Goal: Task Accomplishment & Management: Manage account settings

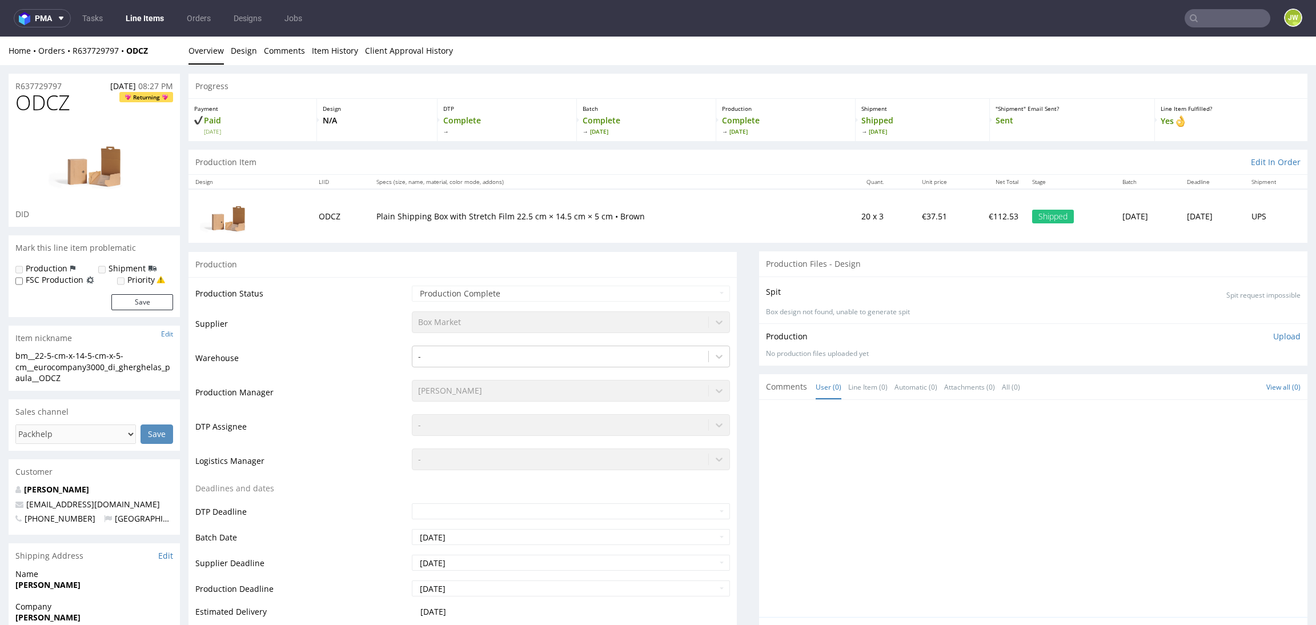
drag, startPoint x: 522, startPoint y: 150, endPoint x: 515, endPoint y: 147, distance: 7.7
click at [522, 150] on div "Production Item Edit In Order" at bounding box center [748, 162] width 1119 height 25
click at [141, 18] on link "Line Items" at bounding box center [145, 18] width 52 height 18
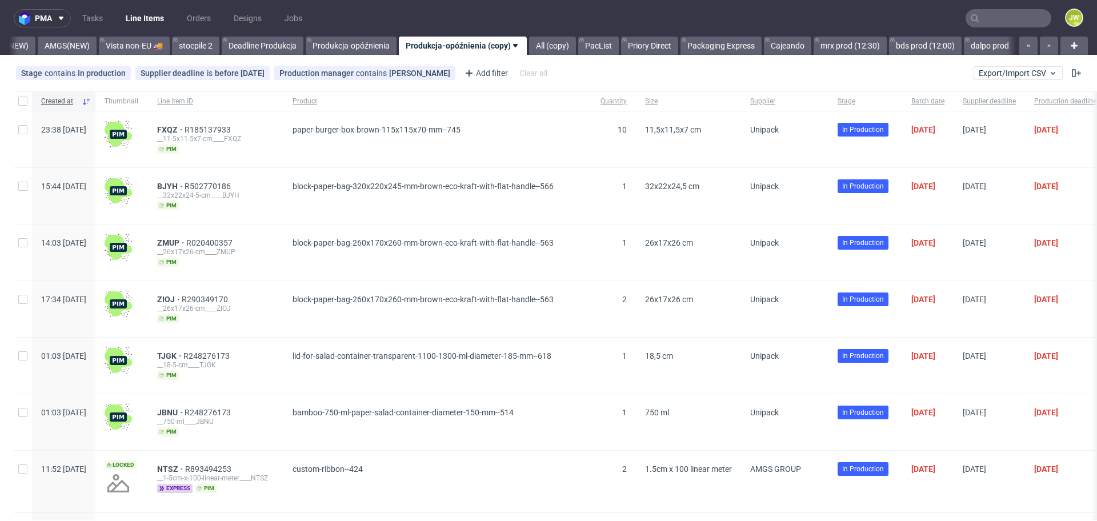
scroll to position [0, 3046]
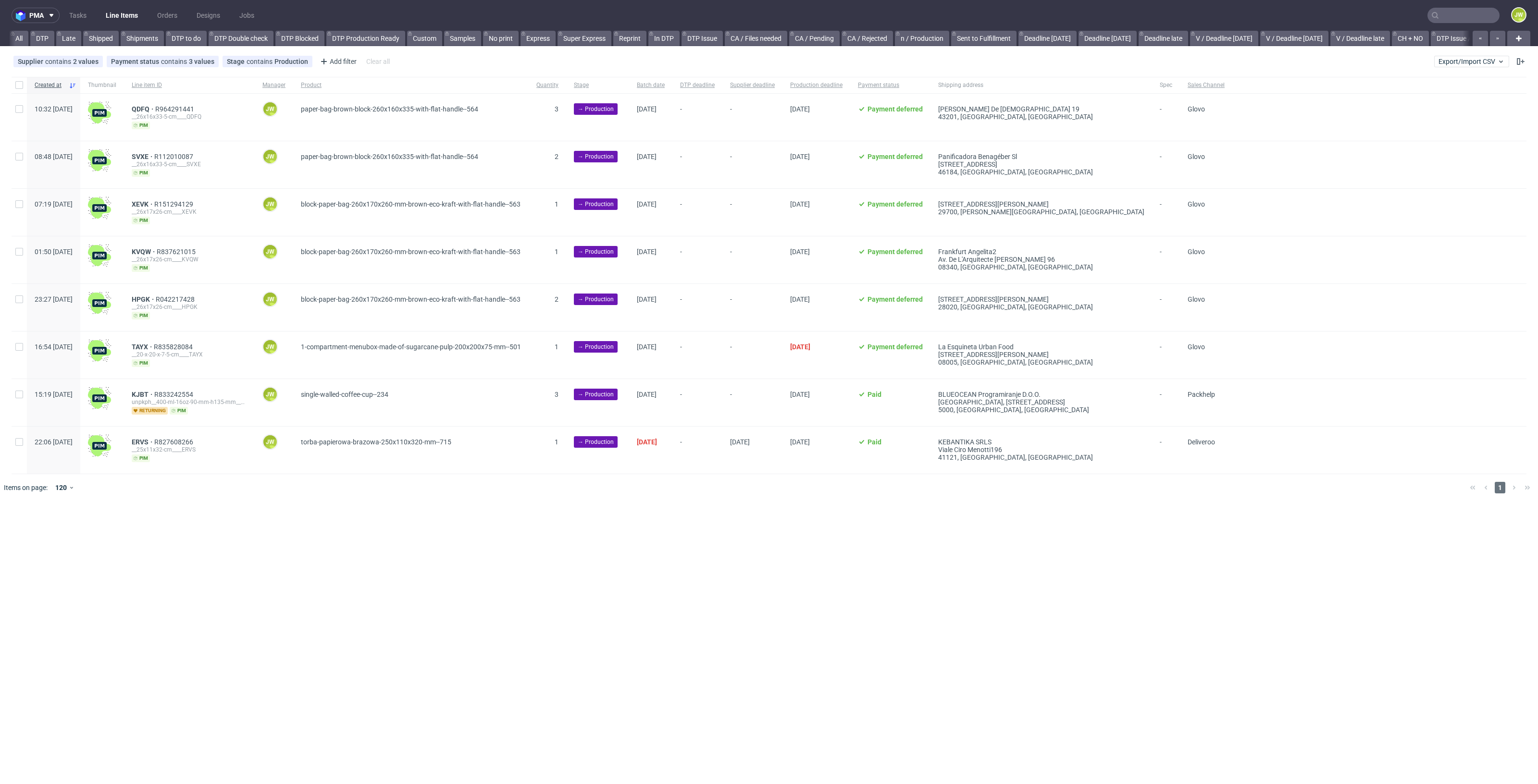
scroll to position [0, 1153]
click at [1473, 56] on button "Export/Import CSV" at bounding box center [1472, 61] width 75 height 12
click at [1435, 97] on link "Import shipments CSV" at bounding box center [1450, 100] width 113 height 15
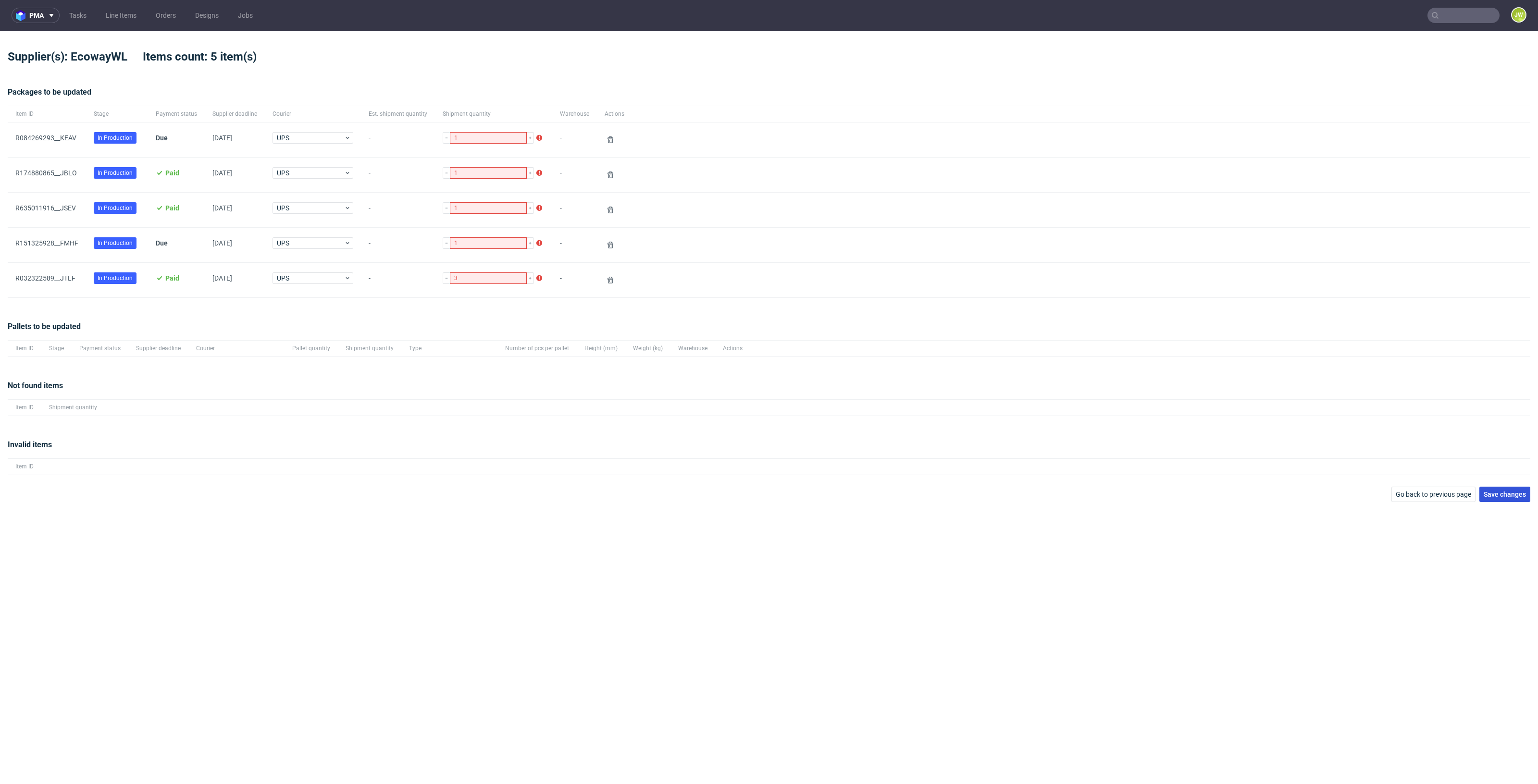
click at [1514, 491] on span "Save changes" at bounding box center [1505, 495] width 42 height 7
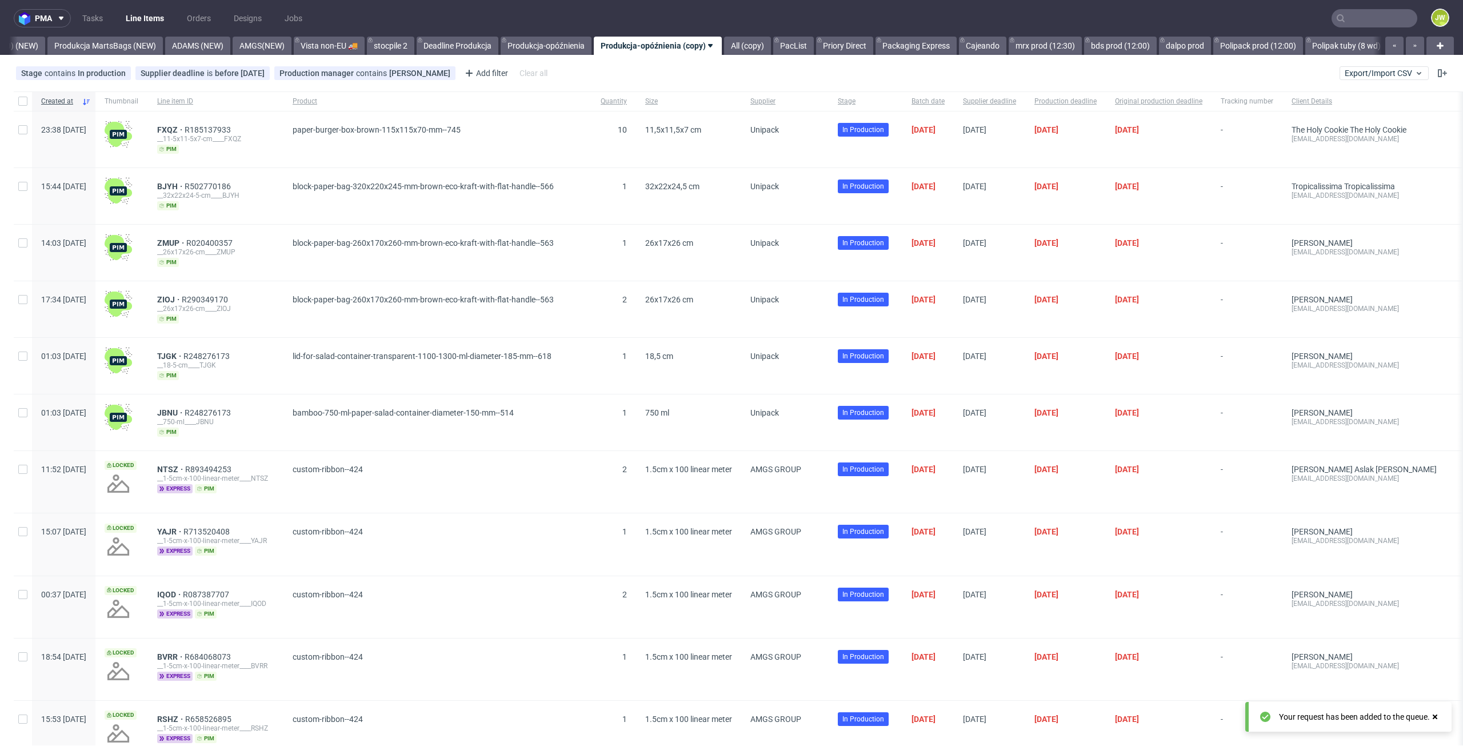
scroll to position [0, 2862]
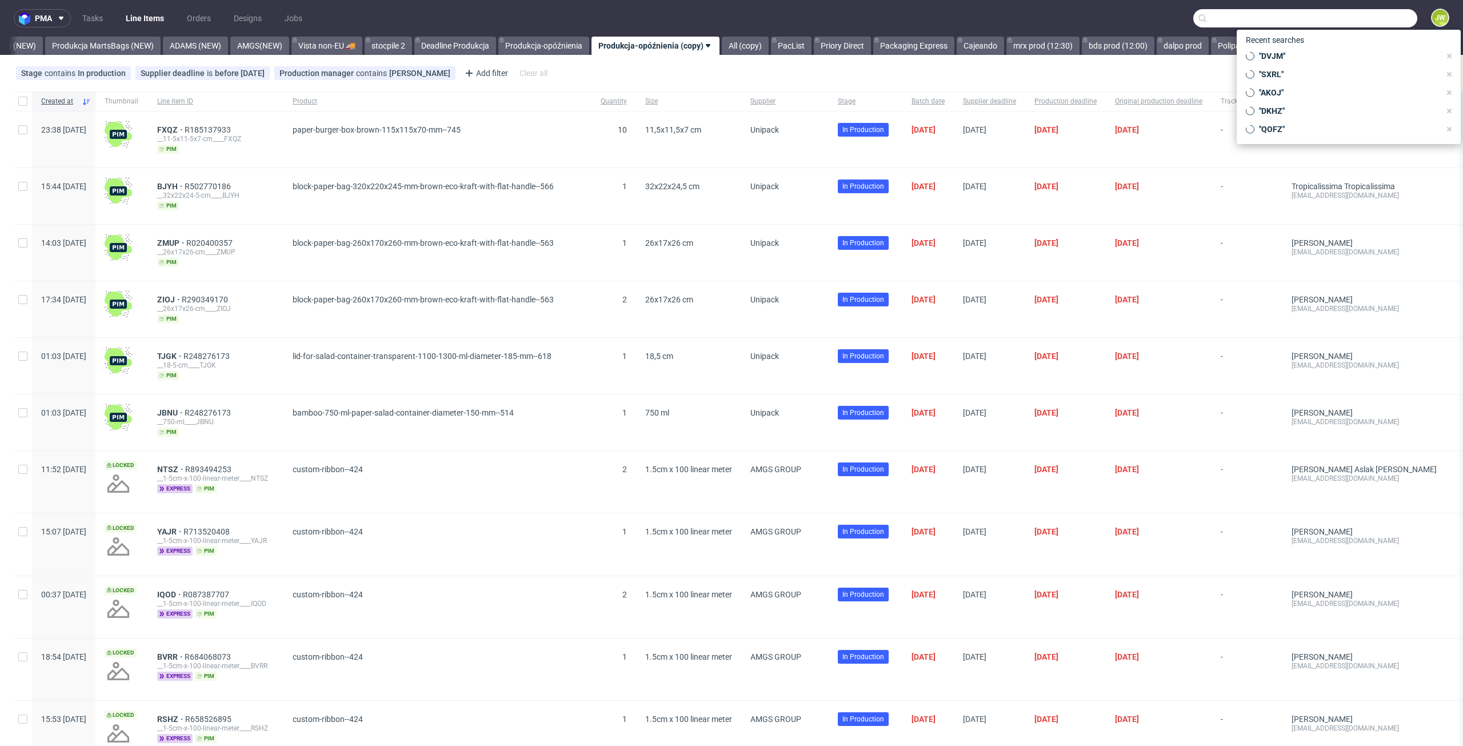
click at [1348, 11] on input "text" at bounding box center [1305, 18] width 224 height 18
paste input "R174880865__JBLO 1 package R174880865__YRSY 0 package R174880865__XTIF 0 package"
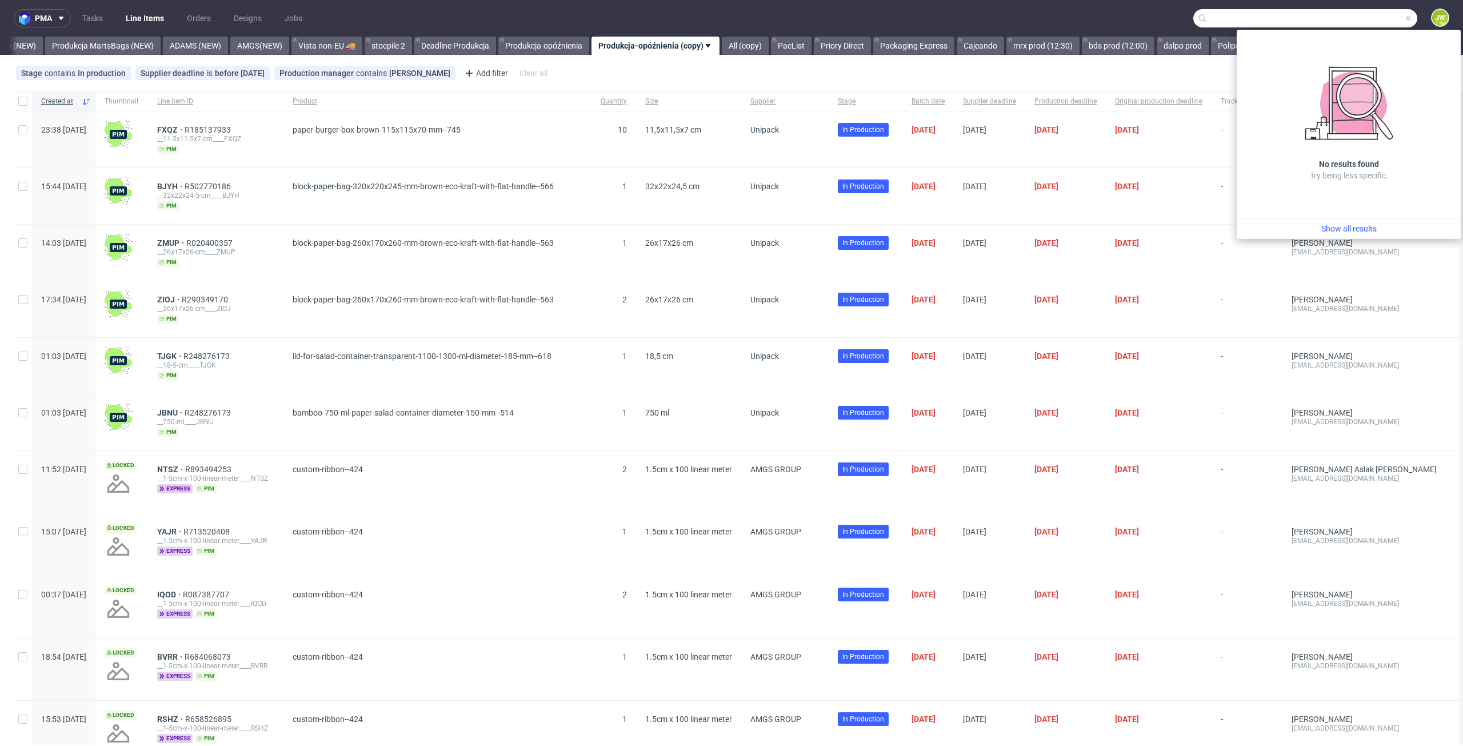
type input "R174880865__JBLO 1 package R174880865__YRSY 0 package R174880865__XTIF 0 package"
drag, startPoint x: 1399, startPoint y: 18, endPoint x: 1371, endPoint y: 18, distance: 27.4
click at [1403, 18] on span at bounding box center [1407, 18] width 9 height 9
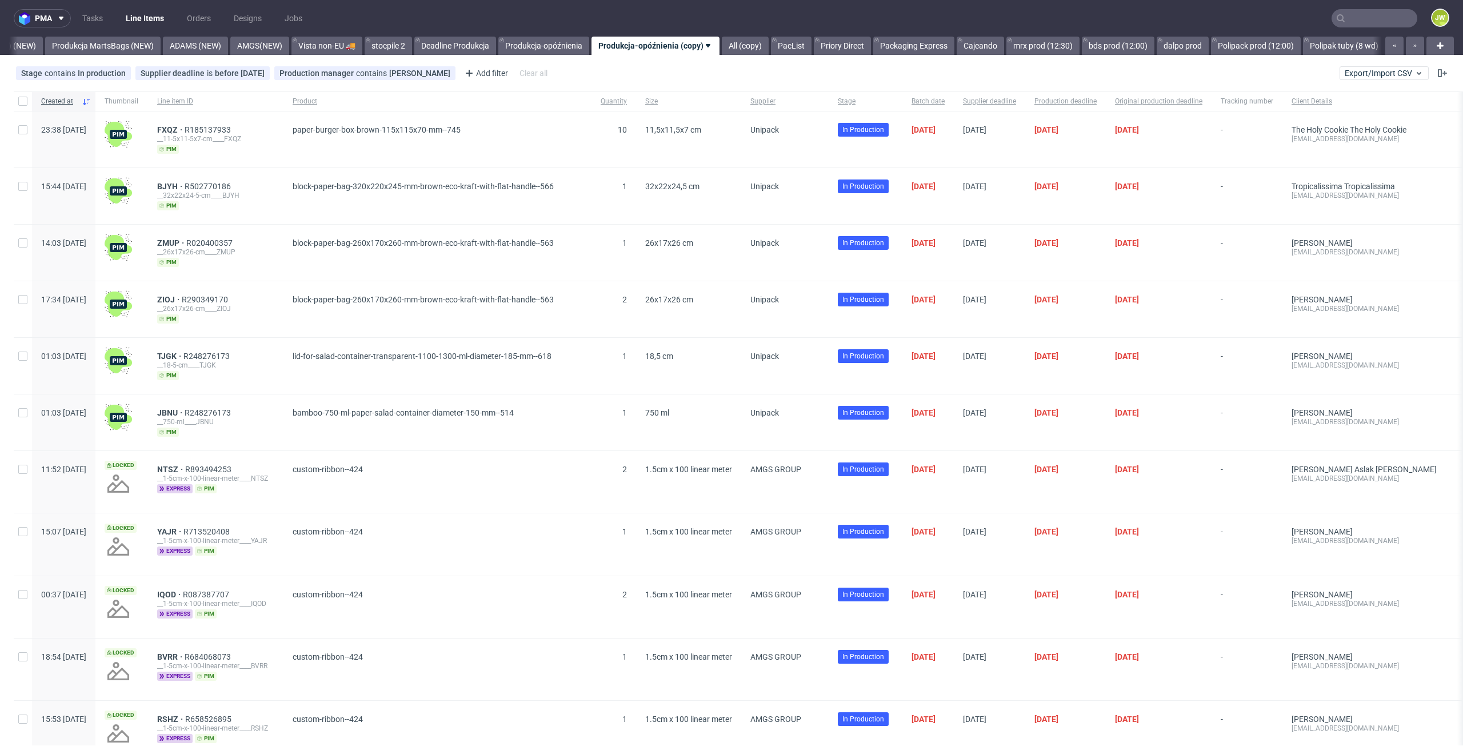
click at [1331, 19] on input "text" at bounding box center [1374, 18] width 86 height 18
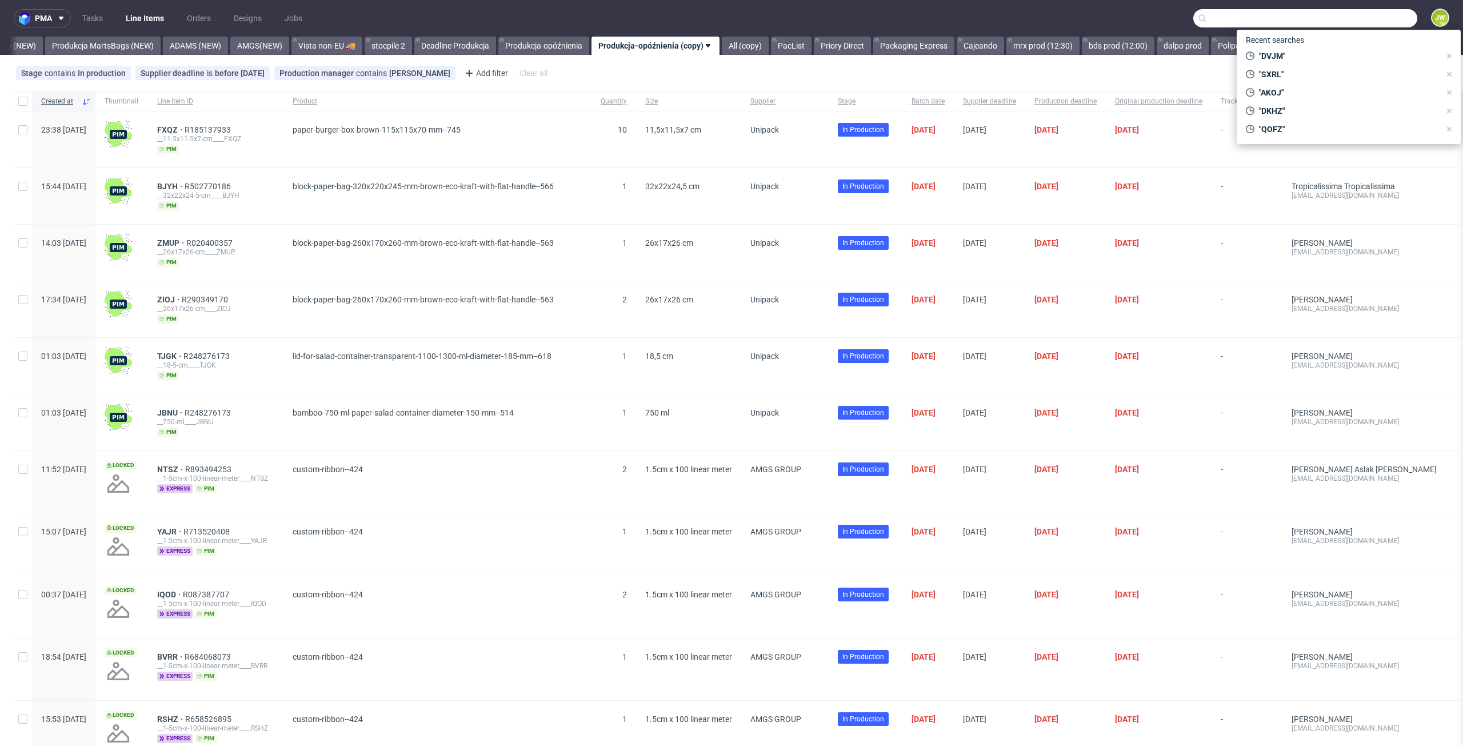
paste input "RSHZ"
type input "RSHZ"
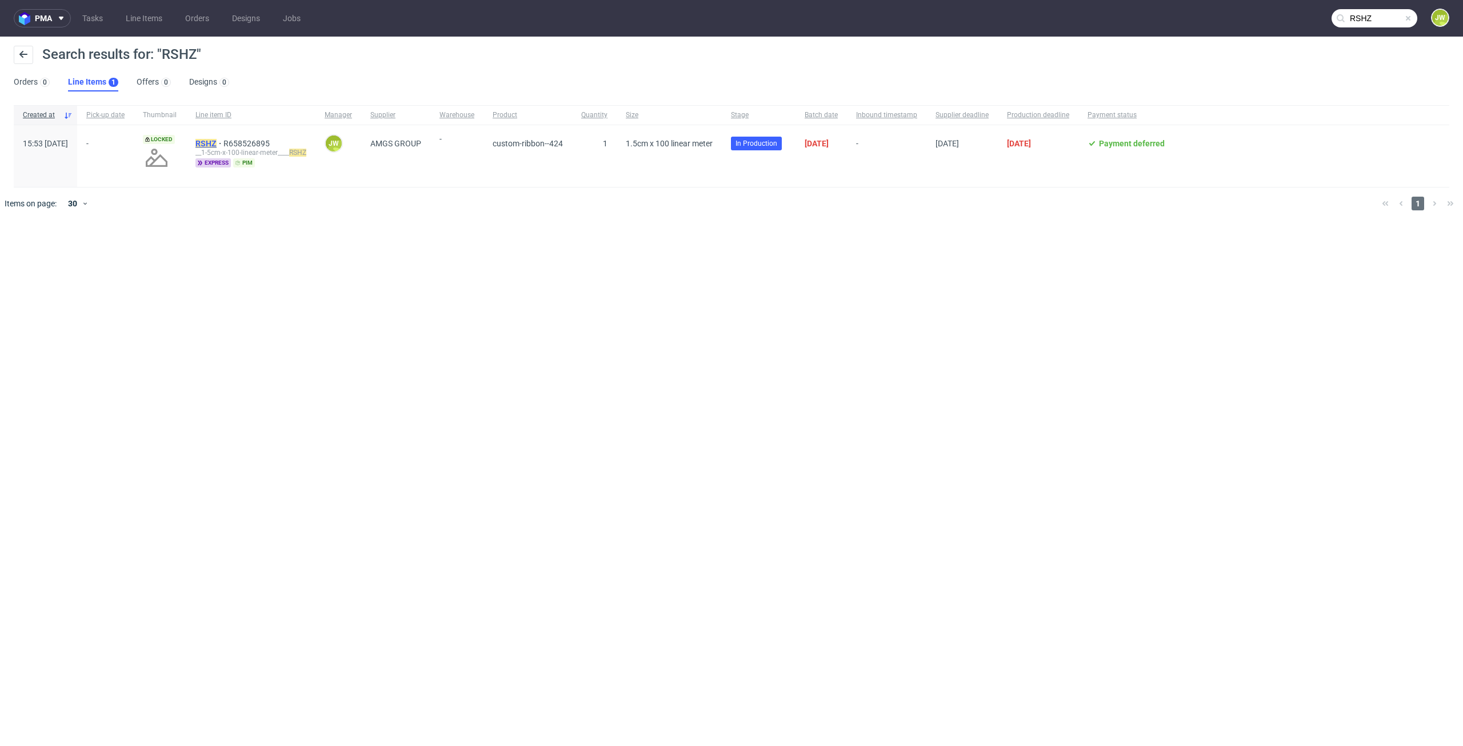
click at [217, 142] on mark "RSHZ" at bounding box center [205, 143] width 21 height 9
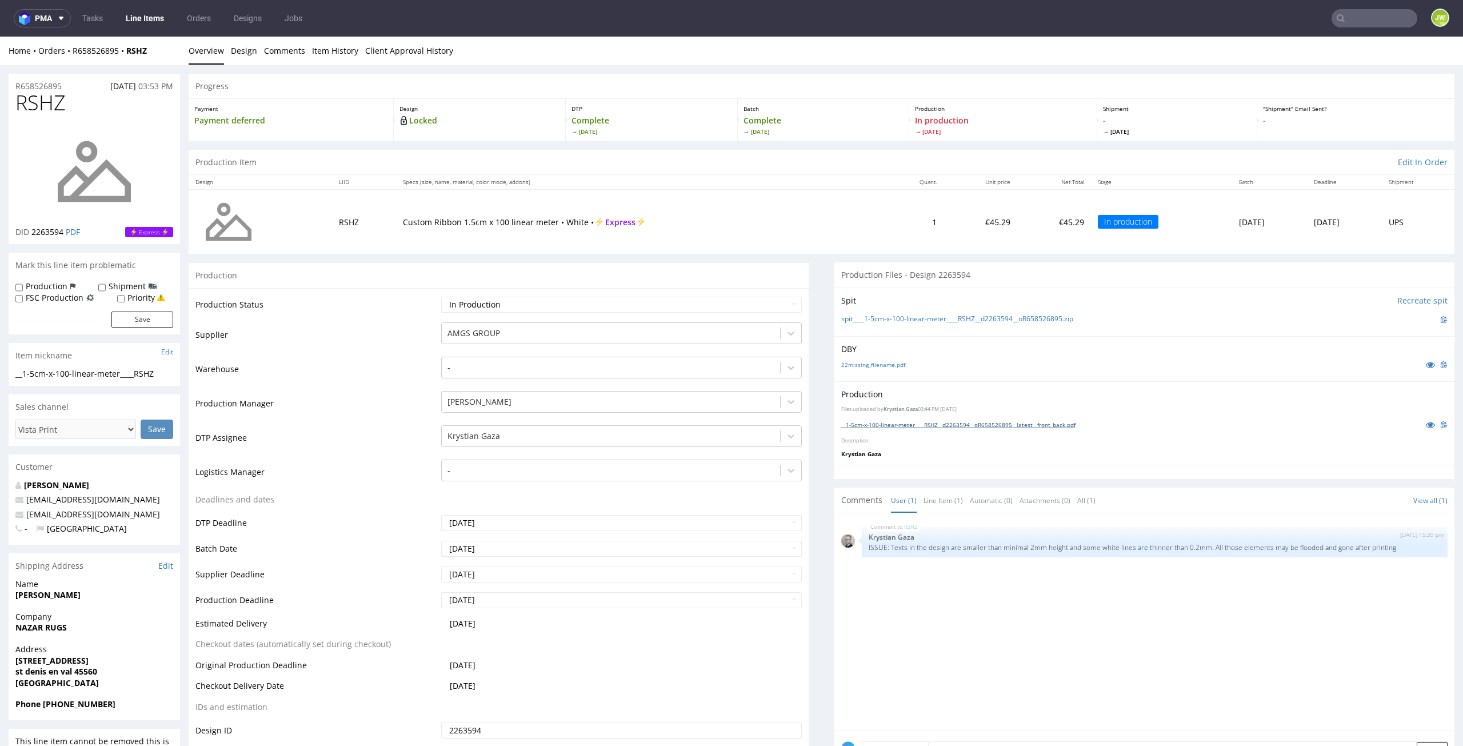
click at [904, 423] on link "__1-5cm-x-100-linear-meter____RSHZ__d2263594__oR658526895__latest__front_back.p…" at bounding box center [958, 425] width 234 height 8
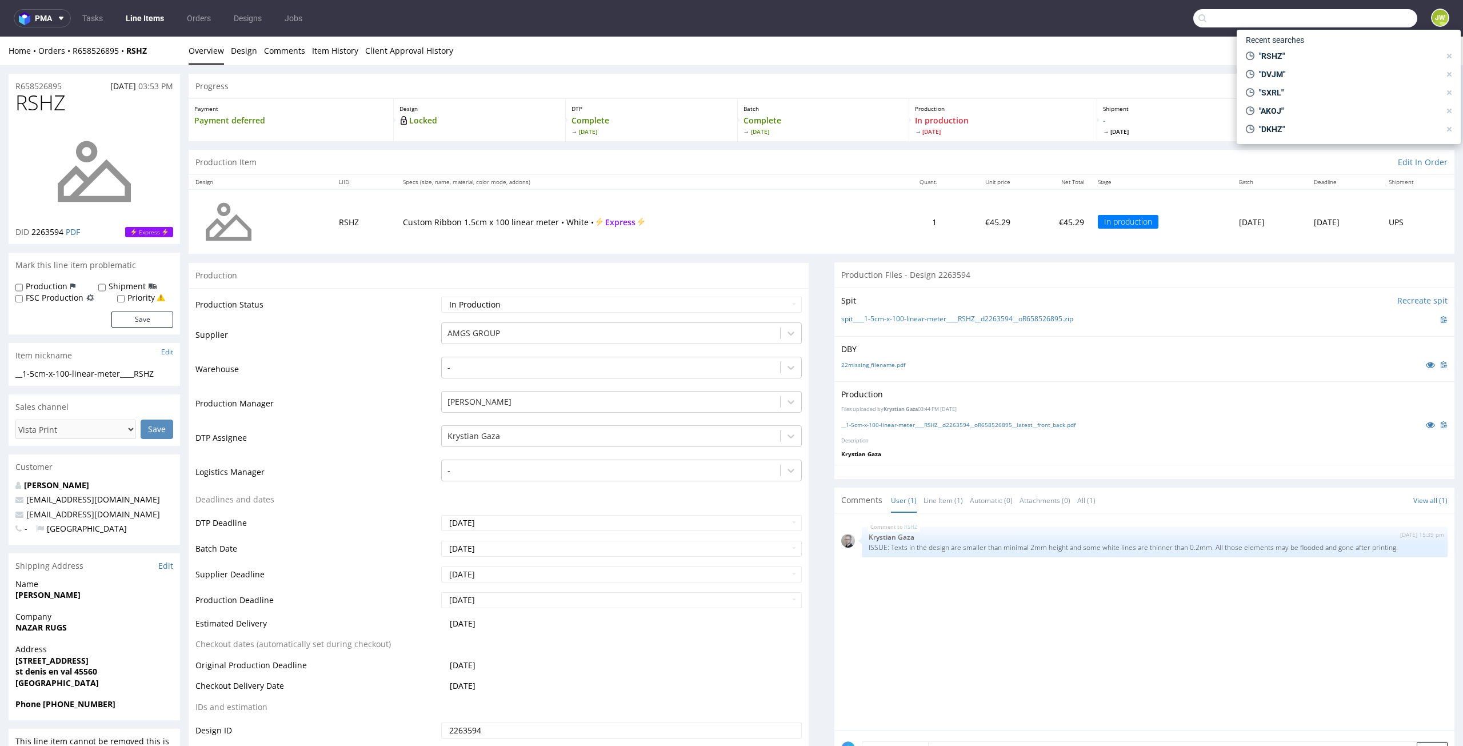
click at [1363, 22] on input "text" at bounding box center [1305, 18] width 224 height 18
type input "BVRR"
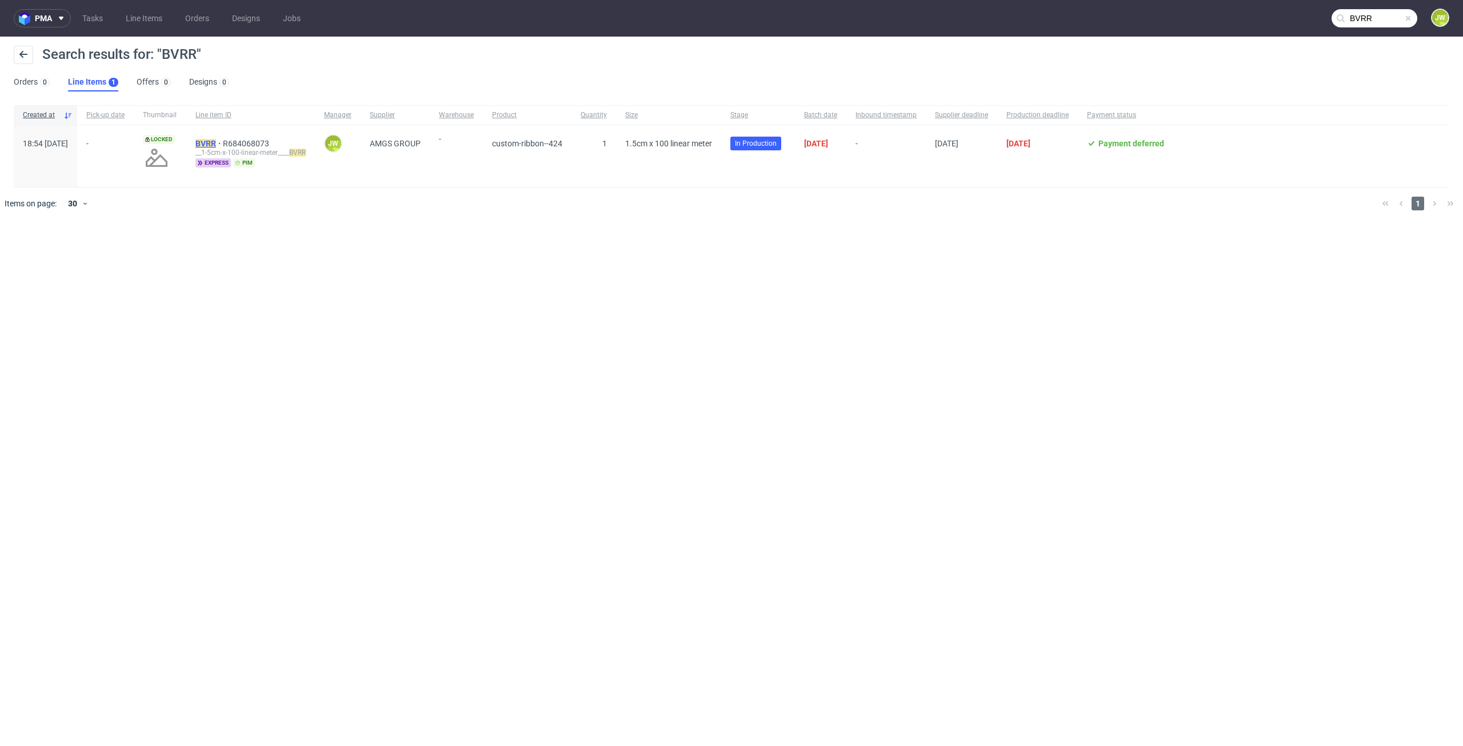
click at [216, 139] on mark "BVRR" at bounding box center [205, 143] width 21 height 9
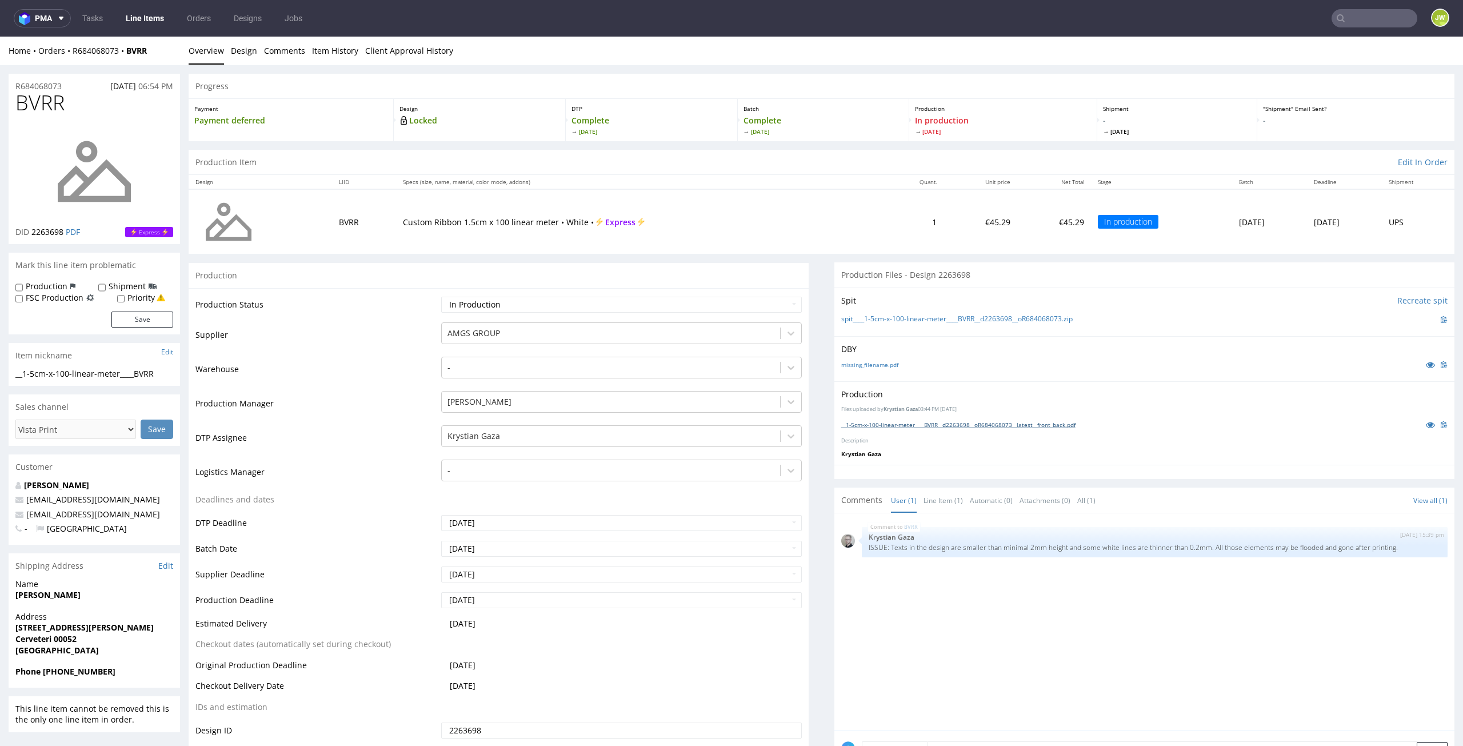
click at [886, 426] on link "__1-5cm-x-100-linear-meter____BVRR__d2263698__oR684068073__latest__front_back.p…" at bounding box center [958, 425] width 234 height 8
click at [1356, 26] on input "text" at bounding box center [1374, 18] width 86 height 18
type input "UVPG"
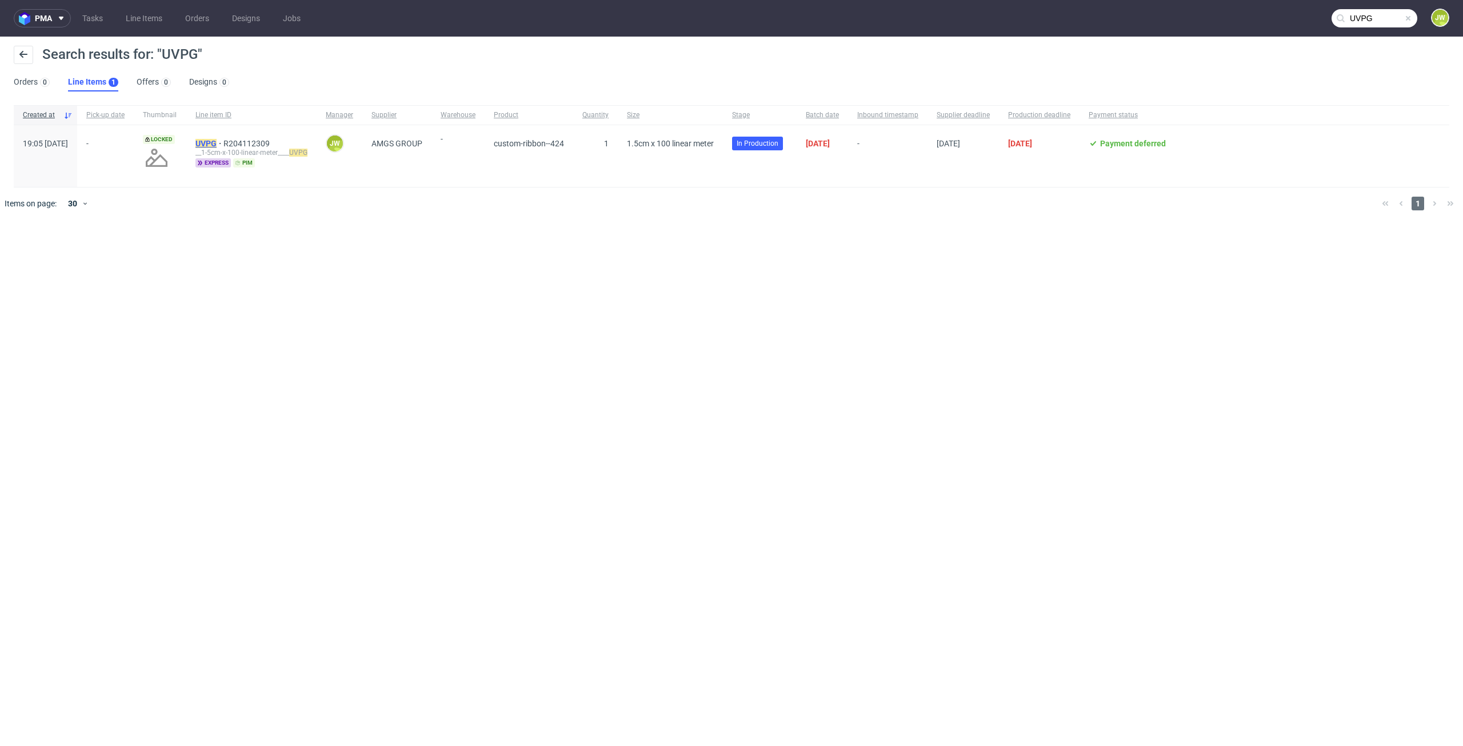
click at [217, 141] on mark "UVPG" at bounding box center [205, 143] width 21 height 9
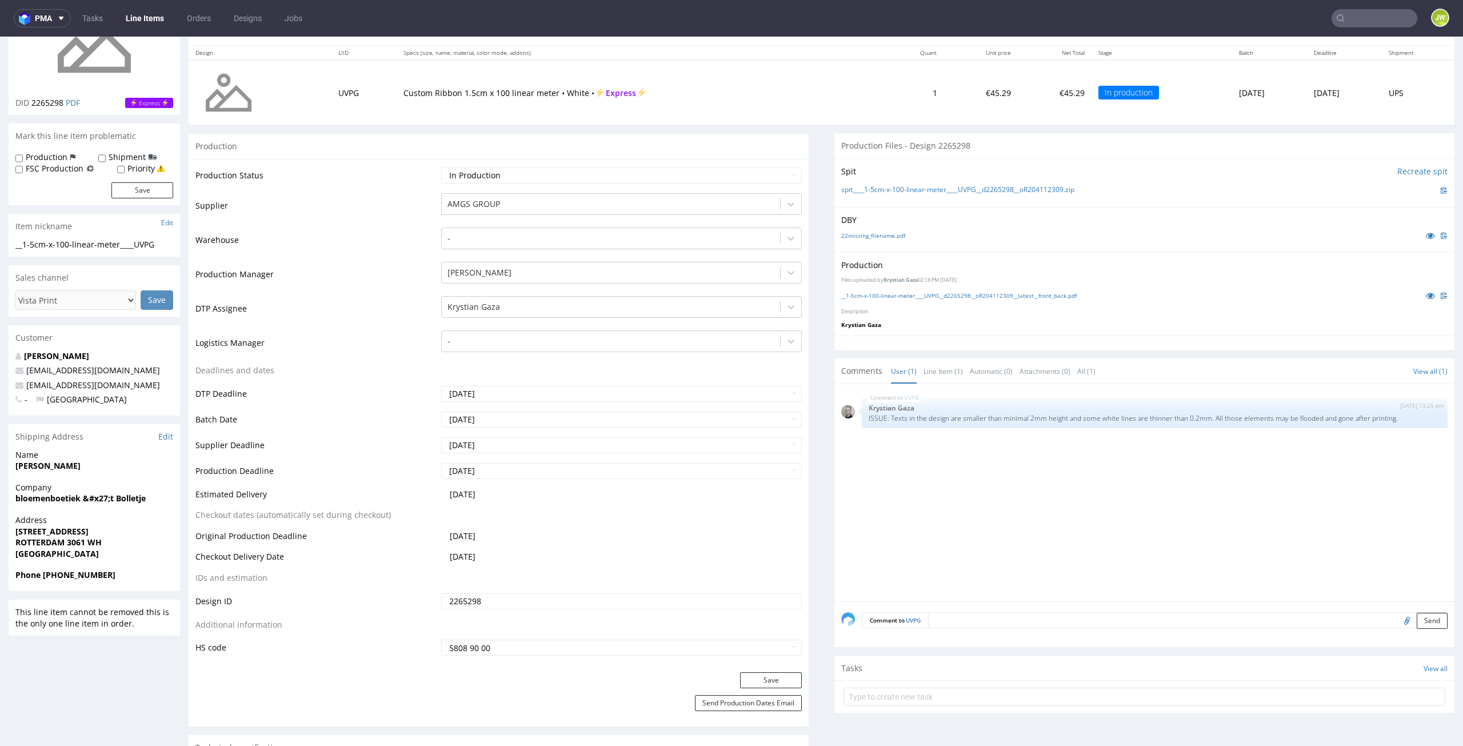
scroll to position [57, 0]
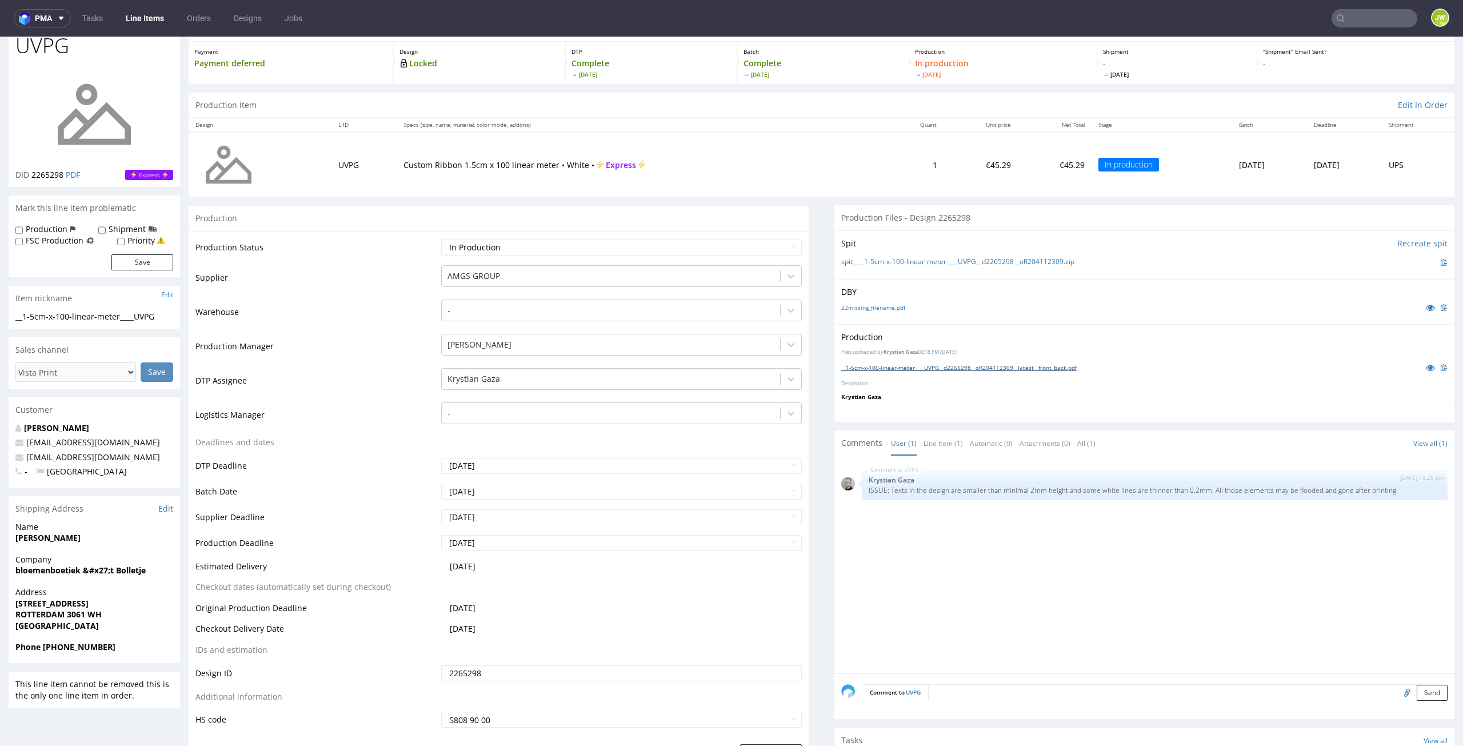
click at [883, 367] on link "__1-5cm-x-100-linear-meter____UVPG__d2265298__oR204112309__latest__front_back.p…" at bounding box center [958, 367] width 235 height 8
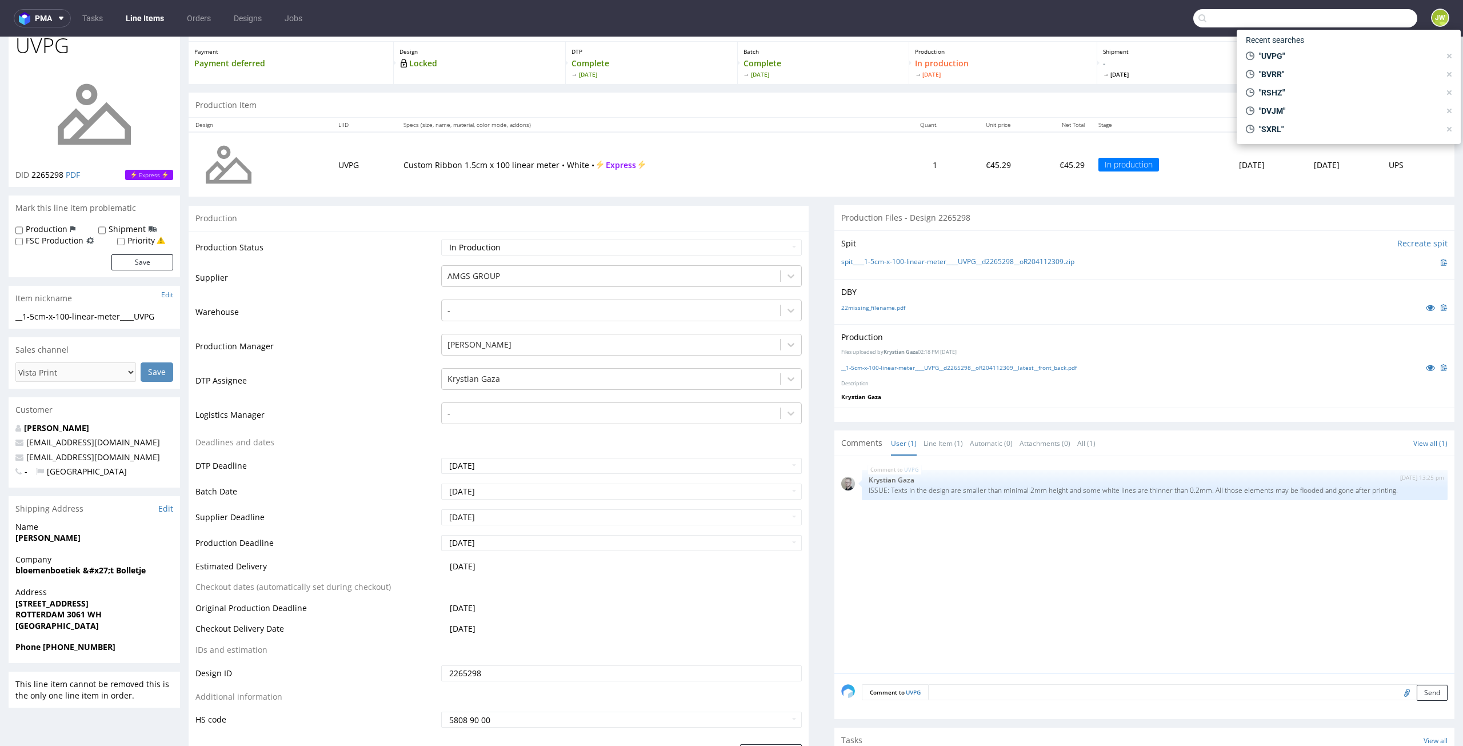
click at [1363, 22] on input "text" at bounding box center [1305, 18] width 224 height 18
type input "XOQC"
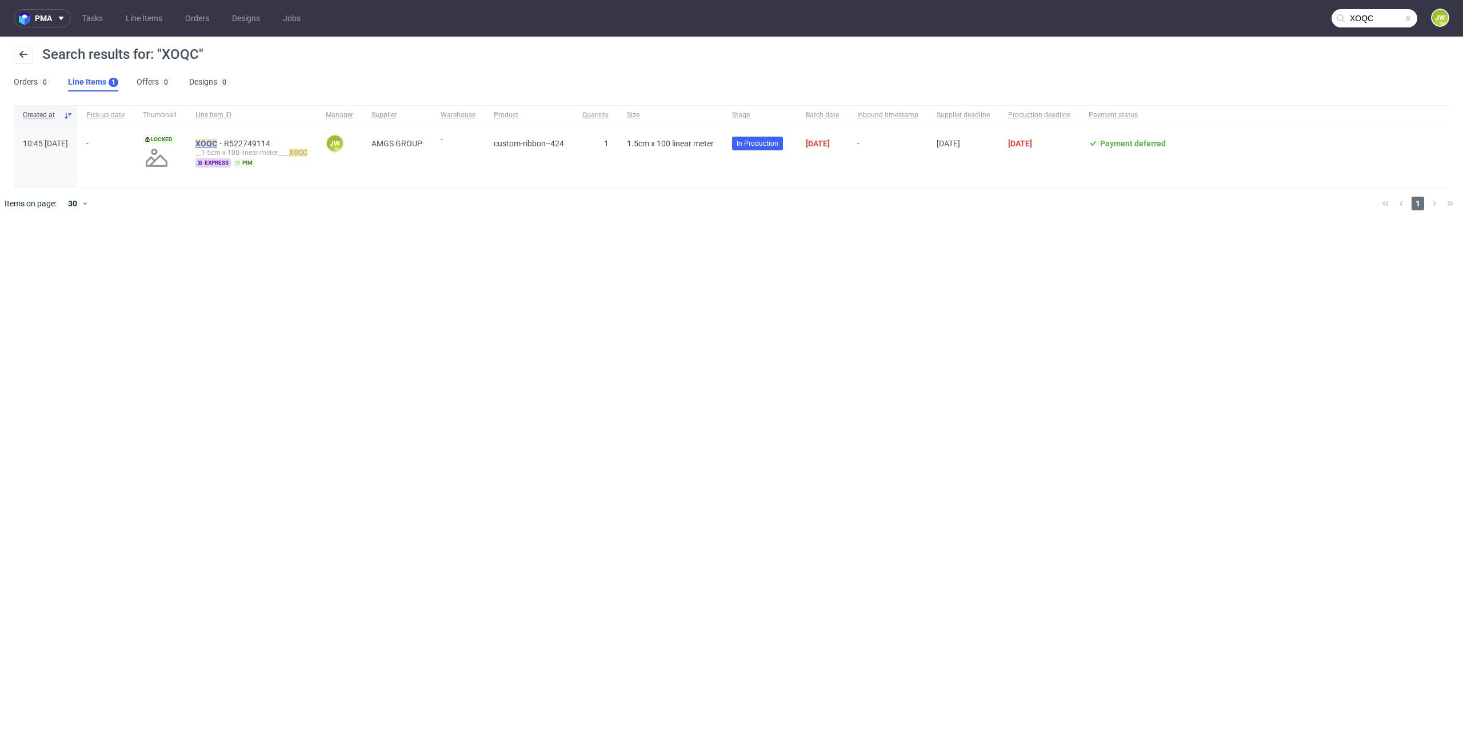
click at [217, 145] on mark "XOQC" at bounding box center [206, 143] width 22 height 9
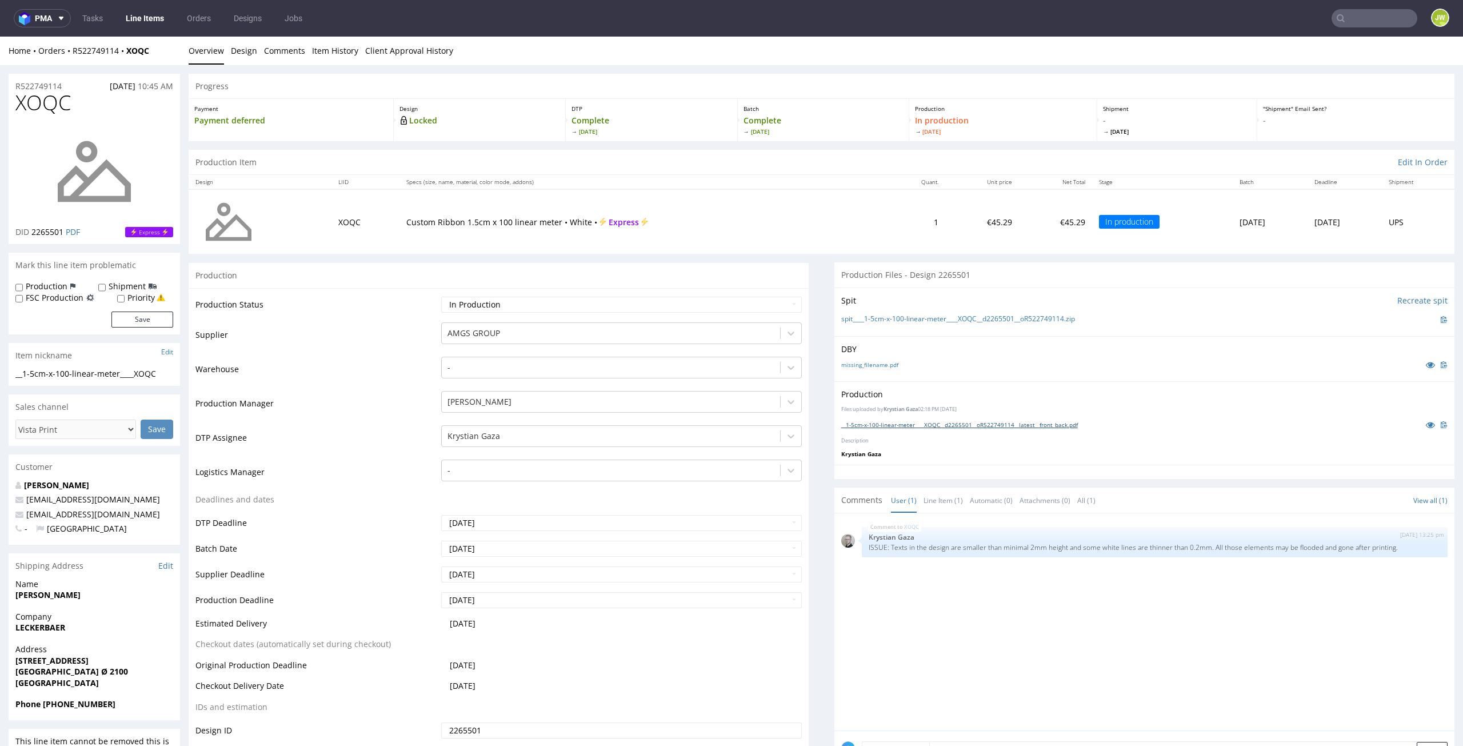
click at [864, 422] on link "__1-5cm-x-100-linear-meter____XOQC__d2265501__oR522749114__latest__front_back.p…" at bounding box center [959, 425] width 237 height 8
click at [1381, 16] on input "text" at bounding box center [1374, 18] width 86 height 18
type input "AUYK"
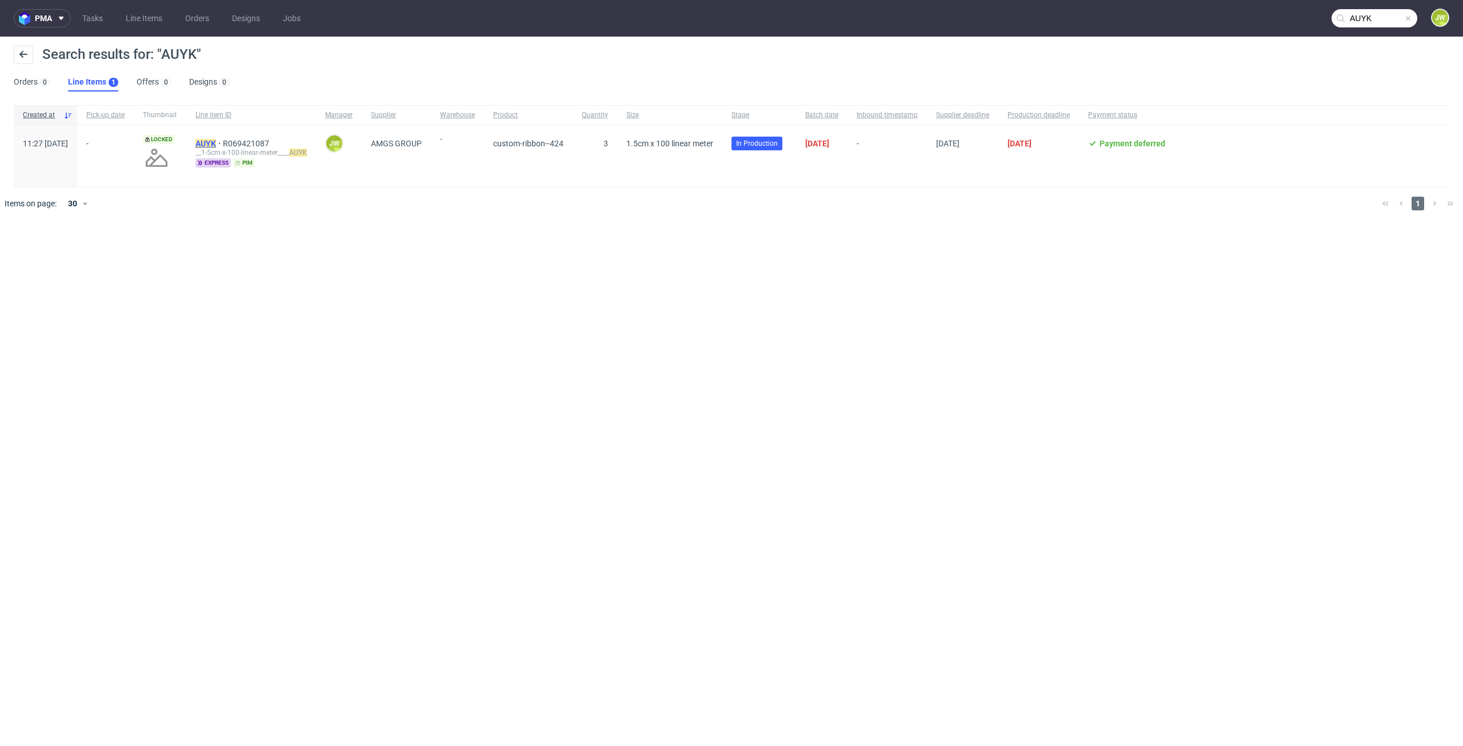
click at [216, 139] on mark "AUYK" at bounding box center [205, 143] width 21 height 9
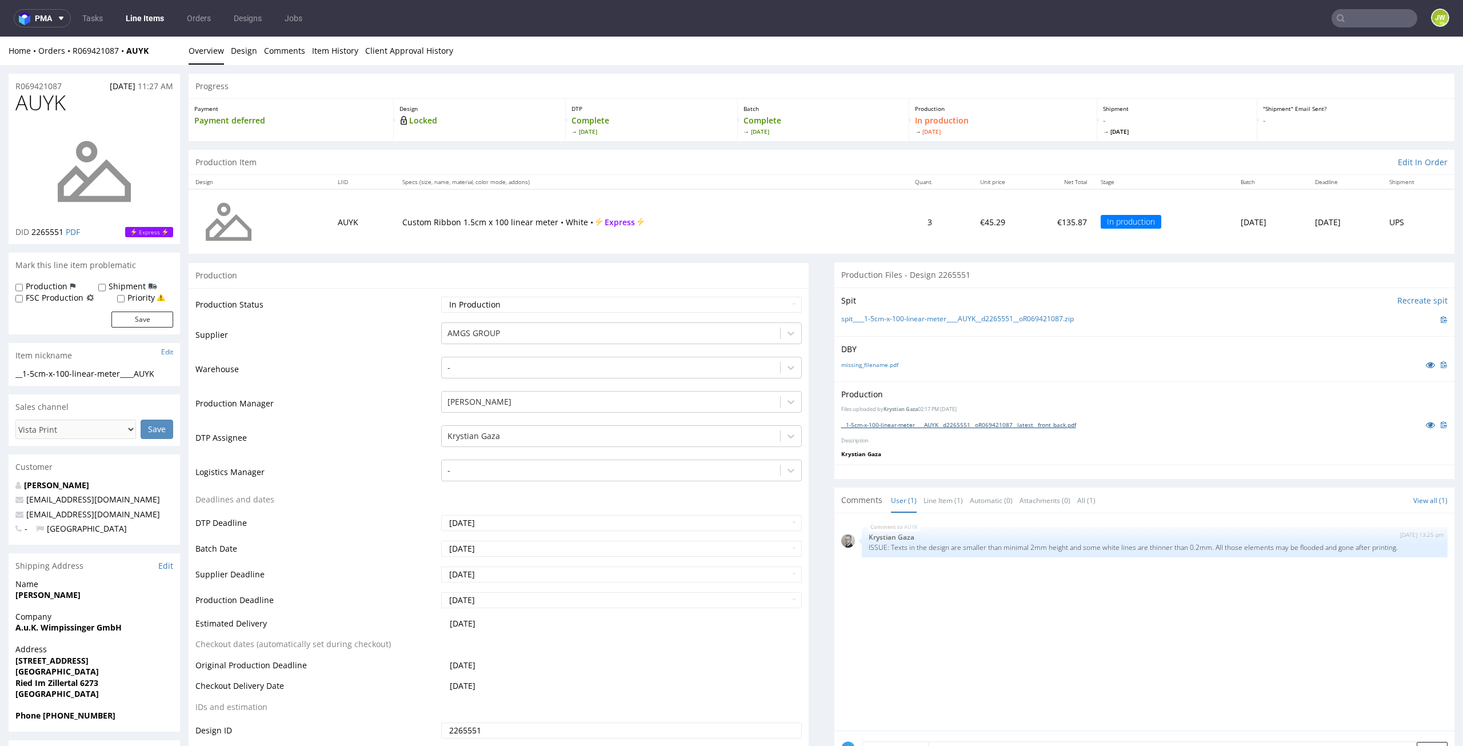
click at [888, 426] on link "__1-5cm-x-100-linear-meter____AUYK__d2265551__oR069421087__latest__front_back.p…" at bounding box center [958, 425] width 235 height 8
click at [1351, 13] on input "text" at bounding box center [1374, 18] width 86 height 18
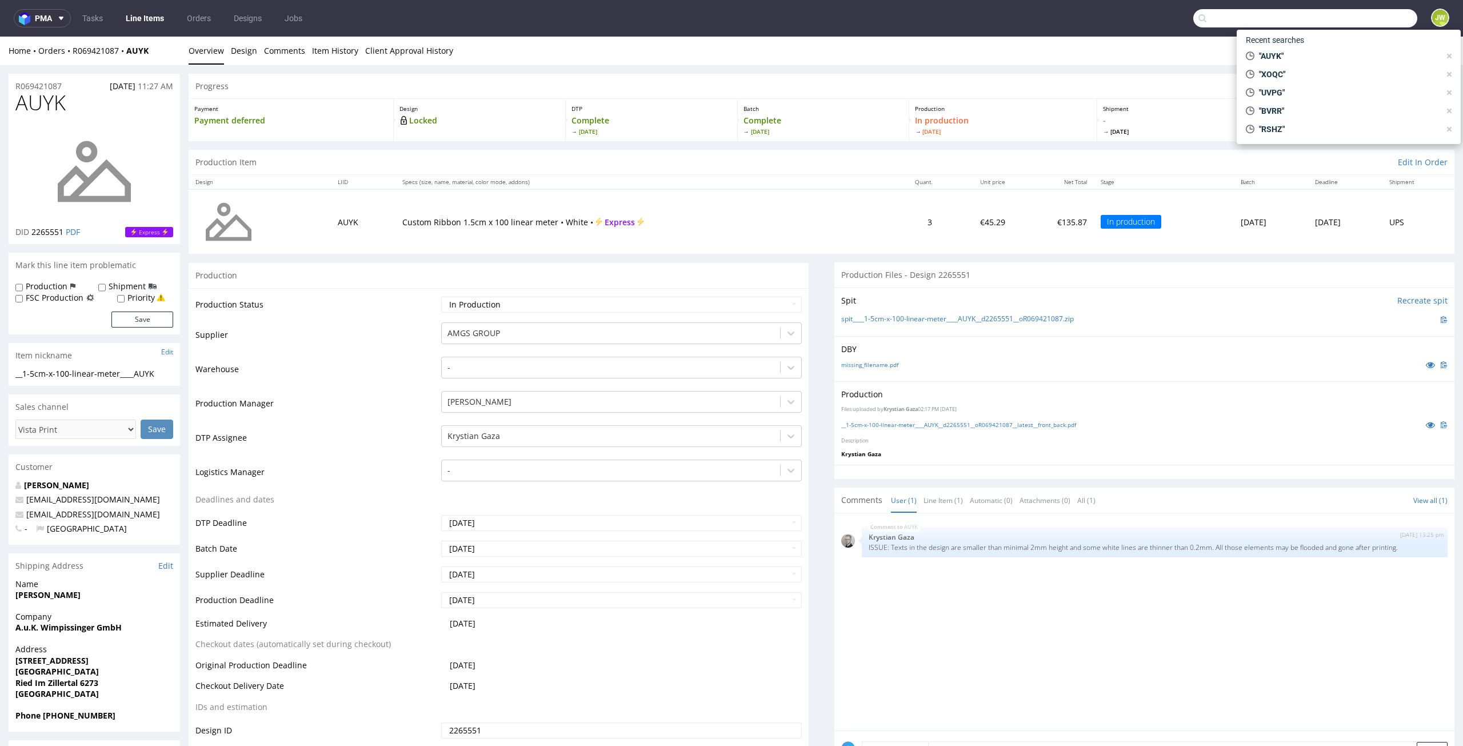
paste input "GUDW"
type input "GUDW"
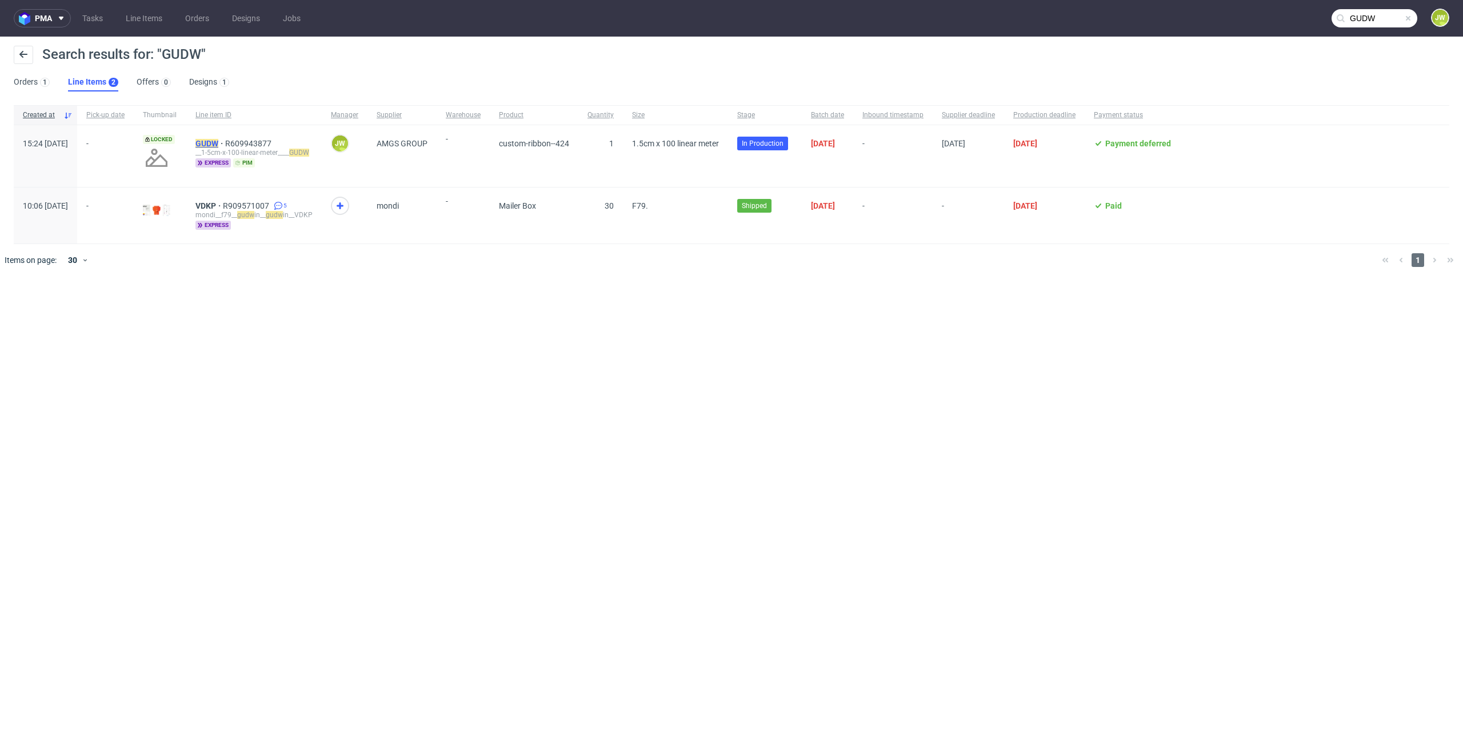
click at [218, 140] on mark "GUDW" at bounding box center [206, 143] width 23 height 9
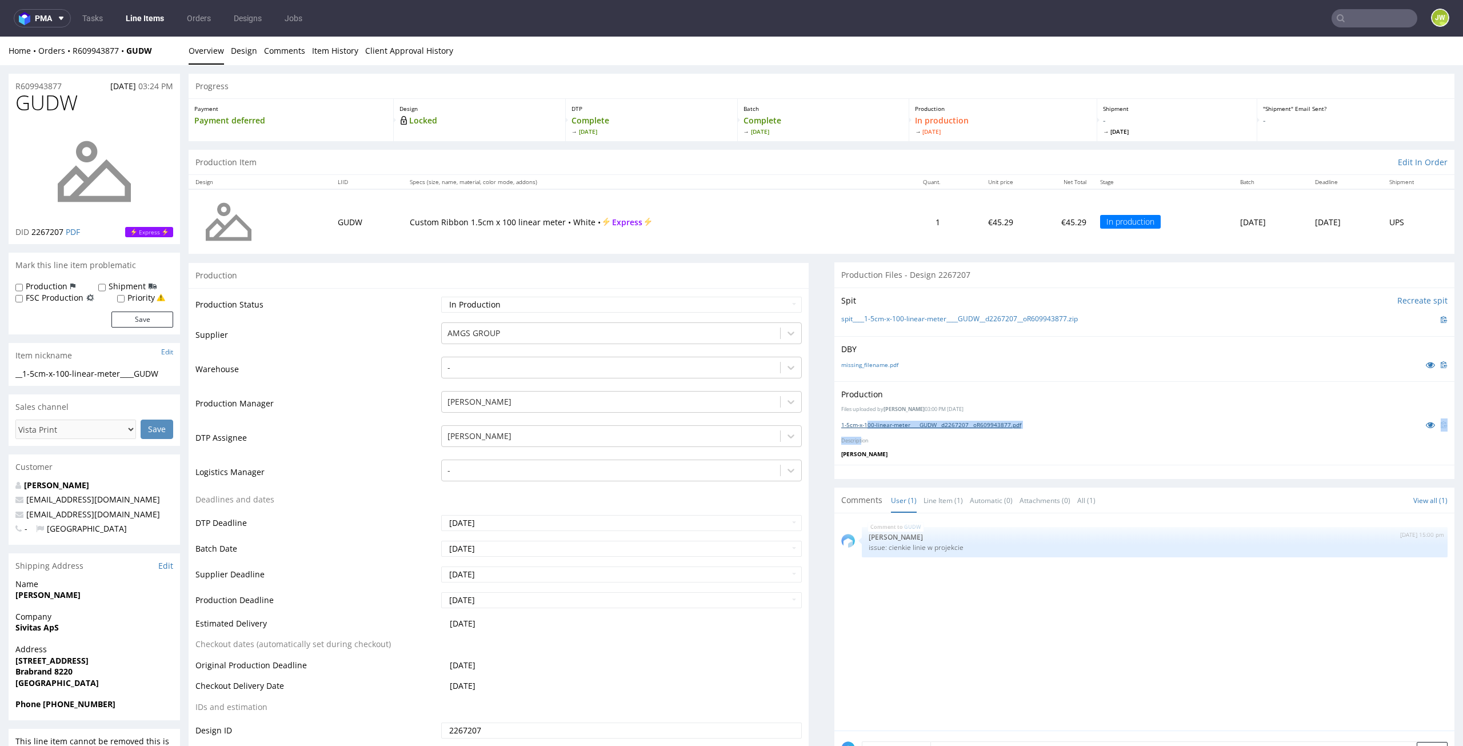
drag, startPoint x: 851, startPoint y: 430, endPoint x: 858, endPoint y: 423, distance: 9.7
click at [858, 425] on div "Production Files uploaded by Karol Markowski 03:00 PM September 28th, 2025 1-5c…" at bounding box center [1144, 422] width 620 height 83
click at [859, 421] on link "1-5cm-x-100-linear-meter____GUDW__d2267207__oR609943877.pdf" at bounding box center [931, 425] width 180 height 8
click at [1366, 15] on input "text" at bounding box center [1374, 18] width 86 height 18
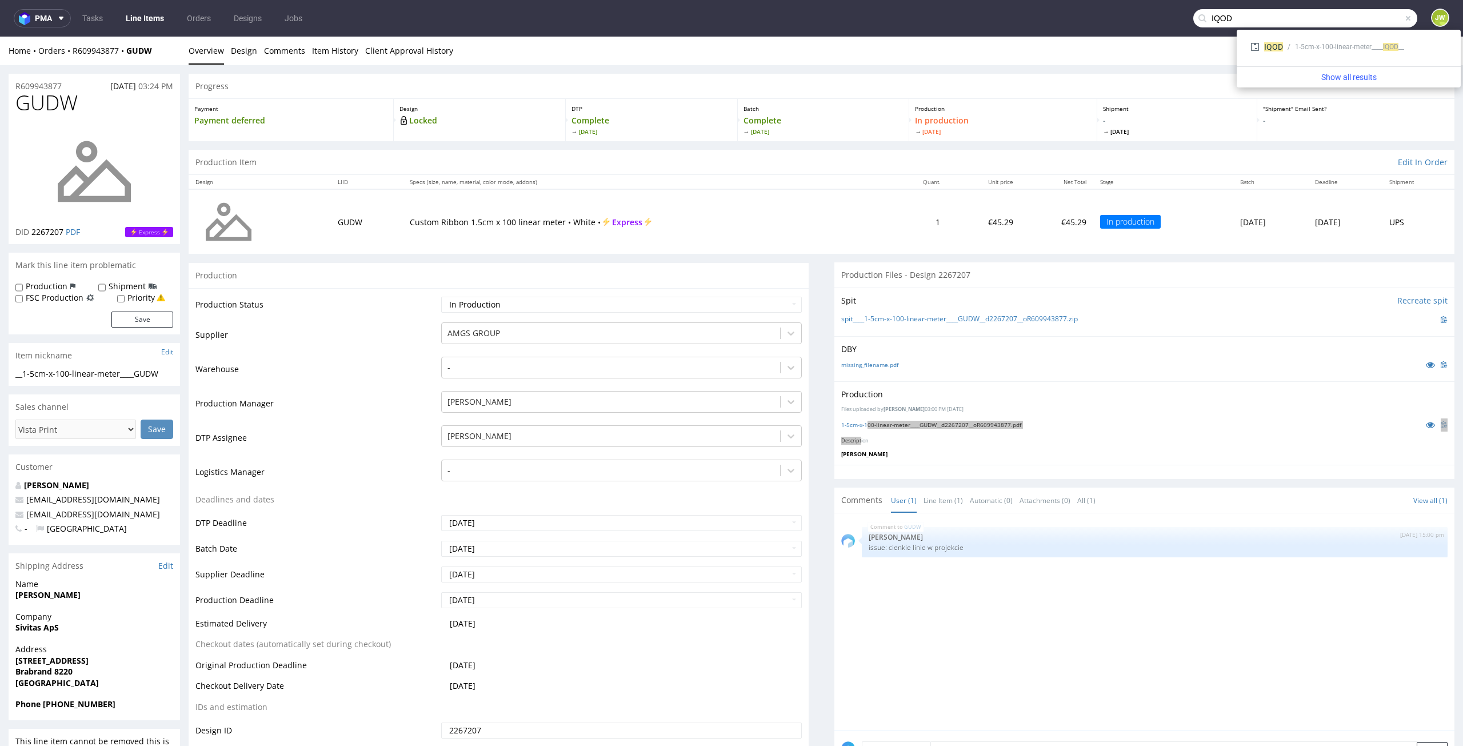
type input "IQOD"
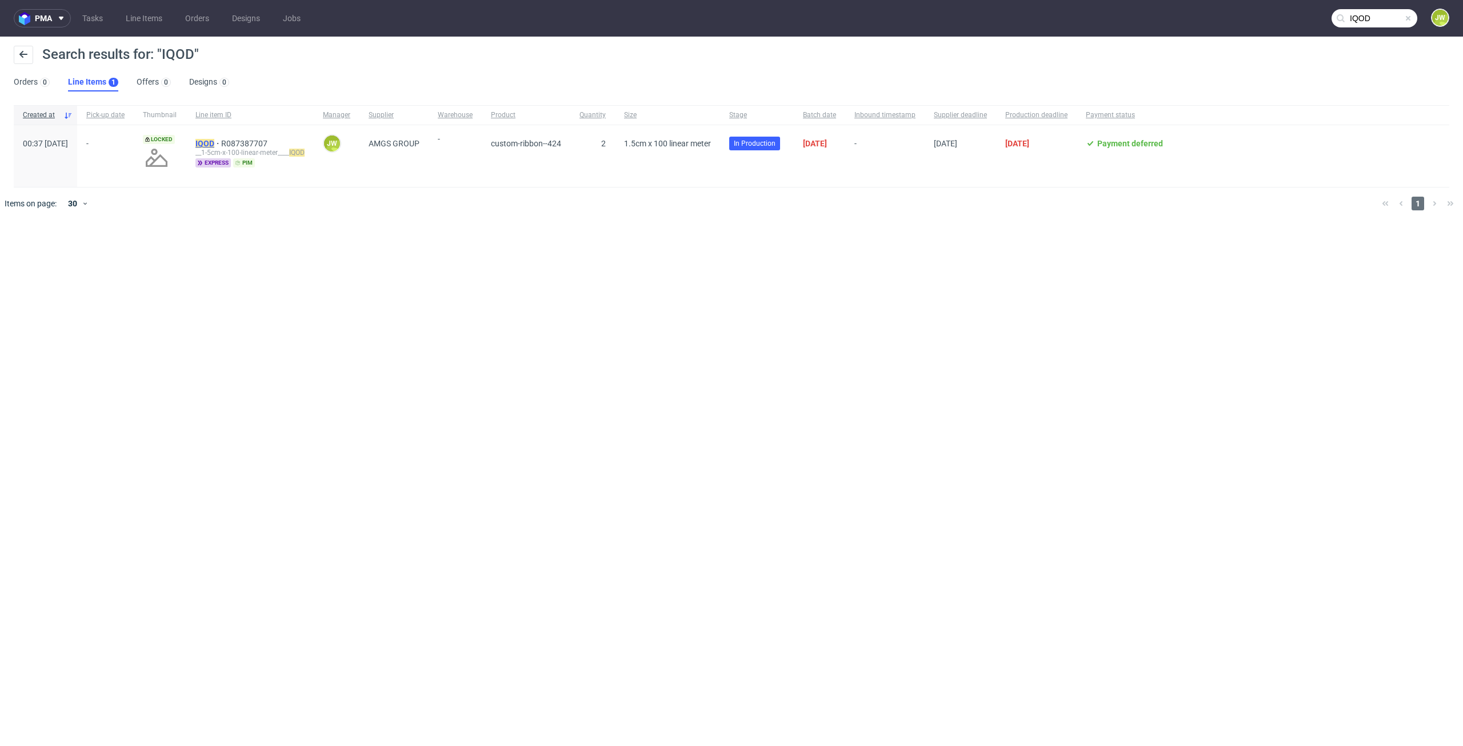
click at [214, 145] on mark "IQOD" at bounding box center [204, 143] width 19 height 9
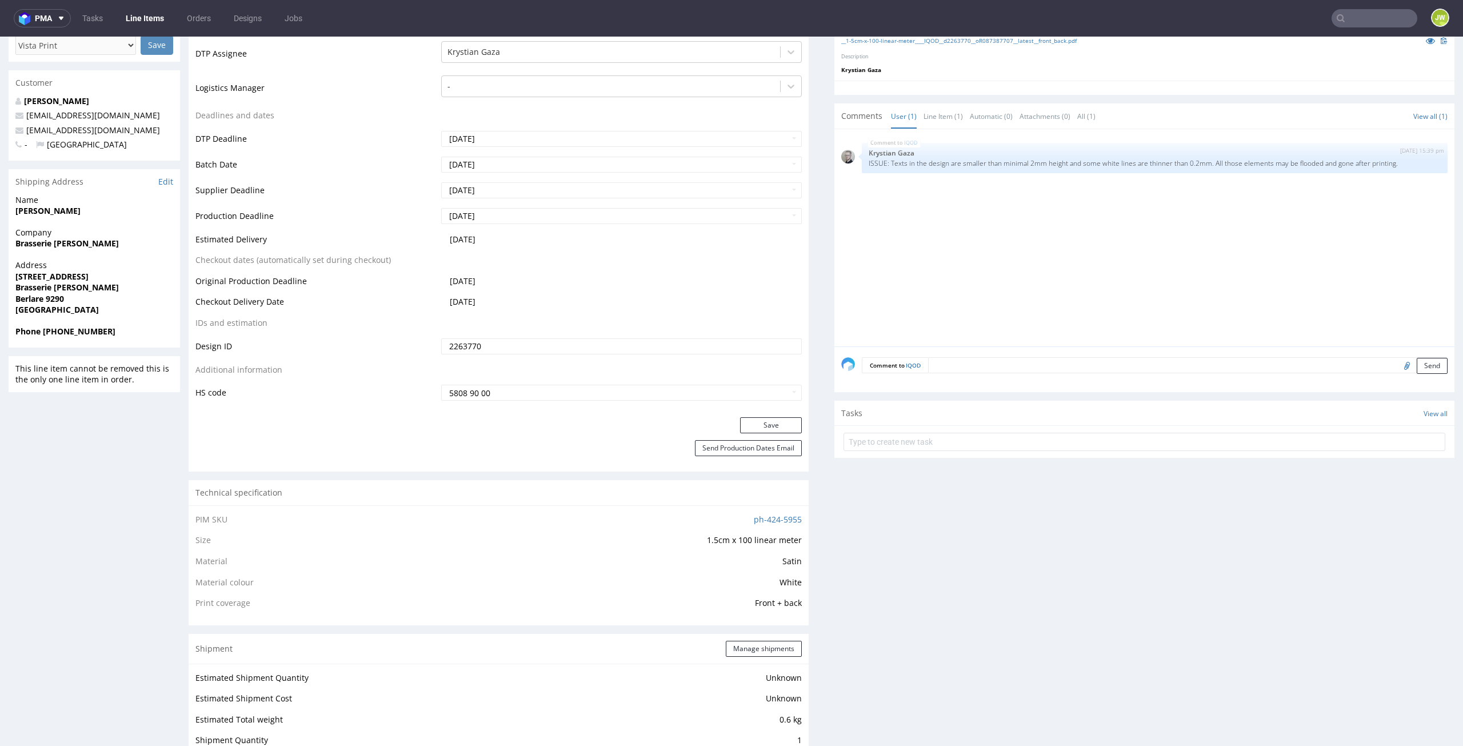
scroll to position [343, 0]
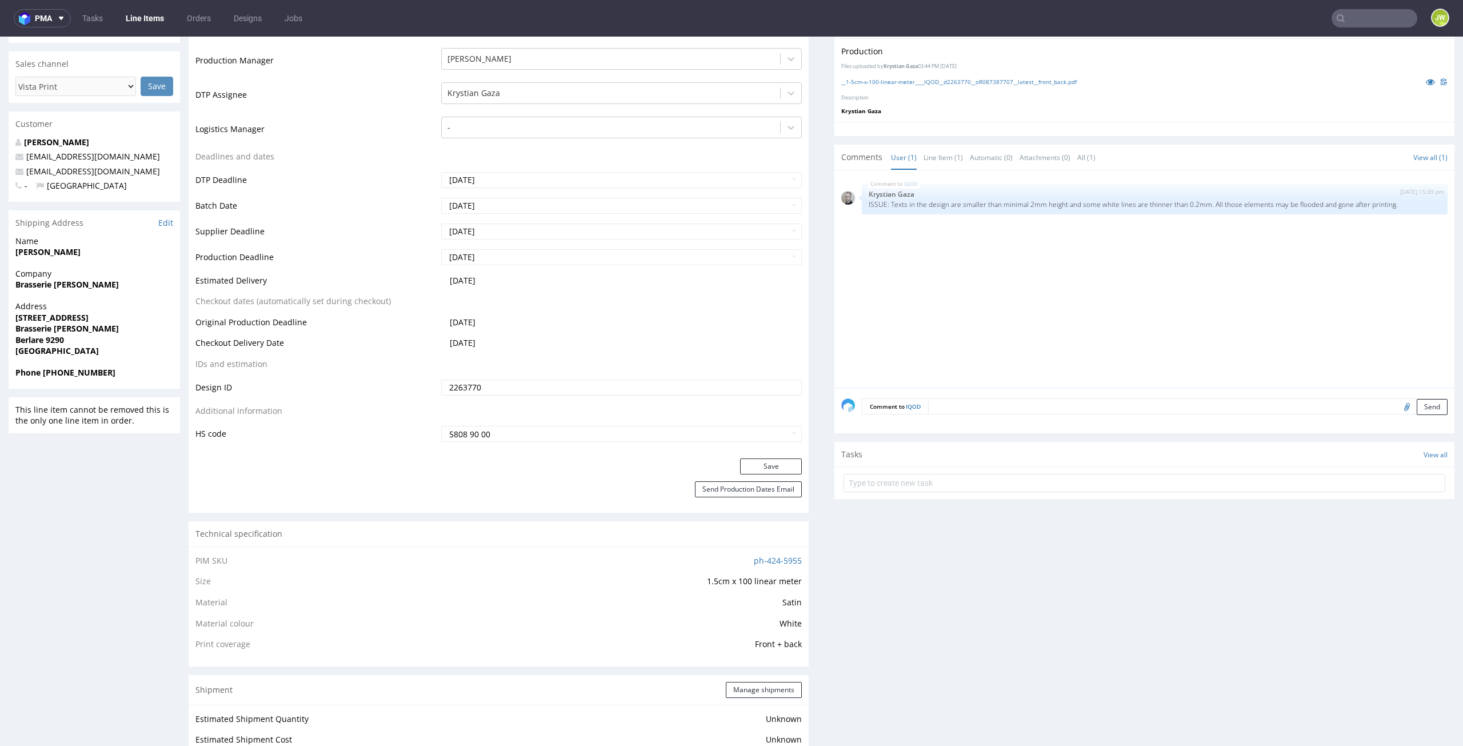
click at [868, 86] on div "__1-5cm-x-100-linear-meter____IQOD__d2263770__oR087387707__latest__front_back.p…" at bounding box center [1144, 81] width 606 height 13
click at [866, 81] on link "__1-5cm-x-100-linear-meter____IQOD__d2263770__oR087387707__latest__front_back.p…" at bounding box center [958, 82] width 235 height 8
click at [1363, 21] on input "text" at bounding box center [1374, 18] width 86 height 18
paste input "YAJR"
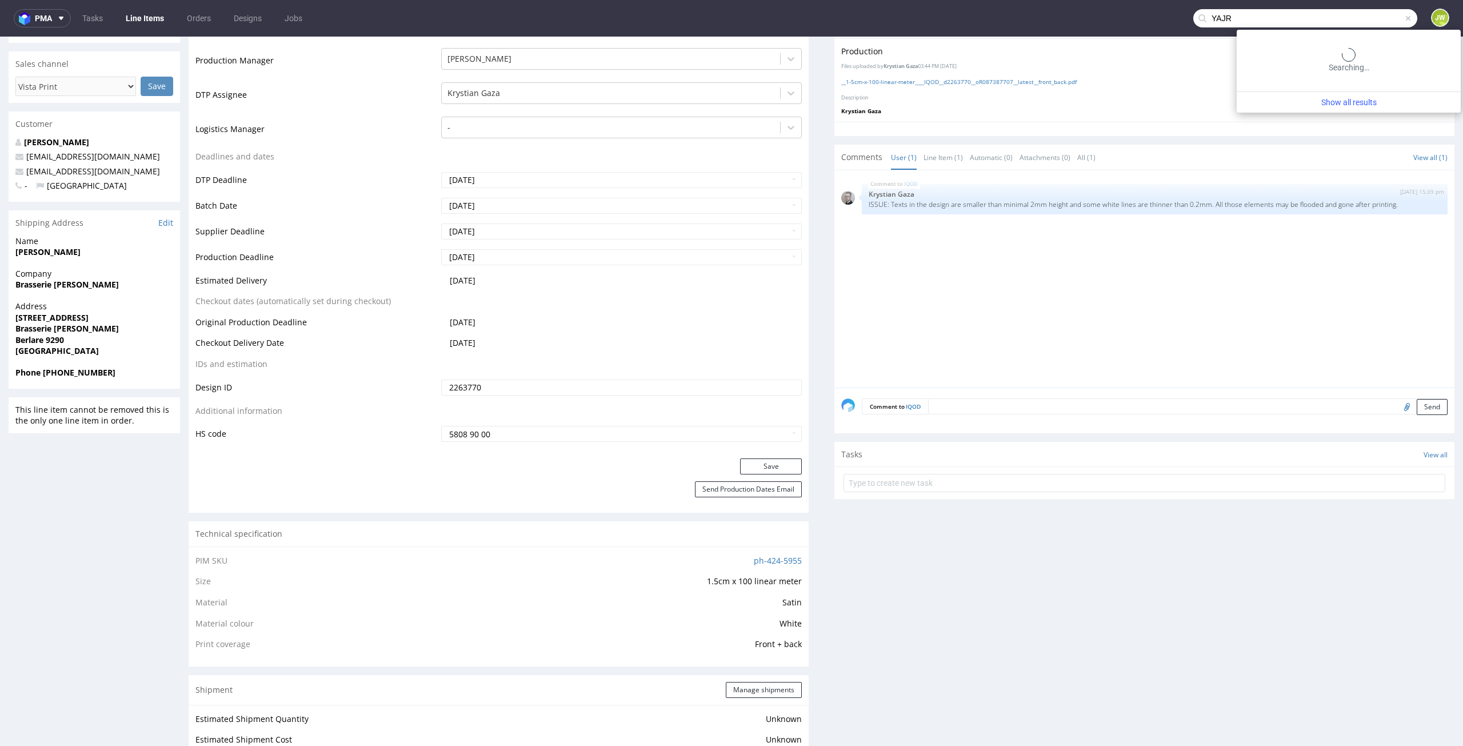
type input "YAJR"
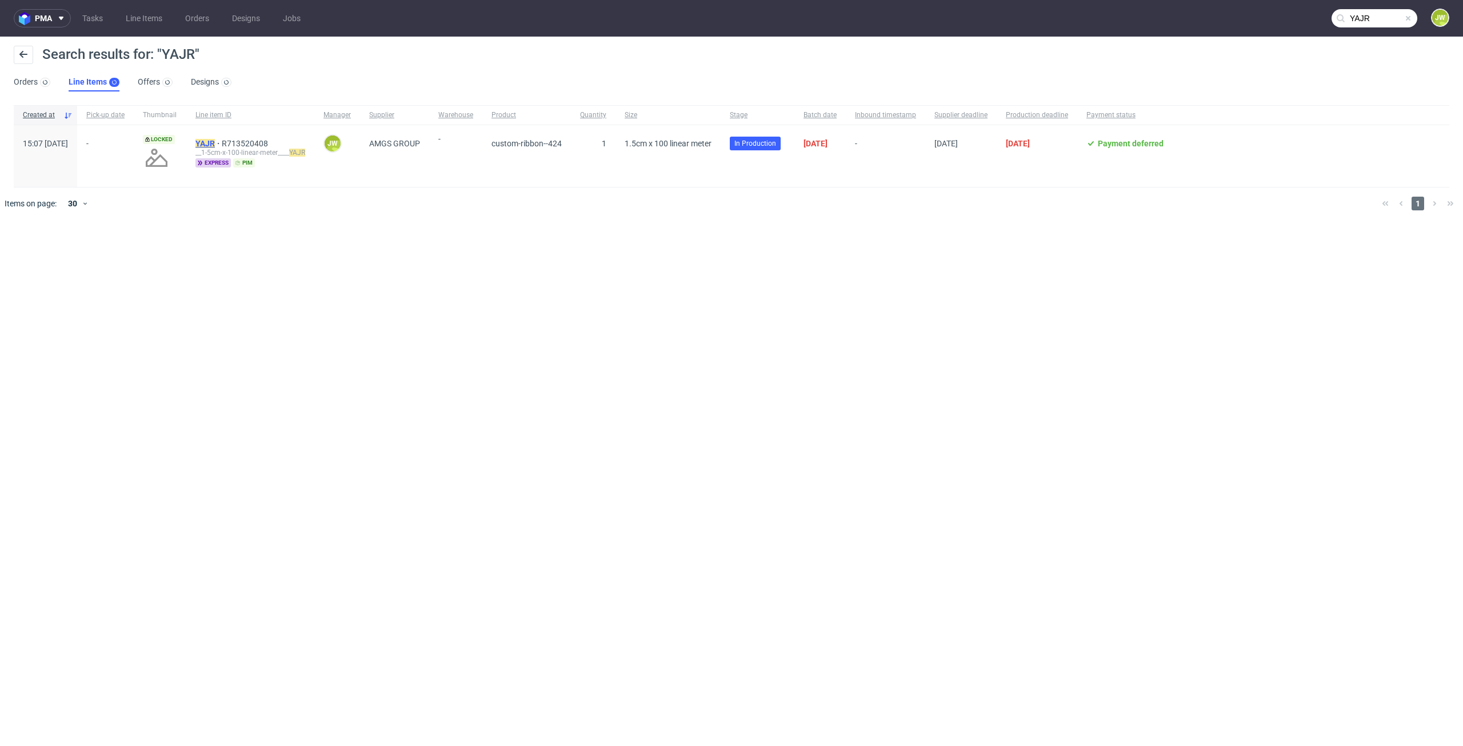
drag, startPoint x: 244, startPoint y: 137, endPoint x: 243, endPoint y: 146, distance: 9.2
click at [244, 142] on div "YAJR R713520408 __1-5cm-x-100-linear-meter____ YAJR express pim" at bounding box center [250, 156] width 128 height 62
click at [215, 147] on mark "YAJR" at bounding box center [204, 143] width 19 height 9
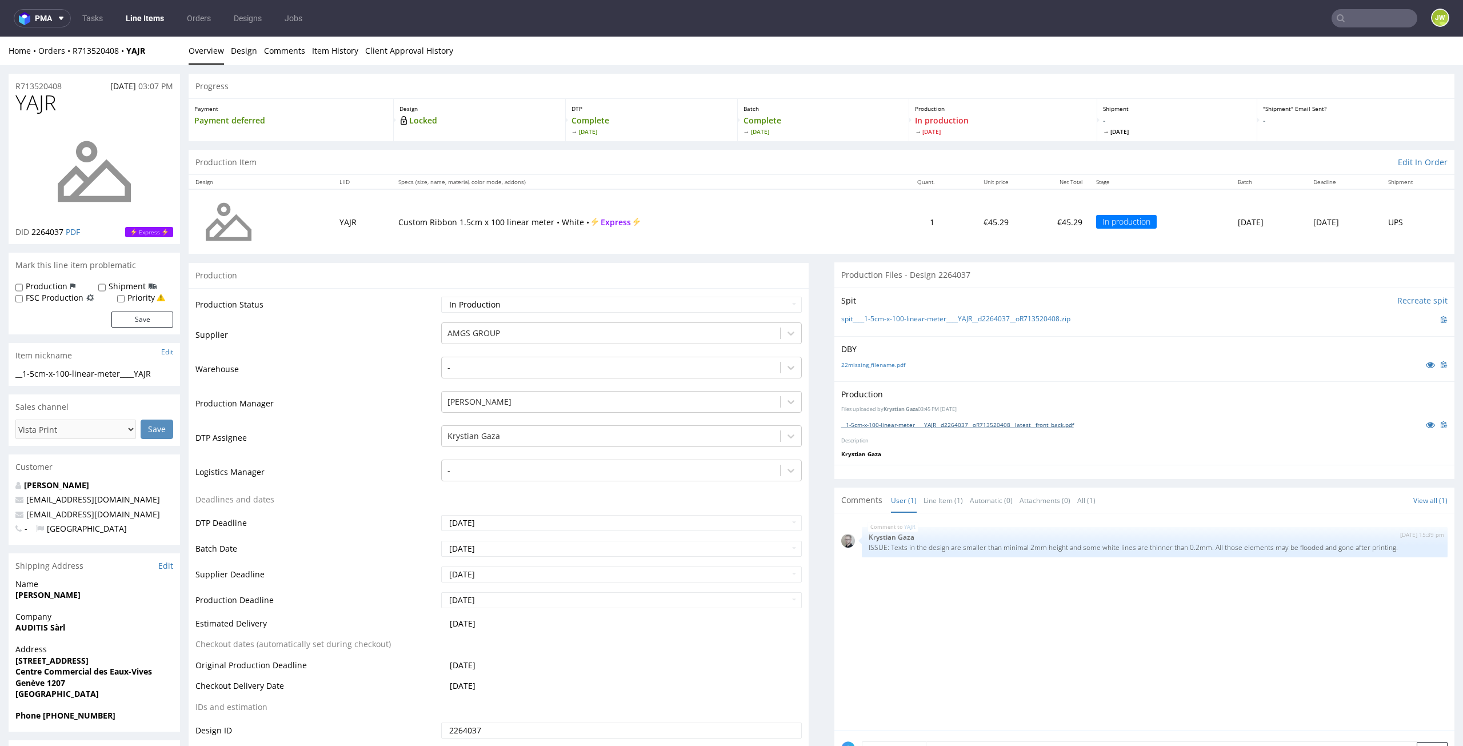
click at [875, 422] on link "__1-5cm-x-100-linear-meter____YAJR__d2264037__oR713520408__latest__front_back.p…" at bounding box center [957, 425] width 233 height 8
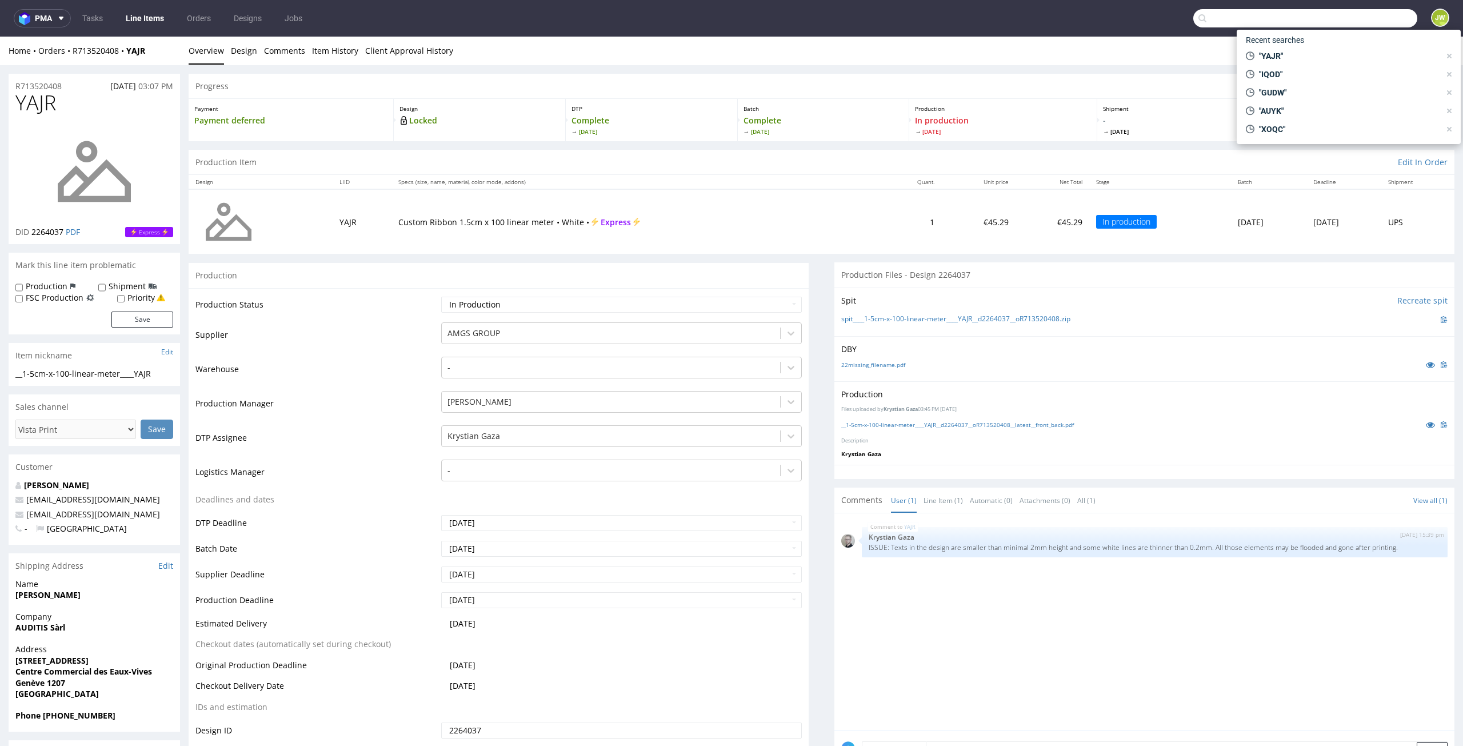
click at [1339, 17] on input "text" at bounding box center [1305, 18] width 224 height 18
type input "BLNA"
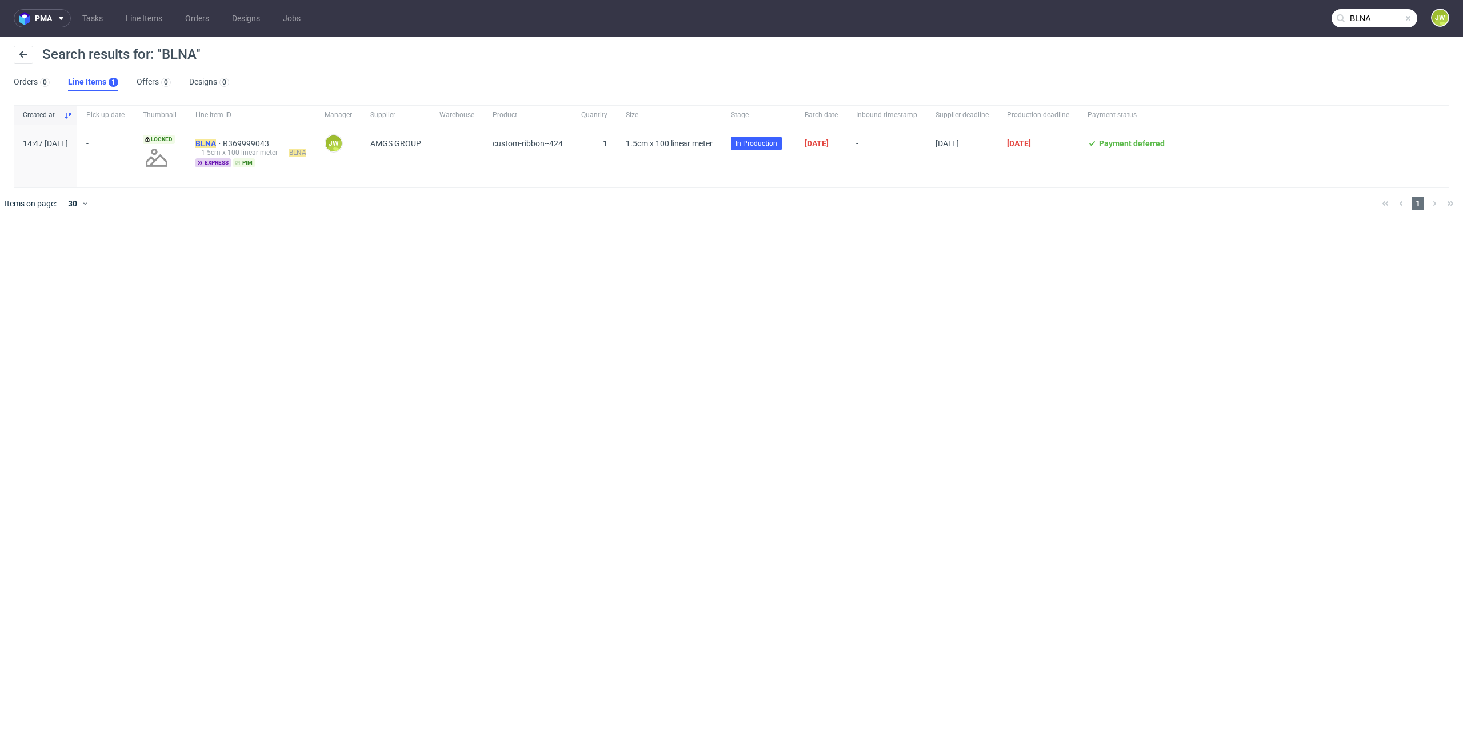
click at [216, 145] on mark "BLNA" at bounding box center [205, 143] width 21 height 9
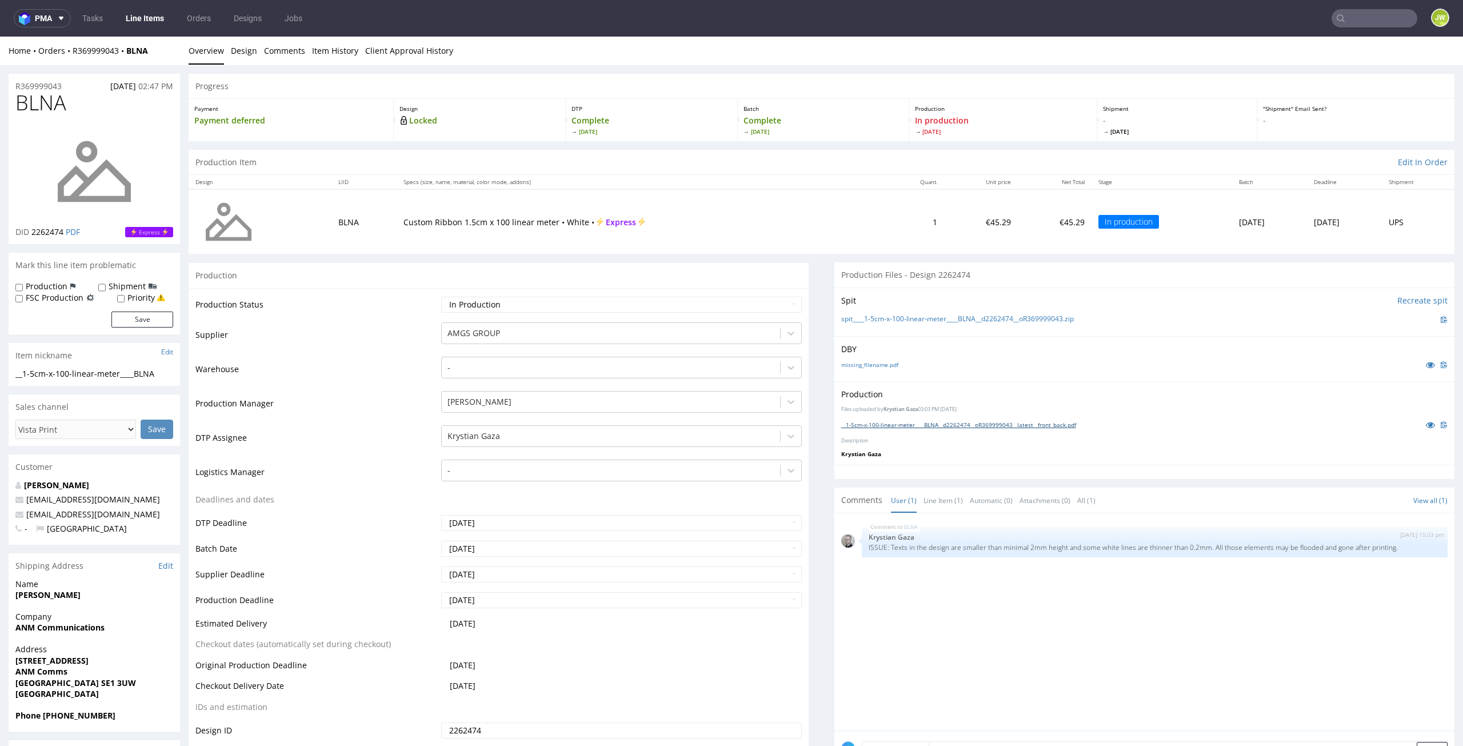
click at [868, 423] on link "__1-5cm-x-100-linear-meter____BLNA__d2262474__oR369999043__latest__front_back.p…" at bounding box center [958, 425] width 235 height 8
click at [142, 21] on link "Line Items" at bounding box center [145, 18] width 52 height 18
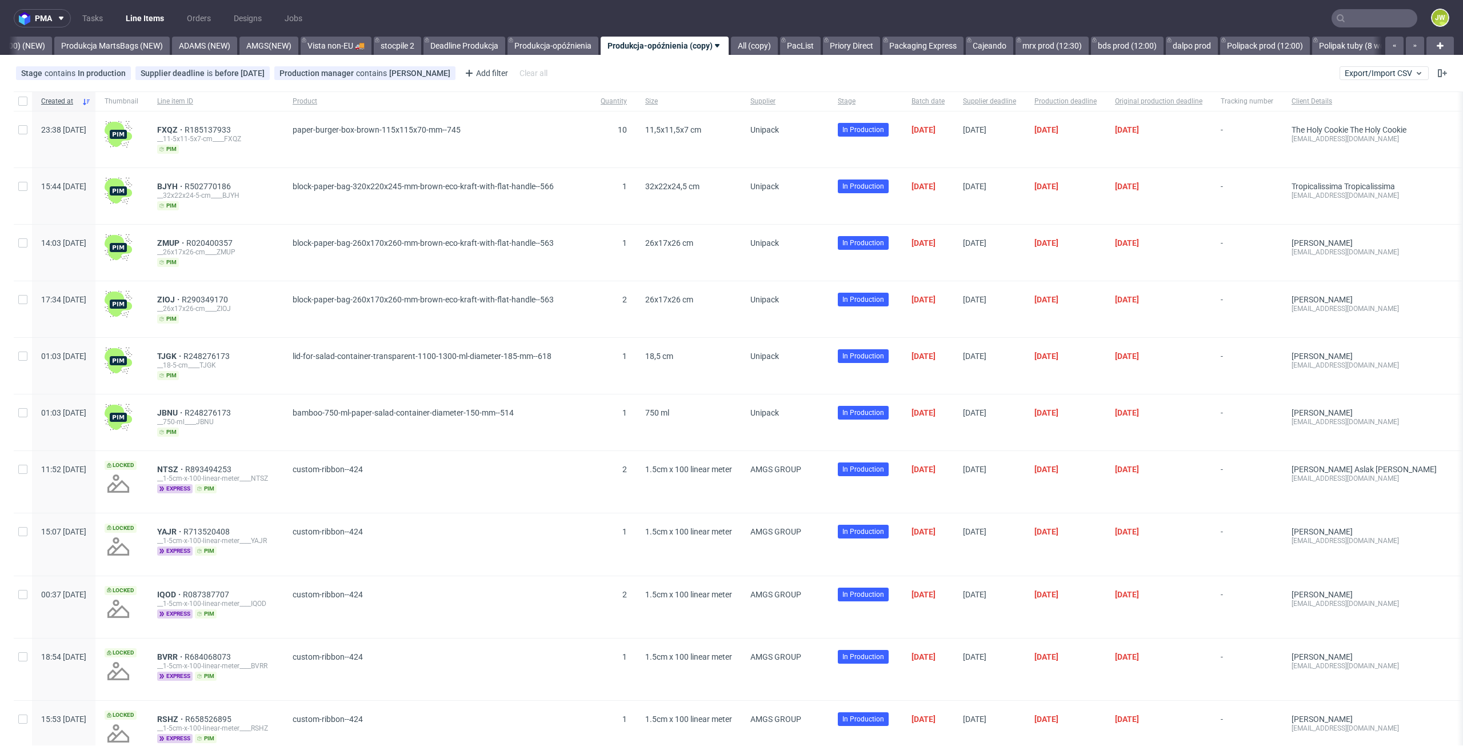
scroll to position [0, 2862]
click at [759, 45] on link "All (copy)" at bounding box center [745, 46] width 47 height 18
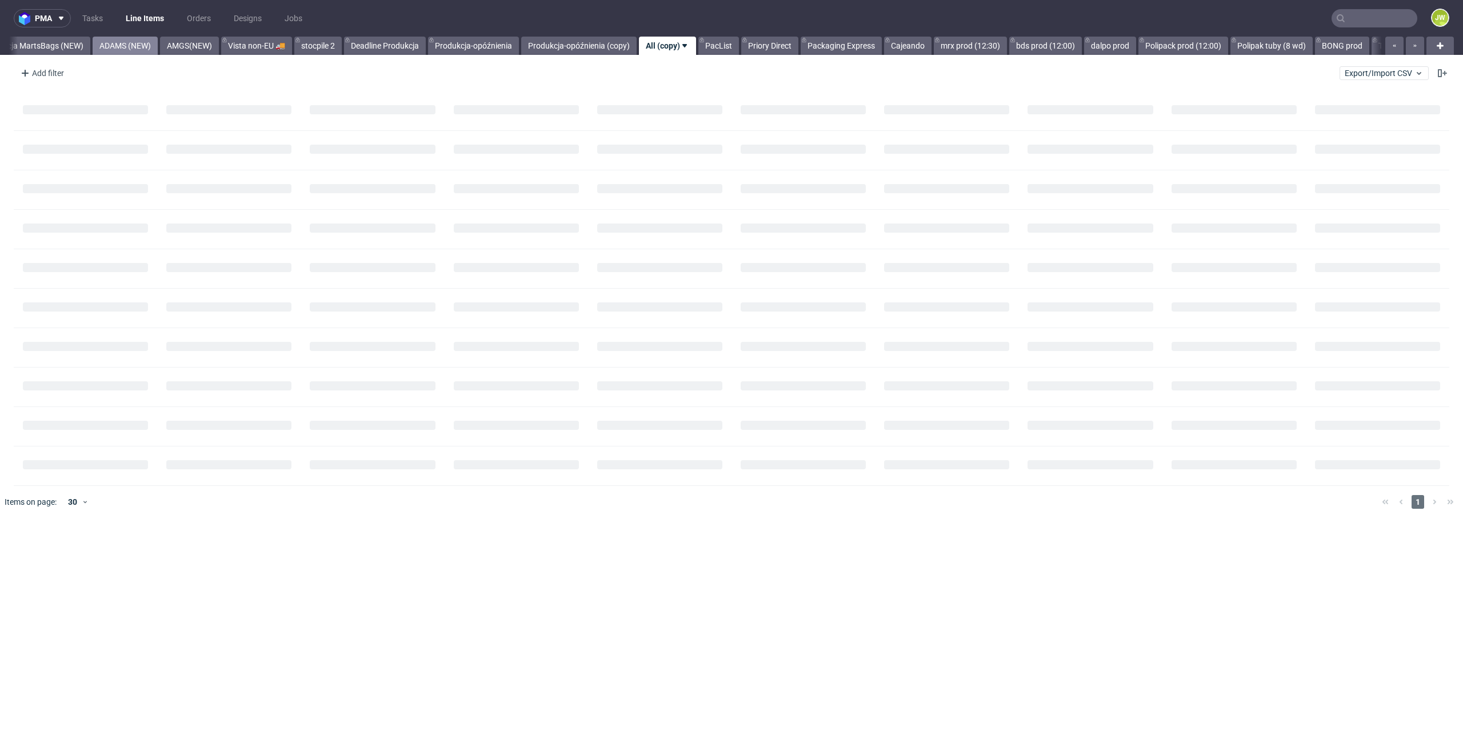
scroll to position [0, 2940]
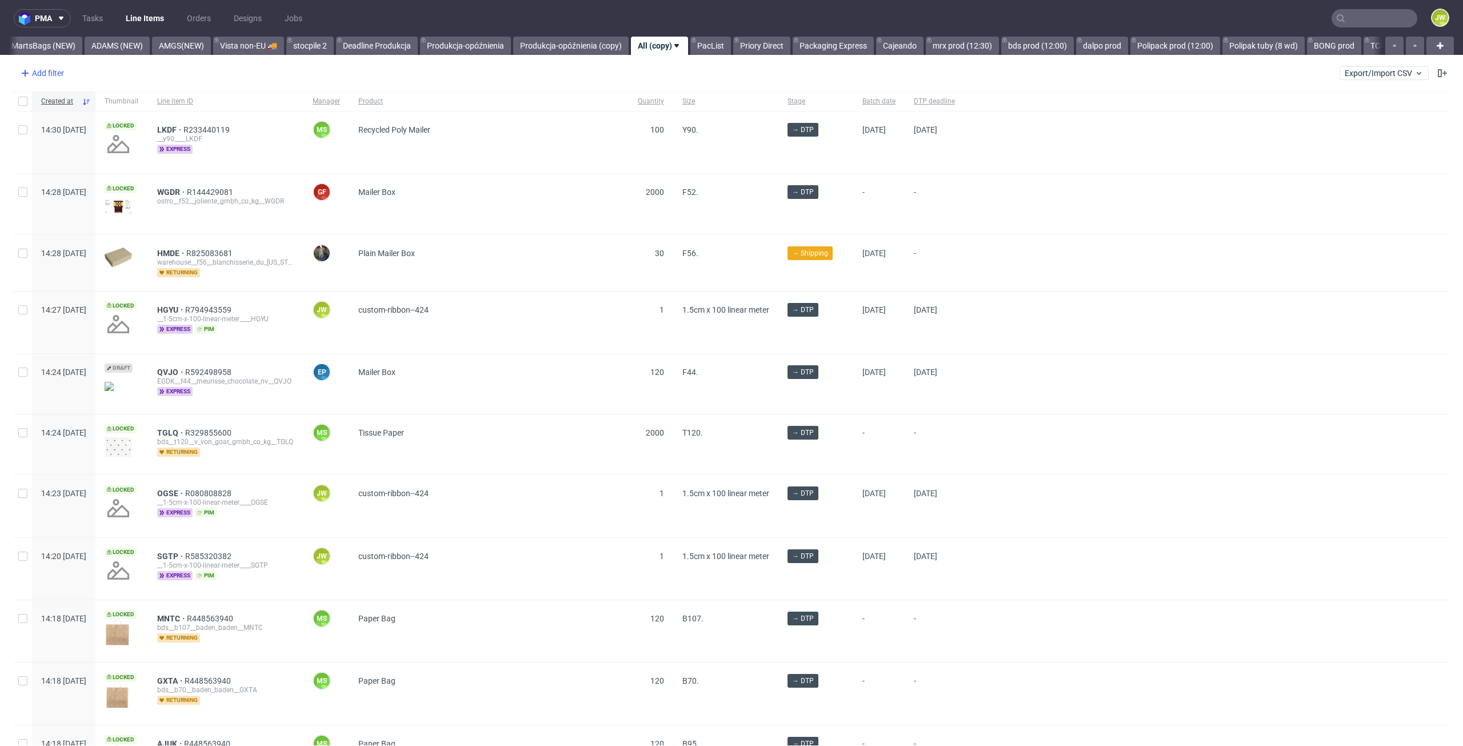
click at [37, 69] on div "Add filter" at bounding box center [41, 73] width 50 height 18
drag, startPoint x: 531, startPoint y: 73, endPoint x: 509, endPoint y: 65, distance: 23.1
click at [531, 73] on div "Add filter Hide filters Clear all Export/Import CSV" at bounding box center [731, 72] width 1463 height 27
drag, startPoint x: 26, startPoint y: 39, endPoint x: 42, endPoint y: 42, distance: 15.6
click at [31, 39] on link "Produkcja MartsBags (NEW)" at bounding box center [24, 46] width 115 height 18
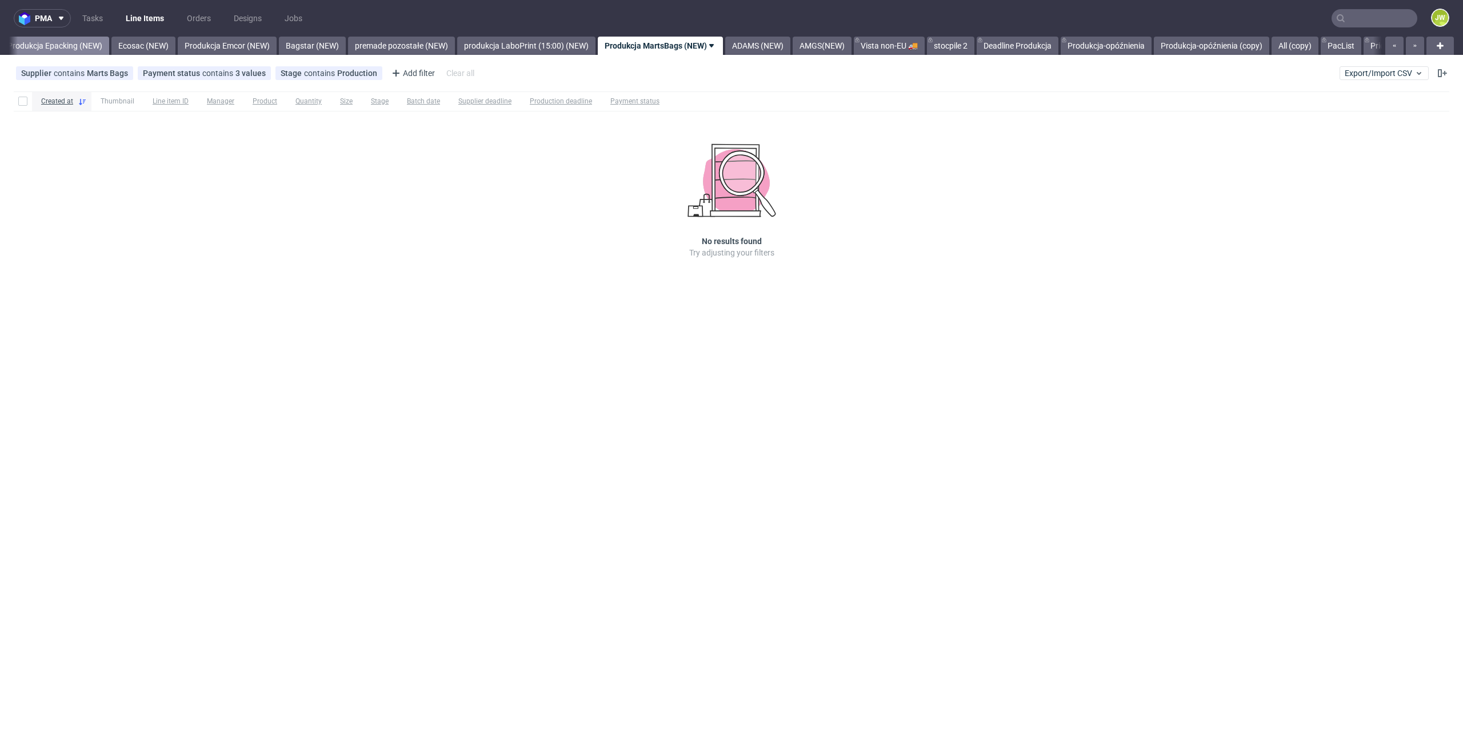
click at [109, 53] on link "Produkcja Epacking (NEW)" at bounding box center [55, 46] width 109 height 18
click at [542, 42] on link "Produkcja Unipack około 15:00 (check SKU) (NEW))" at bounding box center [502, 46] width 195 height 18
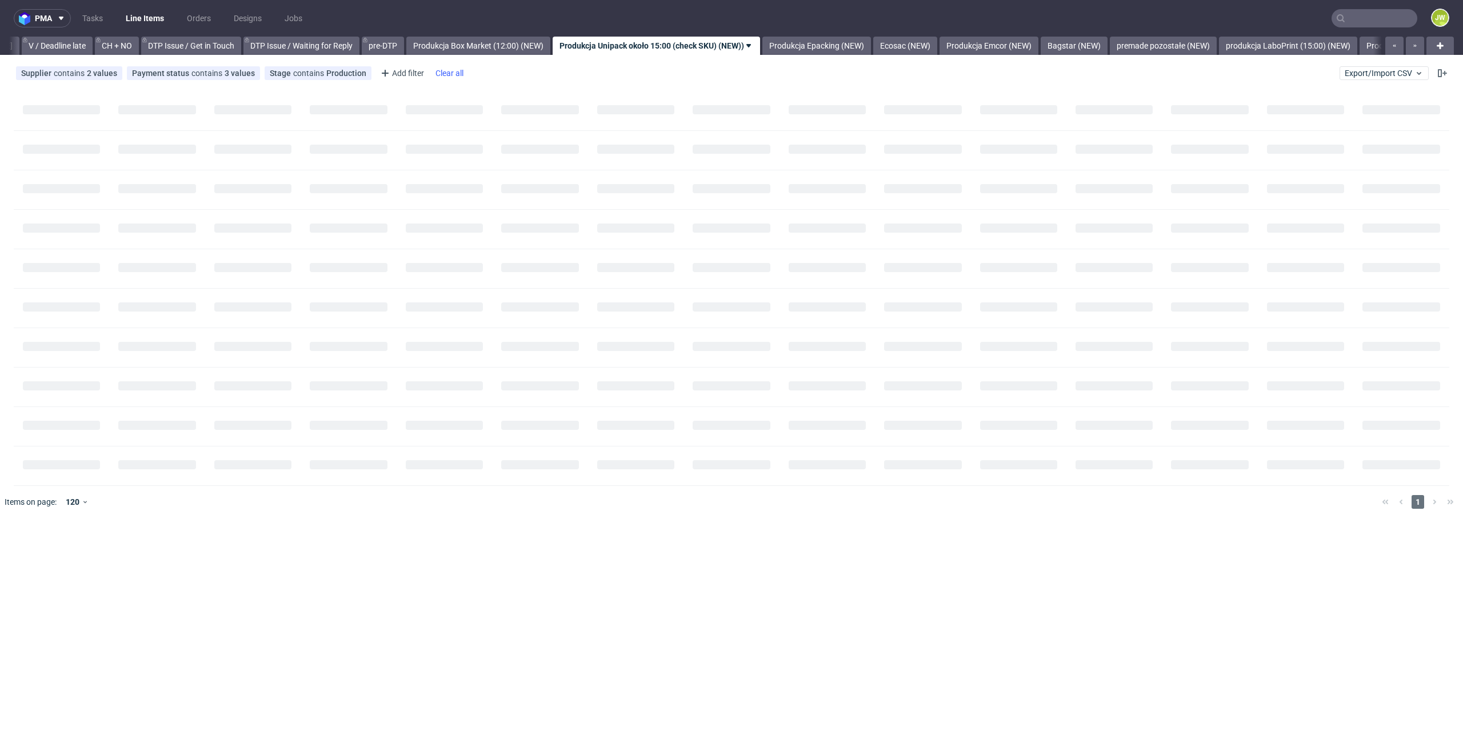
scroll to position [0, 1554]
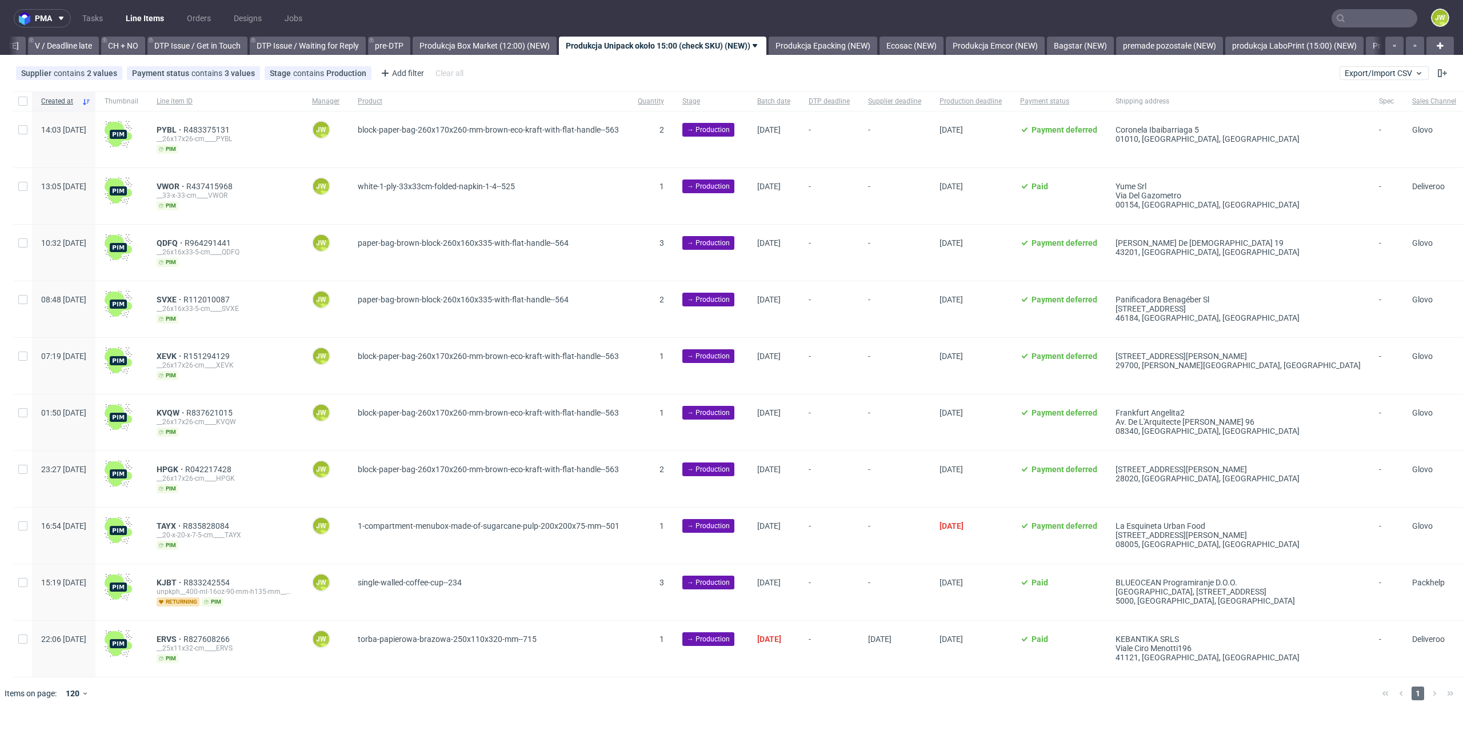
click at [17, 103] on div at bounding box center [23, 100] width 18 height 19
checkbox input "true"
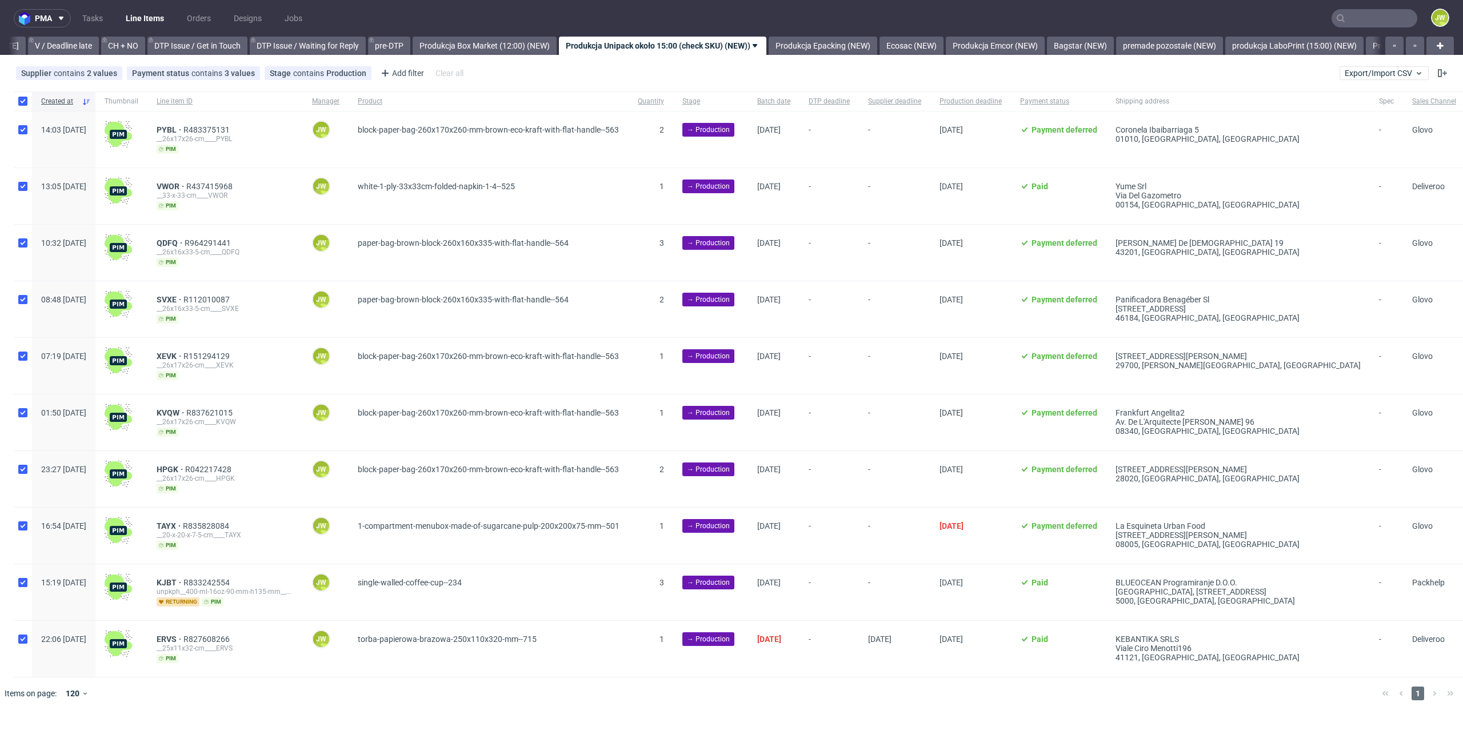
checkbox input "true"
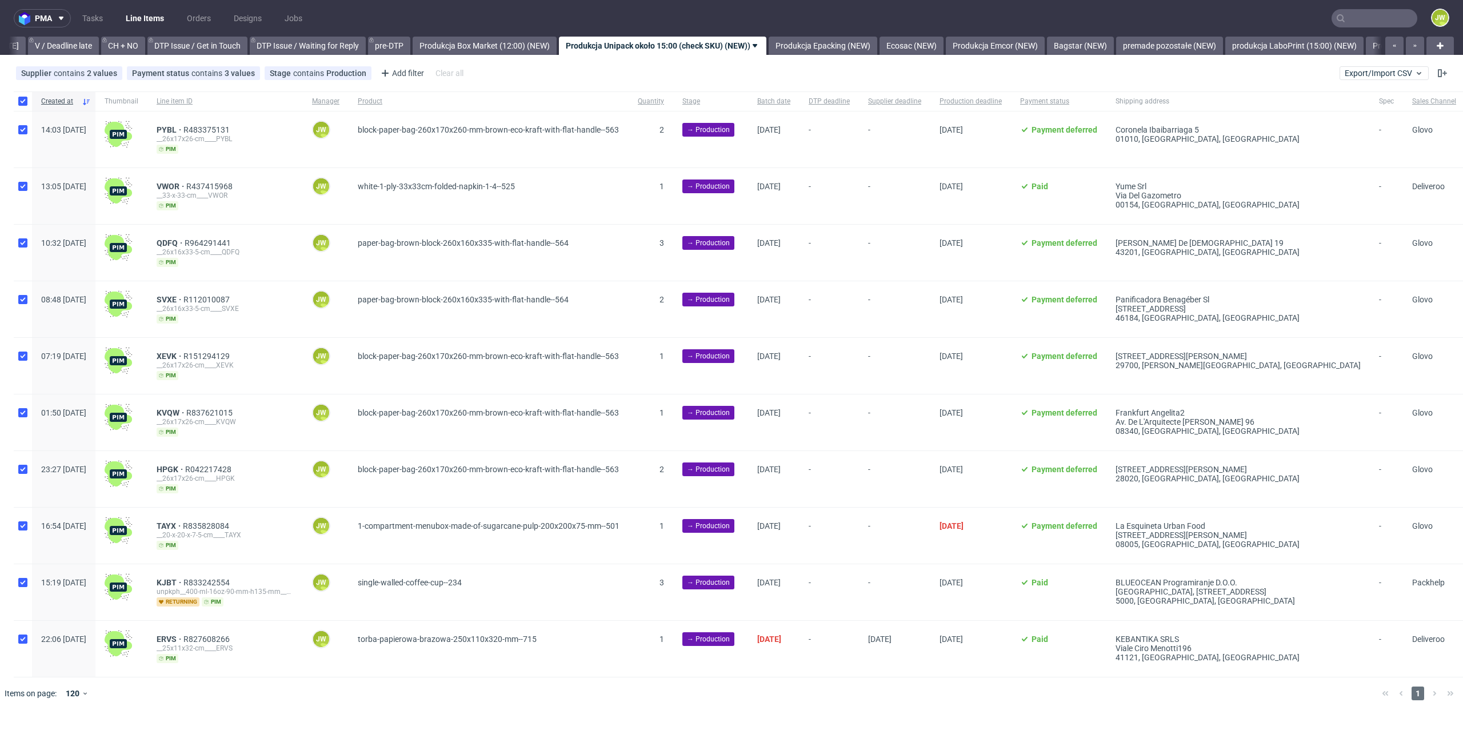
checkbox input "true"
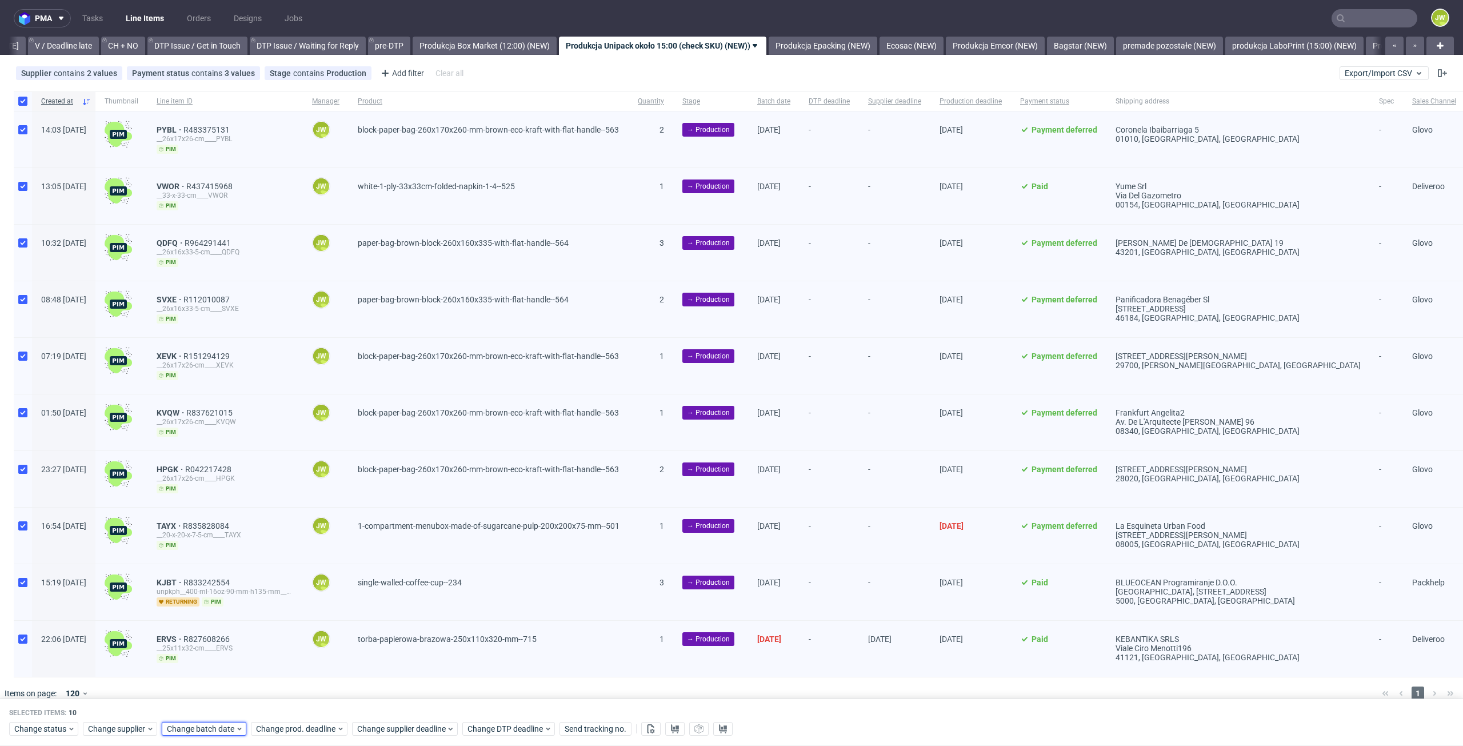
drag, startPoint x: 206, startPoint y: 728, endPoint x: 206, endPoint y: 720, distance: 8.0
click at [206, 727] on span "Change batch date" at bounding box center [201, 728] width 69 height 11
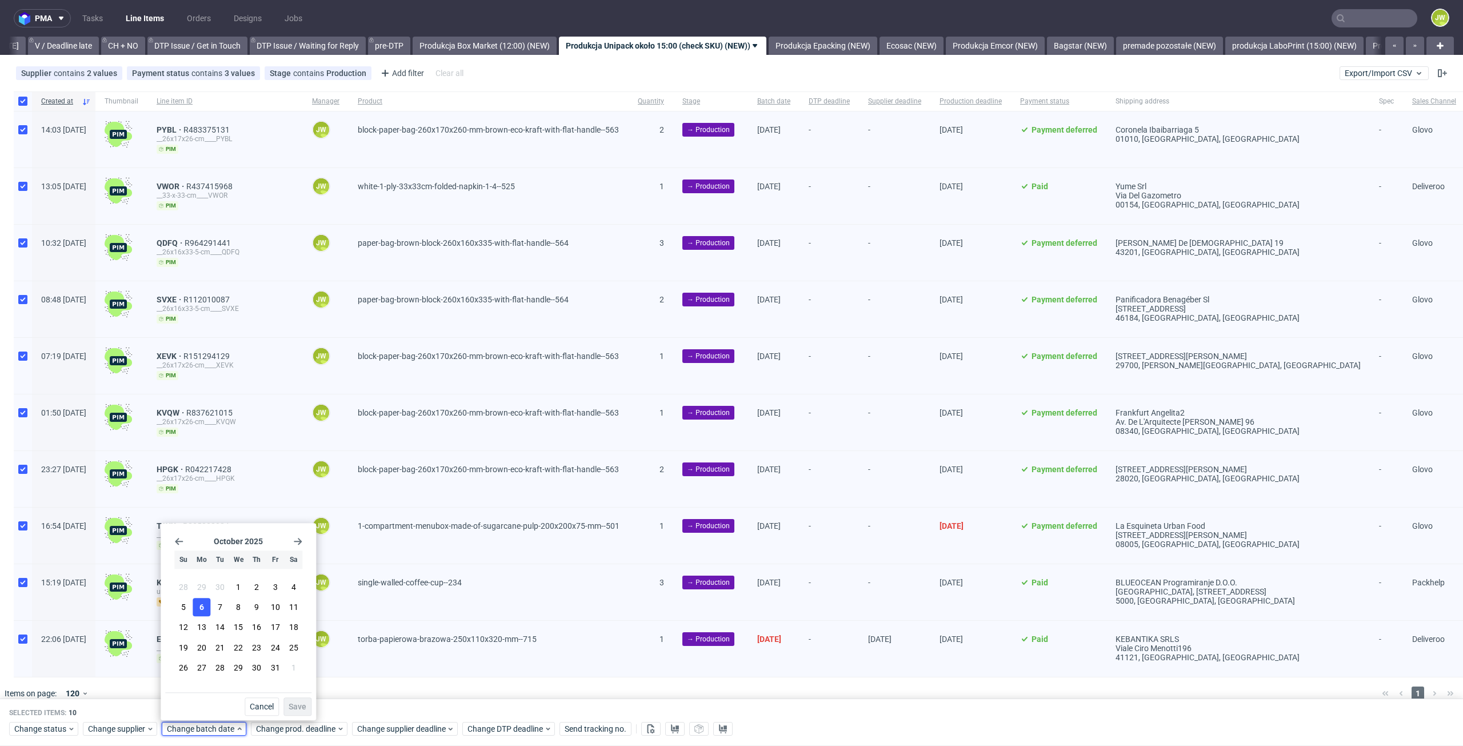
click at [201, 612] on span "6" at bounding box center [201, 607] width 5 height 11
click at [300, 704] on span "Save" at bounding box center [298, 706] width 18 height 8
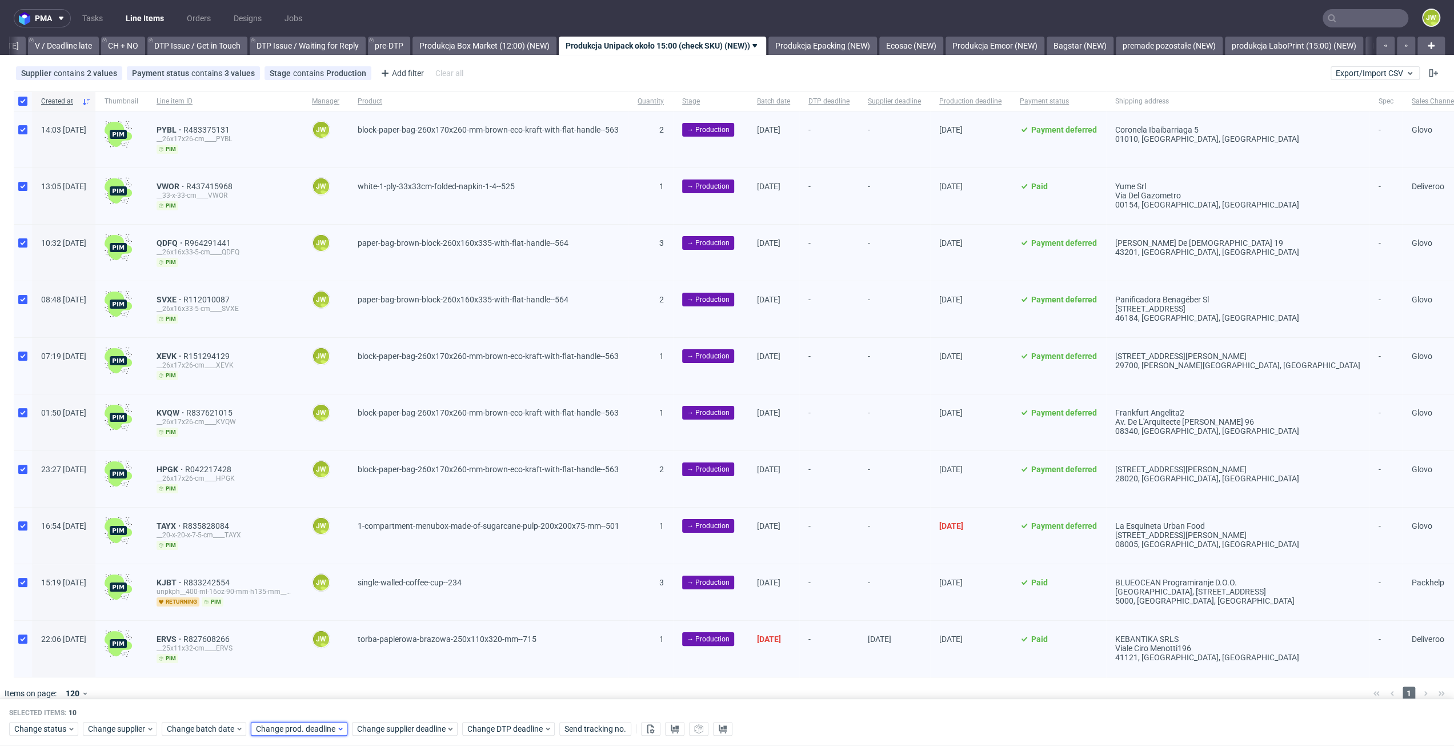
click at [301, 722] on div "Change prod. deadline" at bounding box center [299, 729] width 97 height 14
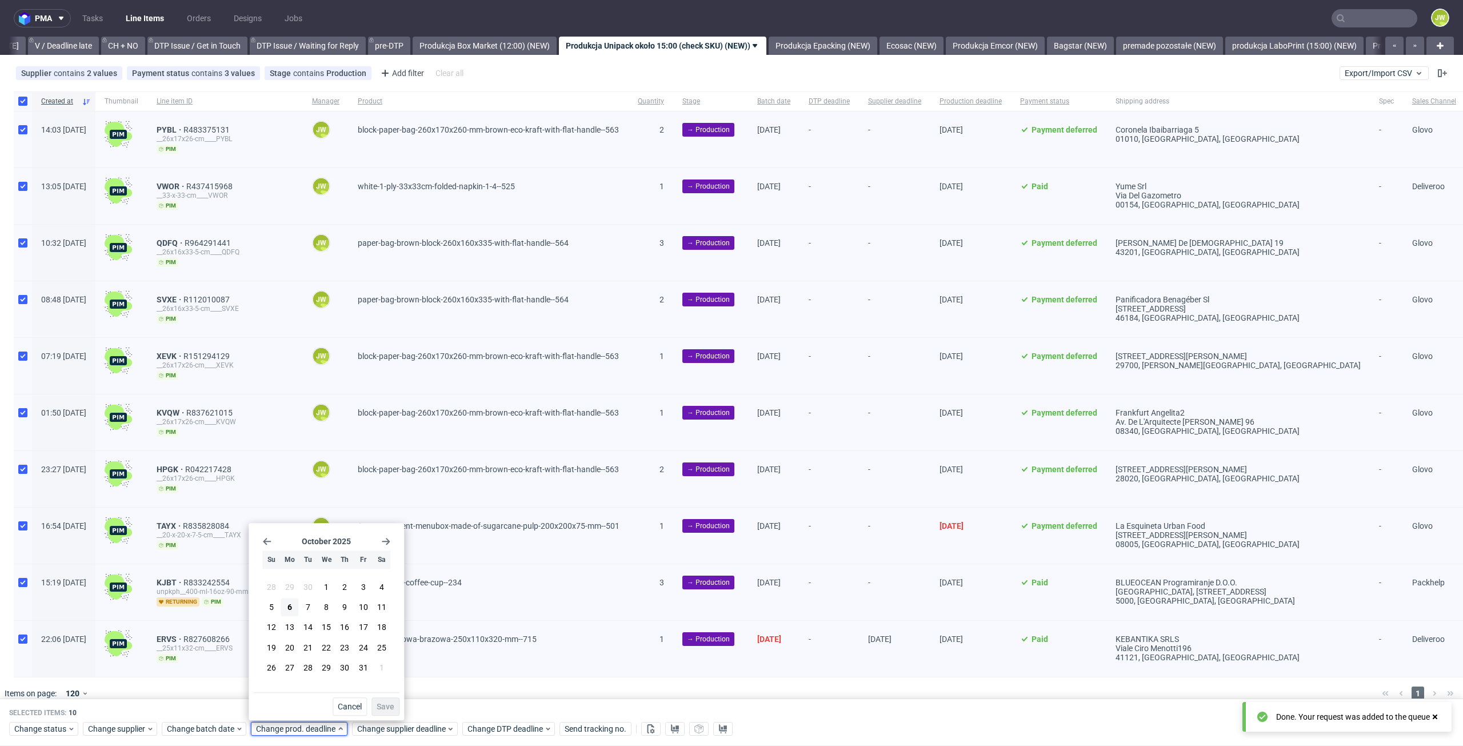
scroll to position [0, 1558]
click at [310, 608] on span "7" at bounding box center [308, 607] width 5 height 11
click at [390, 710] on span "Save" at bounding box center [386, 706] width 18 height 8
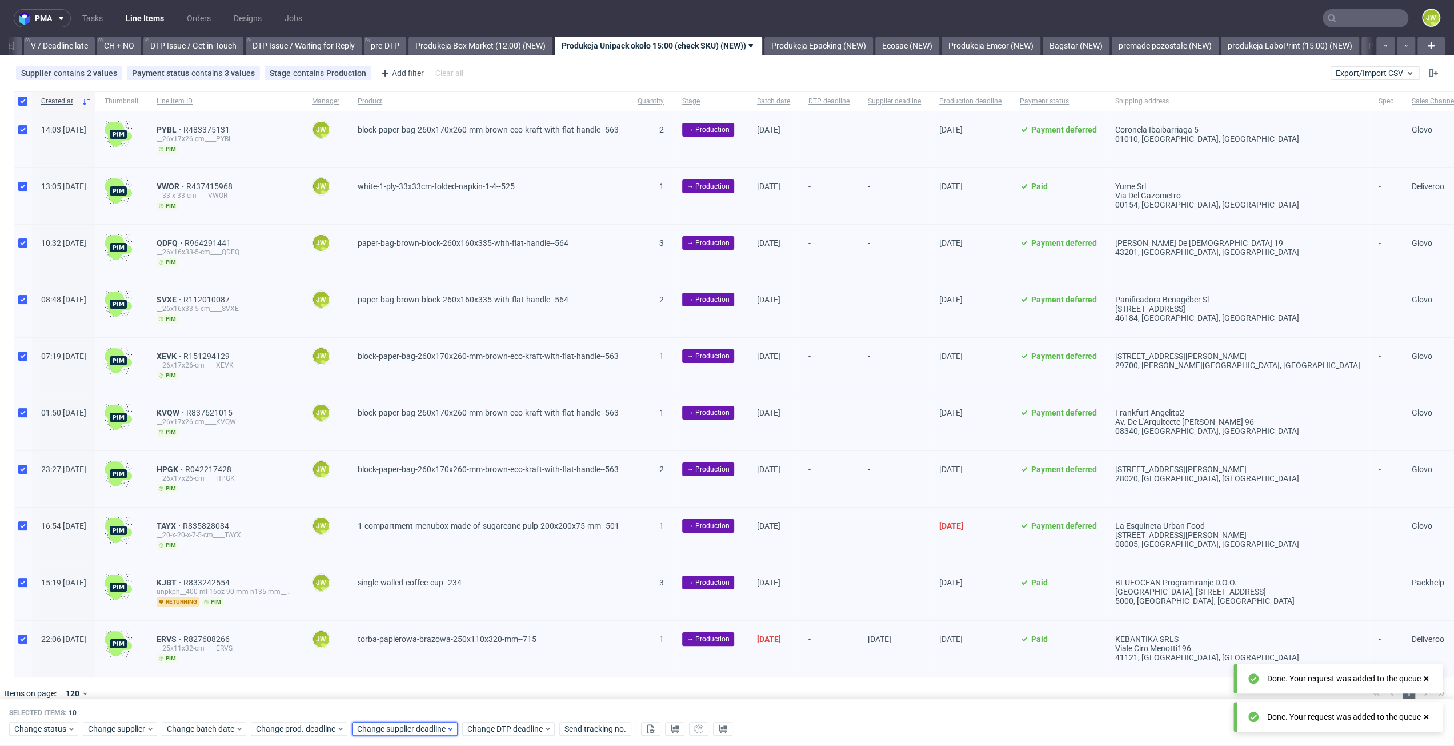
click at [386, 727] on span "Change supplier deadline" at bounding box center [401, 728] width 89 height 11
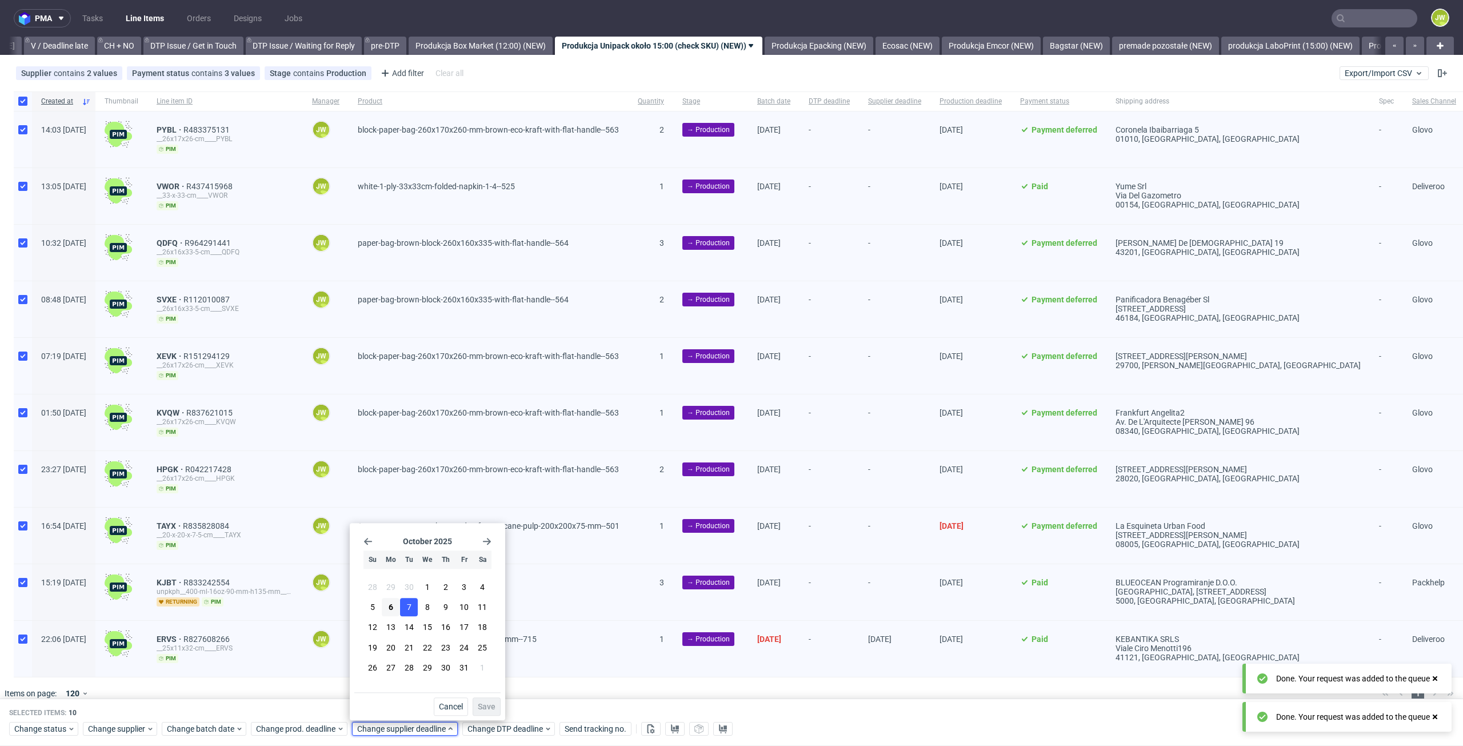
click at [410, 610] on span "7" at bounding box center [409, 607] width 5 height 11
click at [496, 704] on button "Save" at bounding box center [487, 706] width 28 height 18
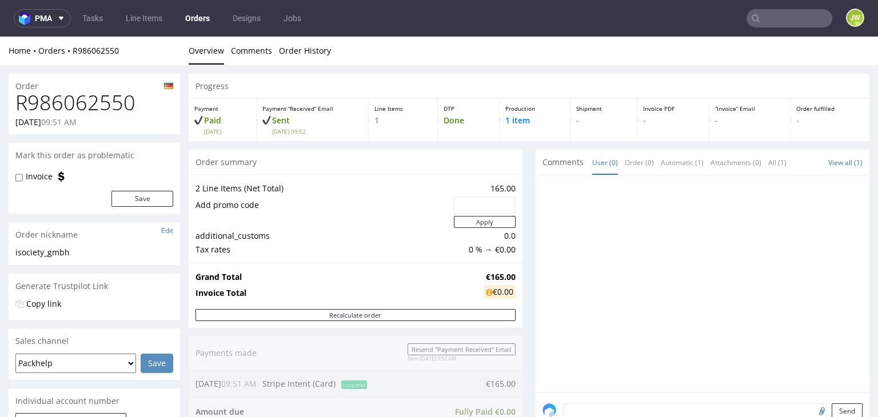
click at [345, 190] on td "2 Line Items (Net Total)" at bounding box center [322, 189] width 255 height 14
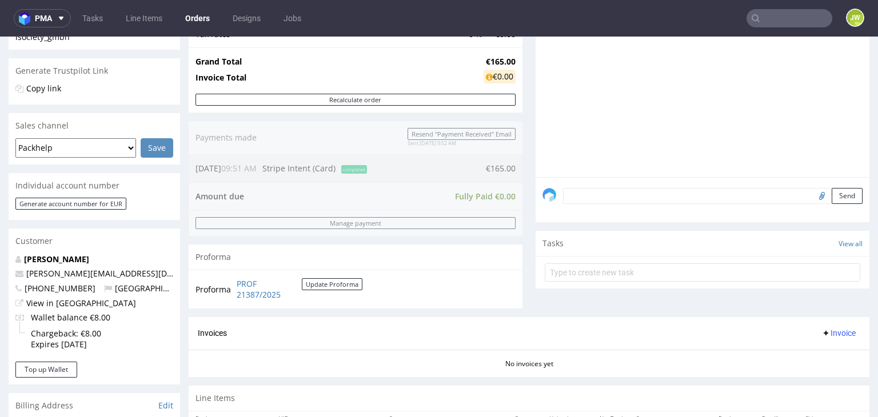
scroll to position [343, 0]
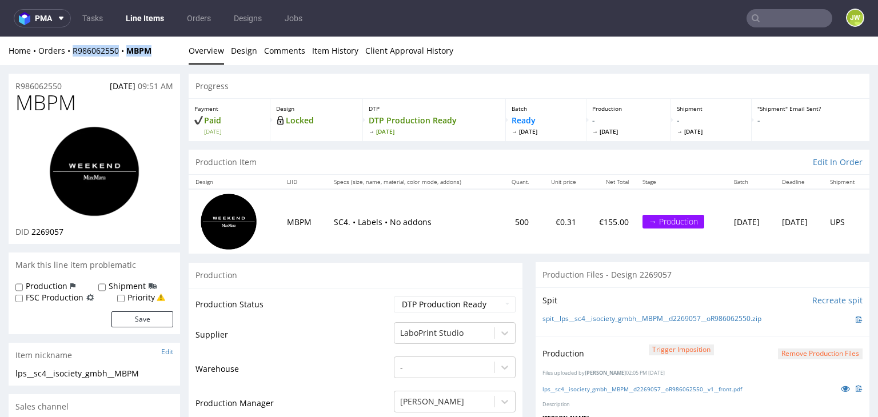
drag, startPoint x: 161, startPoint y: 56, endPoint x: 69, endPoint y: 57, distance: 92.0
click at [69, 57] on div "Home Orders R986062550 MBPM Overview Design Comments Item History Client Approv…" at bounding box center [439, 51] width 878 height 29
copy div "R986062550 MBPM"
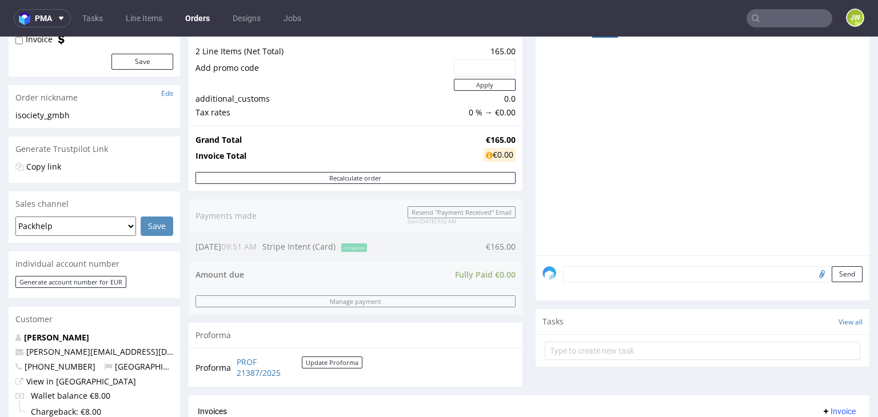
scroll to position [457, 0]
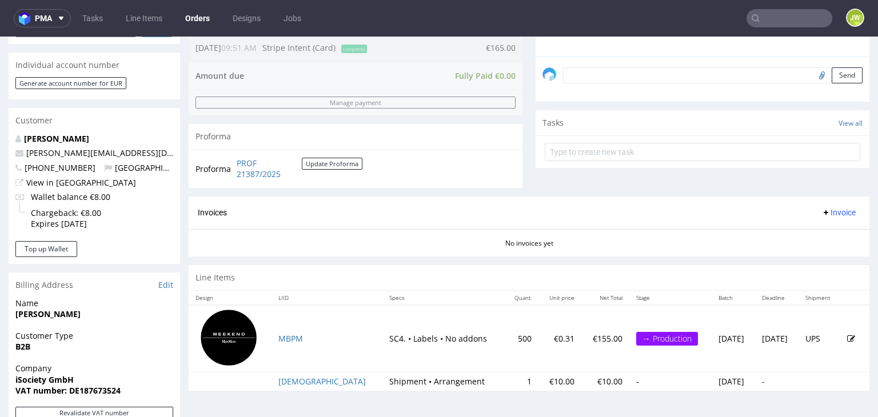
scroll to position [343, 0]
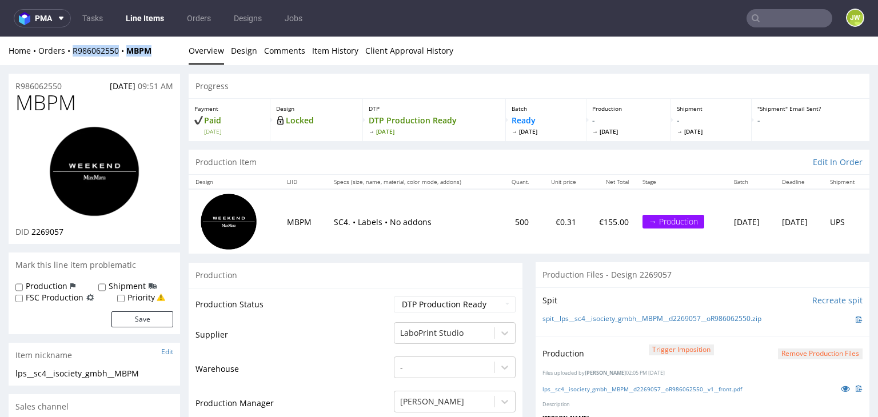
drag, startPoint x: 172, startPoint y: 53, endPoint x: 73, endPoint y: 57, distance: 98.9
click at [73, 57] on div "Home Orders R986062550 MBPM Overview Design Comments Item History Client Approv…" at bounding box center [439, 51] width 878 height 29
copy div "R986062550 MBPM"
click at [19, 283] on input "Production" at bounding box center [18, 287] width 7 height 9
checkbox input "true"
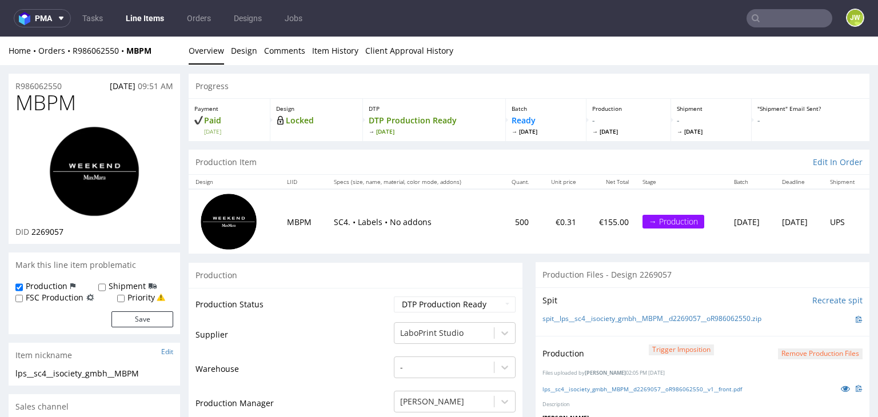
drag, startPoint x: 94, startPoint y: 284, endPoint x: 100, endPoint y: 289, distance: 8.1
click at [95, 286] on div "Production Shipment FSC Production Priority" at bounding box center [94, 292] width 158 height 22
click at [101, 289] on input "Shipment" at bounding box center [101, 287] width 7 height 9
checkbox input "true"
click at [298, 275] on div "Production" at bounding box center [356, 275] width 334 height 26
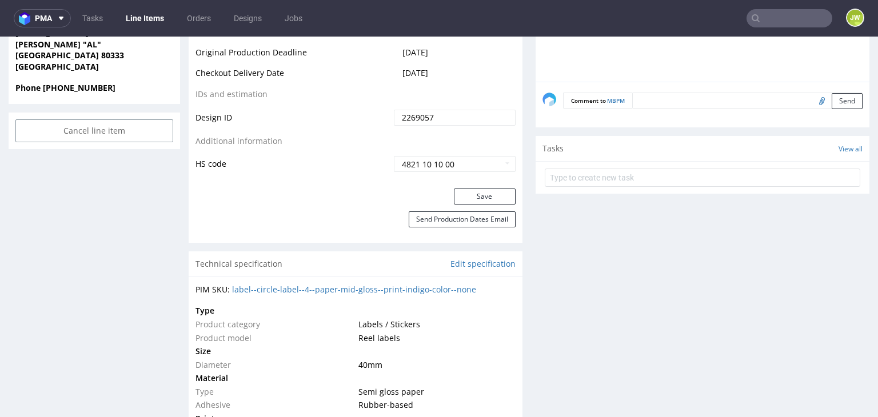
scroll to position [628, 0]
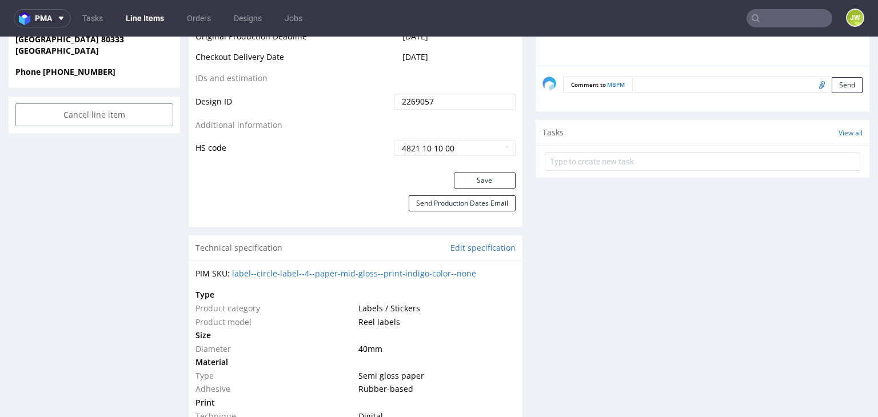
click at [642, 86] on textarea at bounding box center [747, 85] width 230 height 16
paste textarea "Hi, the client would like to stop the production and cancel the order"
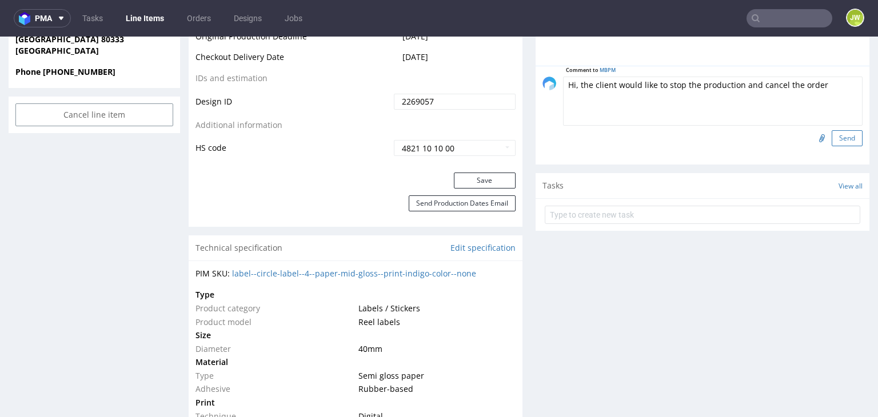
type textarea "Hi, the client would like to stop the production and cancel the order"
click at [831, 137] on button "Send" at bounding box center [846, 138] width 31 height 16
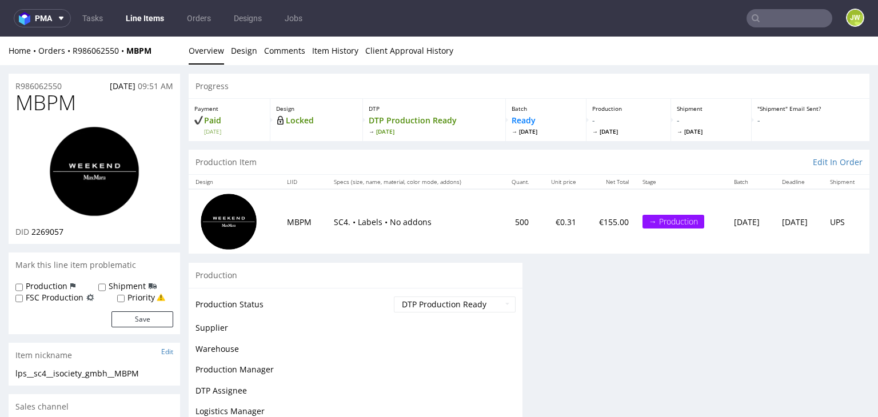
scroll to position [0, 0]
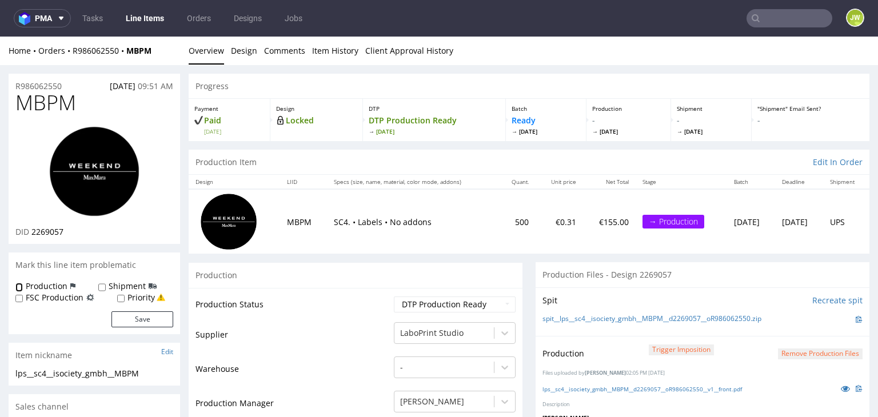
click at [19, 288] on input "Production" at bounding box center [18, 287] width 7 height 9
checkbox input "true"
click at [99, 286] on input "Shipment" at bounding box center [101, 287] width 7 height 9
checkbox input "true"
click at [138, 320] on button "Save" at bounding box center [142, 319] width 62 height 16
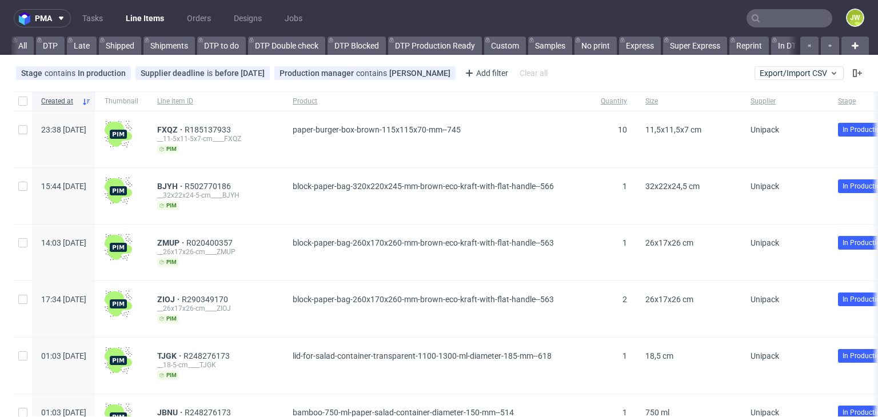
scroll to position [0, 3154]
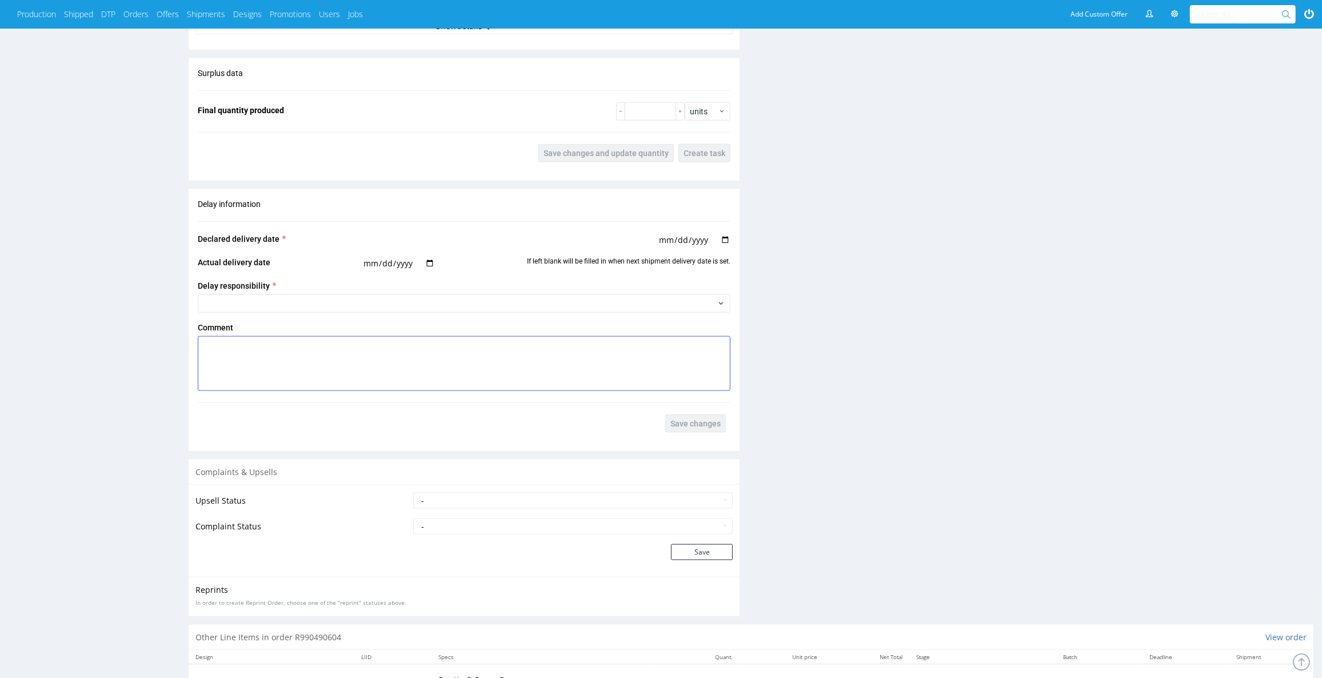
scroll to position [1419, 0]
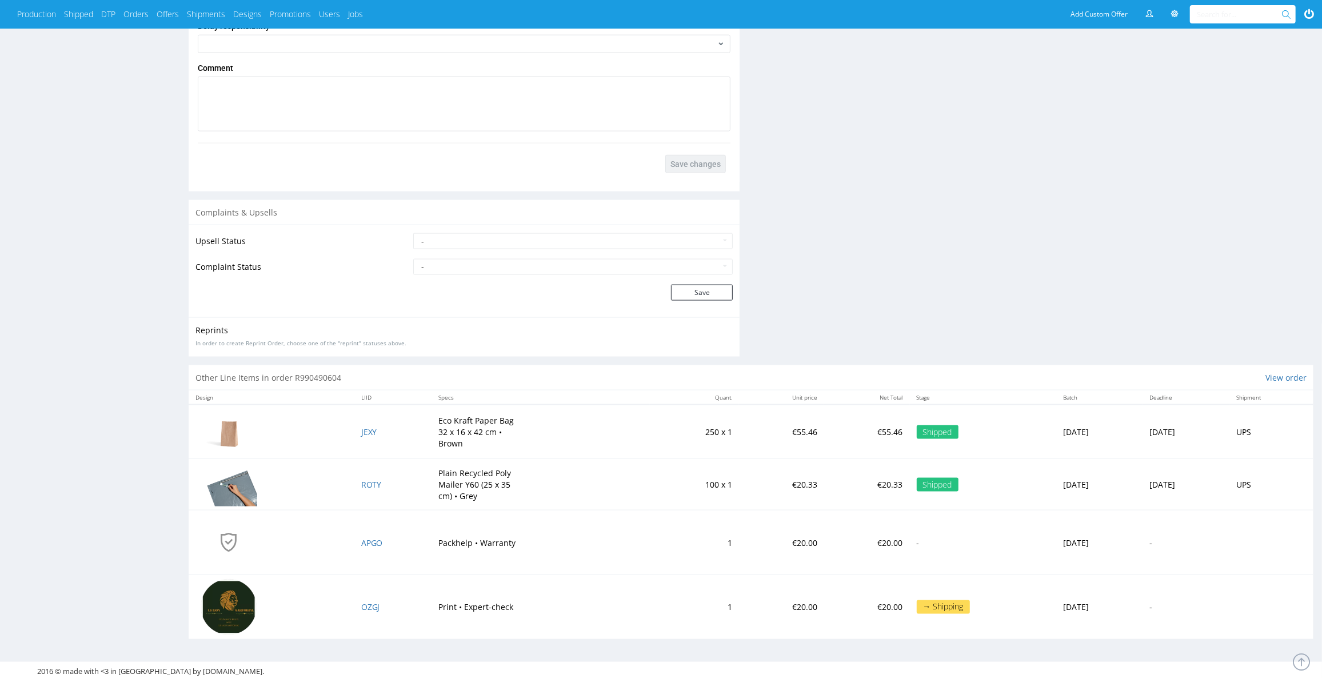
click at [445, 279] on td "- Complaint Received Complaint Rejected Complaint Accepted (DTP Issue) - Reprin…" at bounding box center [571, 271] width 322 height 26
click at [443, 251] on td "- Pending Upsell Upsell Accepted Upsell Refused" at bounding box center [571, 245] width 322 height 26
click at [445, 265] on select "- Complaint Received Complaint Rejected Complaint Accepted (DTP Issue) - Reprin…" at bounding box center [572, 267] width 319 height 16
click at [413, 259] on select "- Complaint Received Complaint Rejected Complaint Accepted (DTP Issue) - Reprin…" at bounding box center [572, 267] width 319 height 16
click at [551, 266] on select "- Complaint Received Complaint Rejected Complaint Accepted (DTP Issue) - Reprin…" at bounding box center [572, 267] width 319 height 16
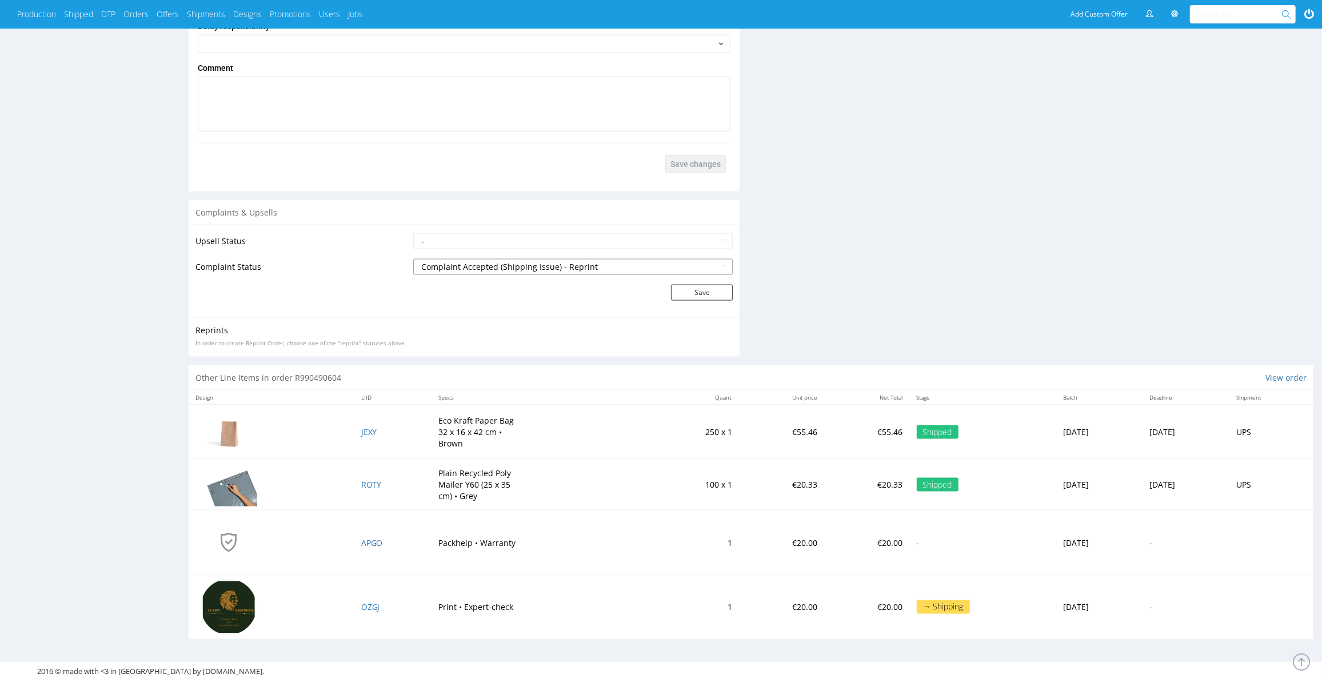
select select "accepted_print_issue_reprint"
click at [413, 259] on select "- Complaint Received Complaint Rejected Complaint Accepted (DTP Issue) - Reprin…" at bounding box center [572, 267] width 319 height 16
click at [684, 285] on button "Save" at bounding box center [702, 293] width 62 height 16
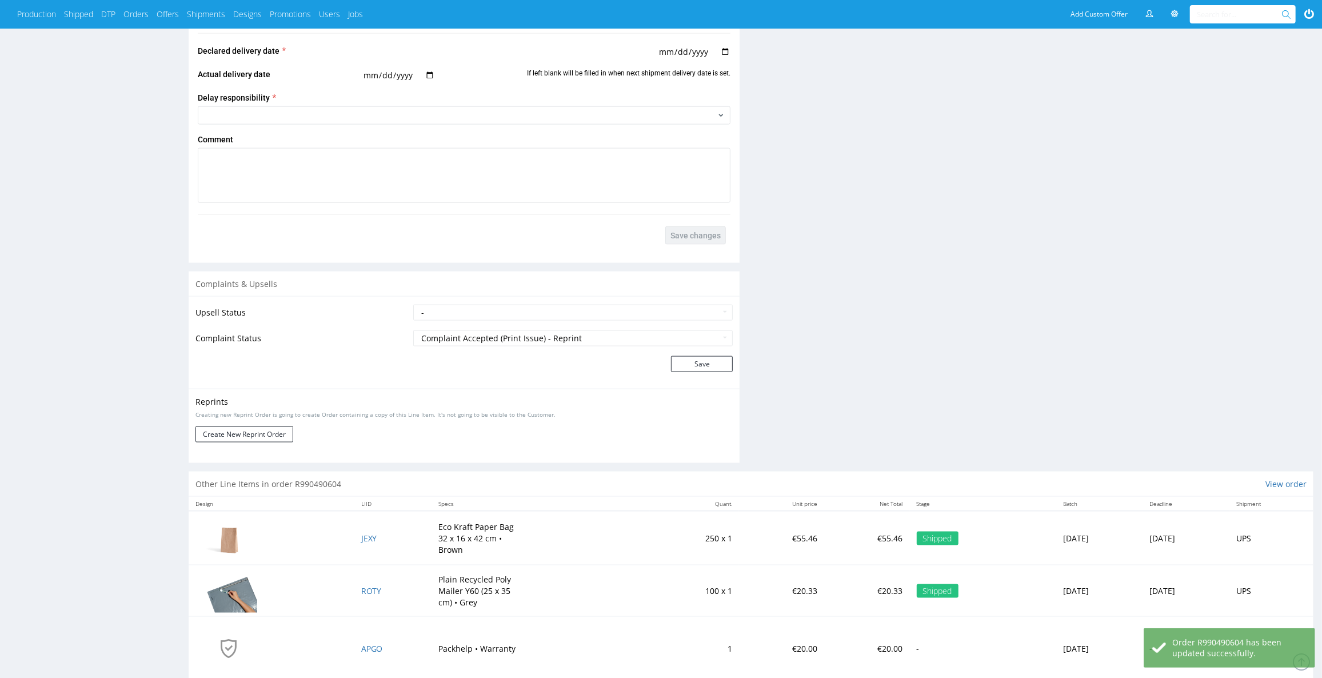
scroll to position [1350, 0]
click at [221, 430] on button "Create New Reprint Order" at bounding box center [244, 431] width 98 height 16
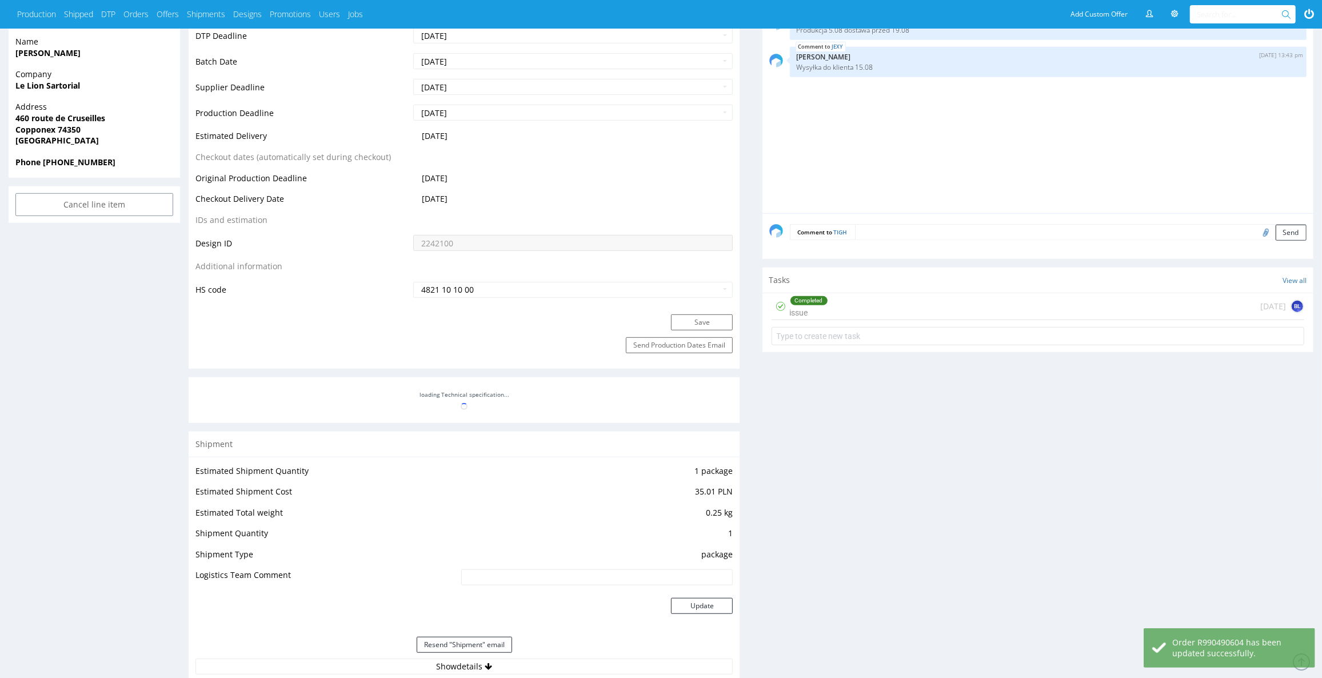
scroll to position [232, 0]
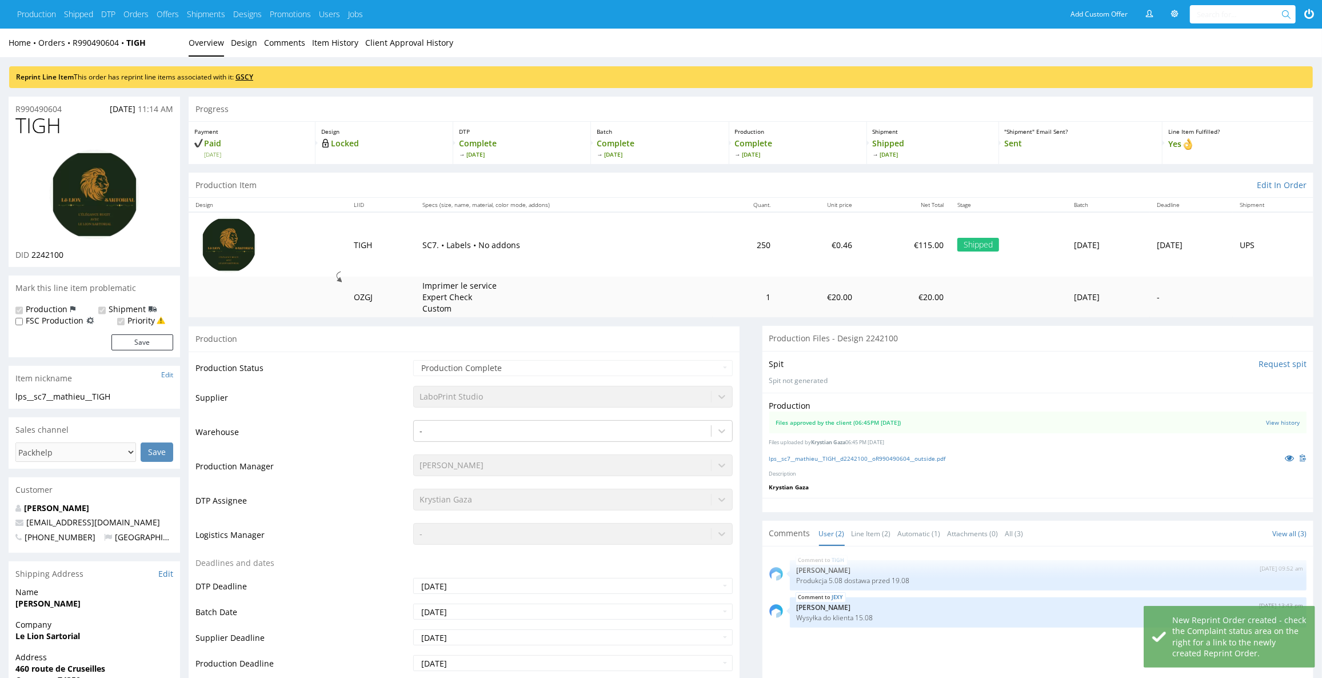
click at [247, 78] on link "GSCY" at bounding box center [244, 77] width 18 height 10
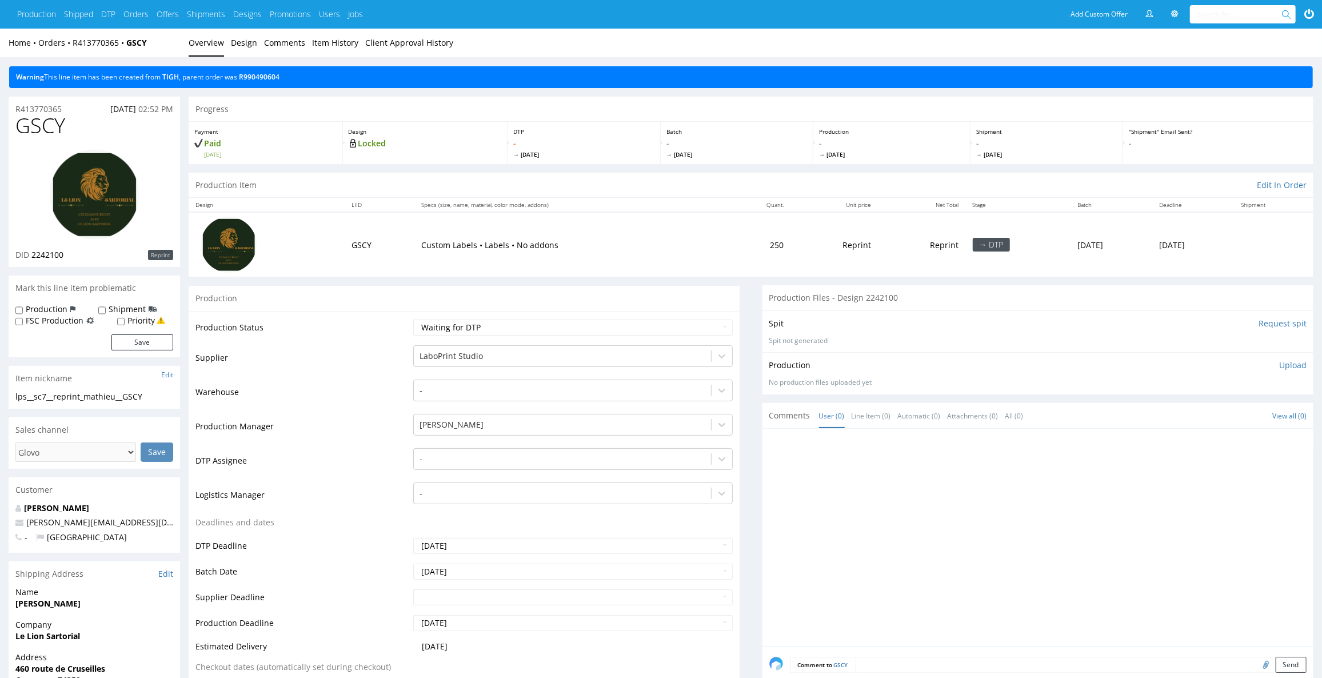
click at [45, 311] on label "Production" at bounding box center [47, 308] width 42 height 11
click at [23, 311] on input "Production" at bounding box center [18, 310] width 7 height 9
checkbox input "true"
click at [109, 305] on label "Shipment" at bounding box center [127, 308] width 37 height 11
click at [106, 306] on input "Shipment" at bounding box center [101, 310] width 7 height 9
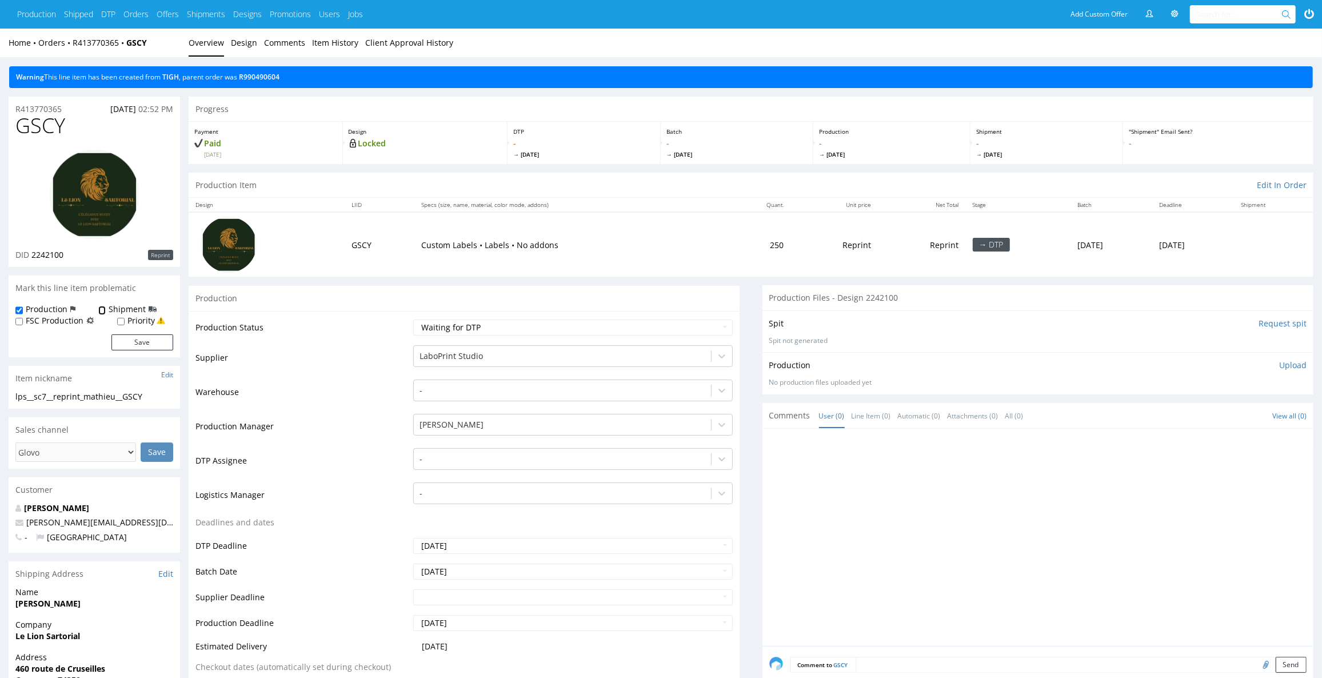
checkbox input "true"
click at [129, 345] on button "Save" at bounding box center [142, 342] width 62 height 16
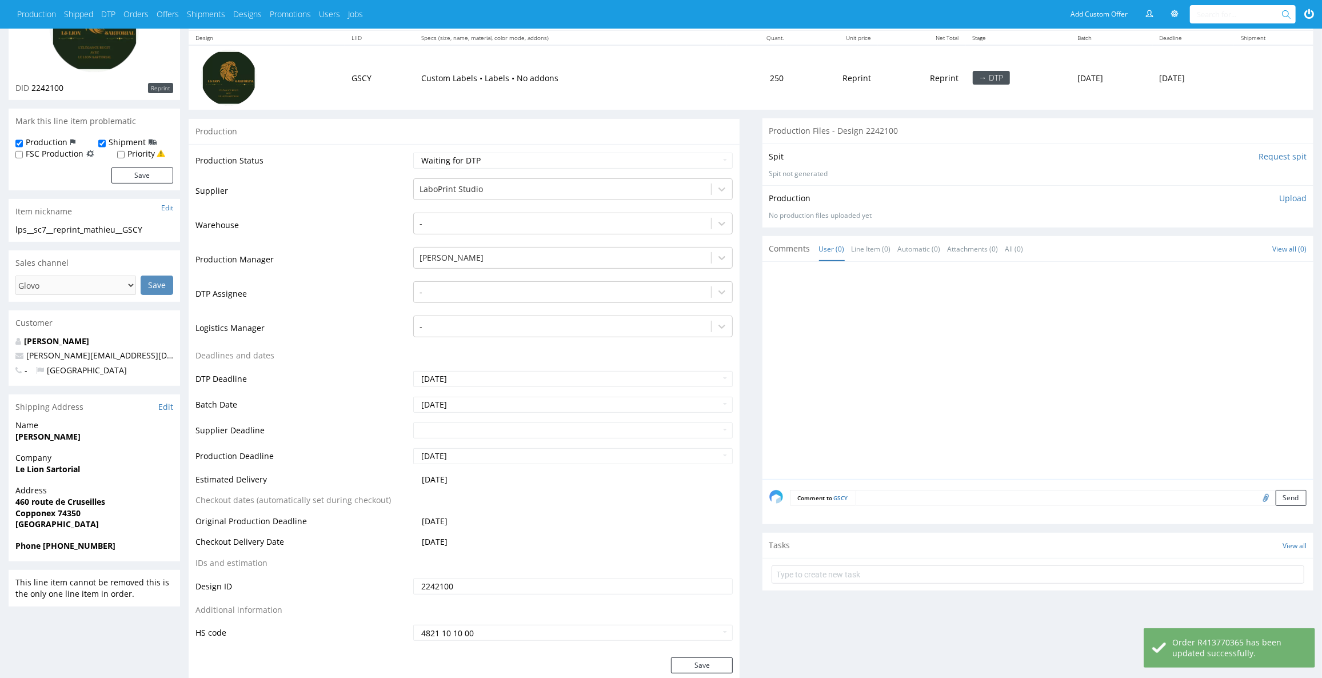
scroll to position [519, 0]
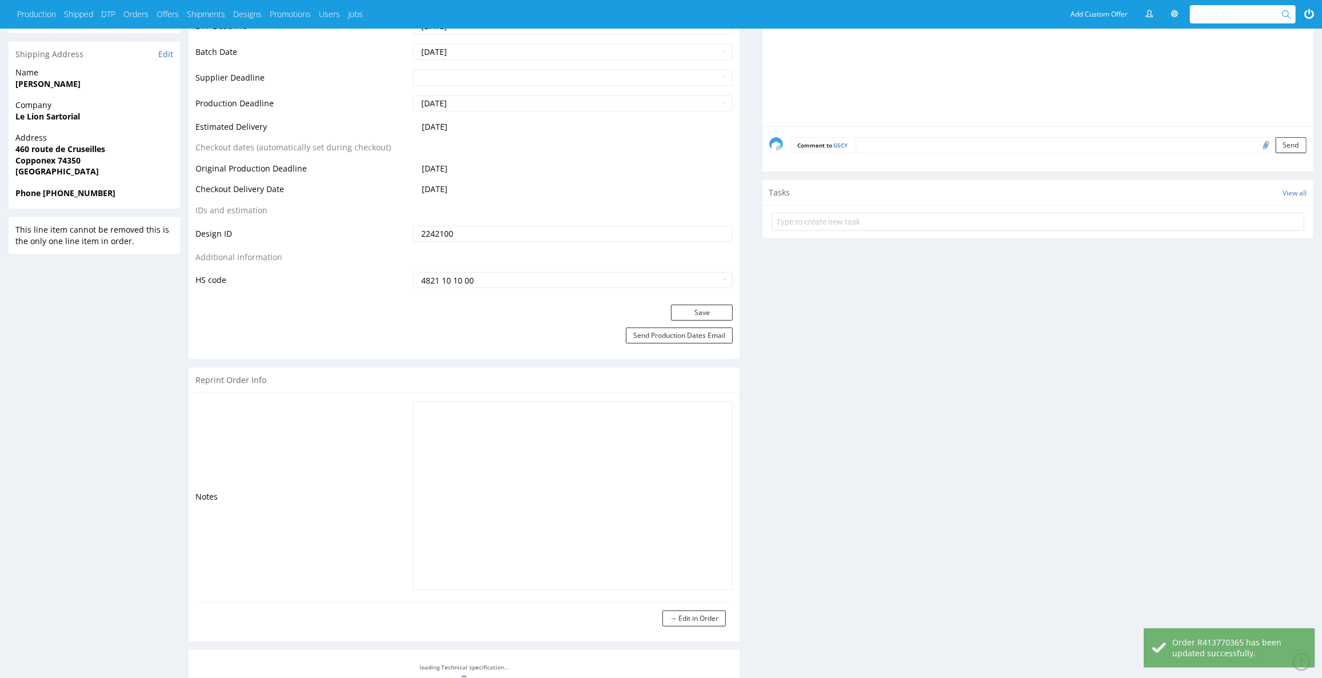
click at [860, 151] on div "Comment to GSCY Send" at bounding box center [1037, 149] width 551 height 46
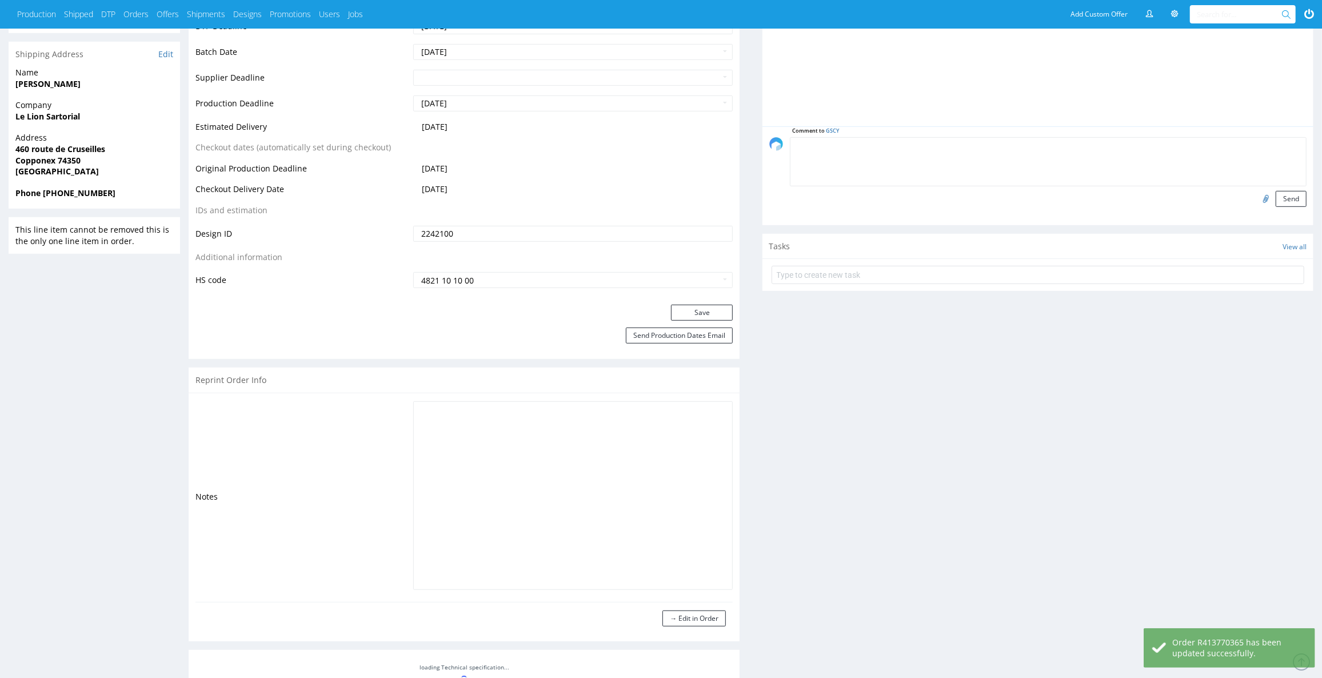
click at [862, 140] on textarea at bounding box center [1048, 161] width 517 height 49
type textarea "produkcja na koszt vendora"
click at [1299, 199] on button "Send" at bounding box center [1290, 199] width 31 height 16
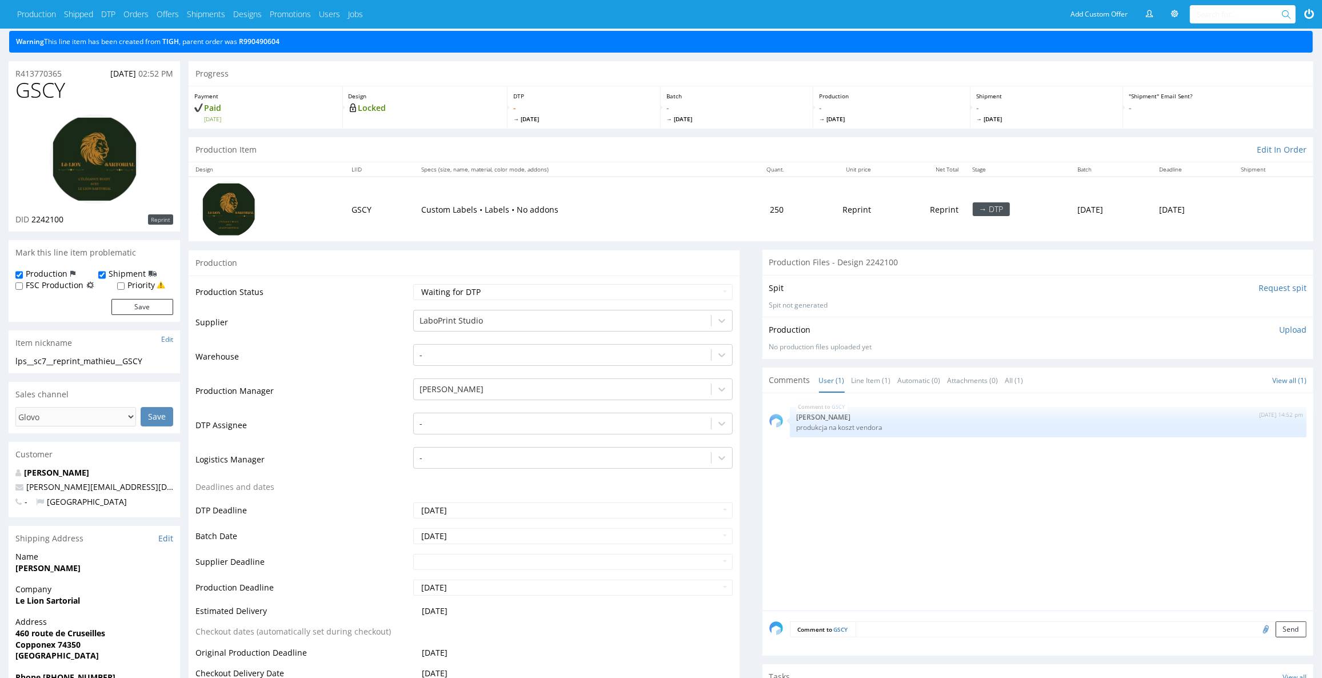
scroll to position [51, 0]
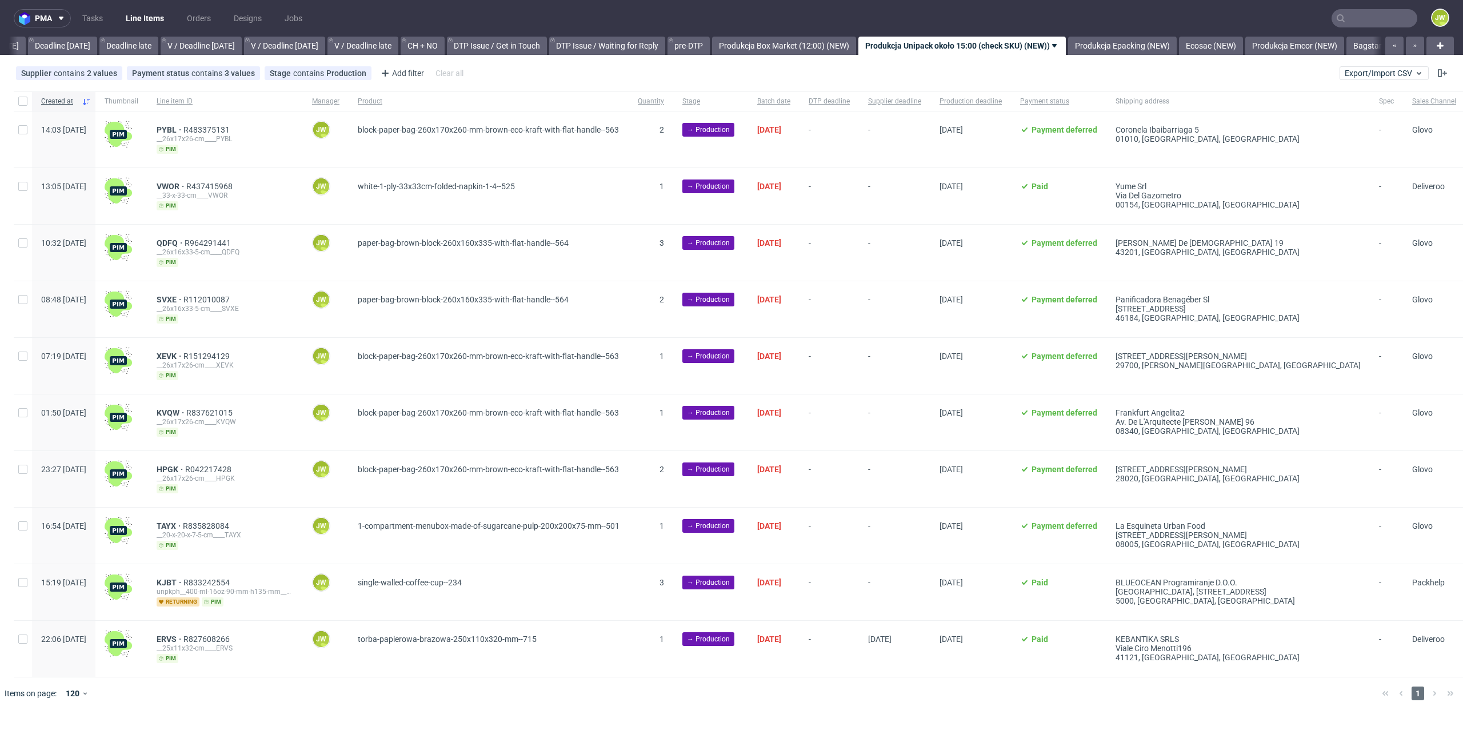
scroll to position [0, 1419]
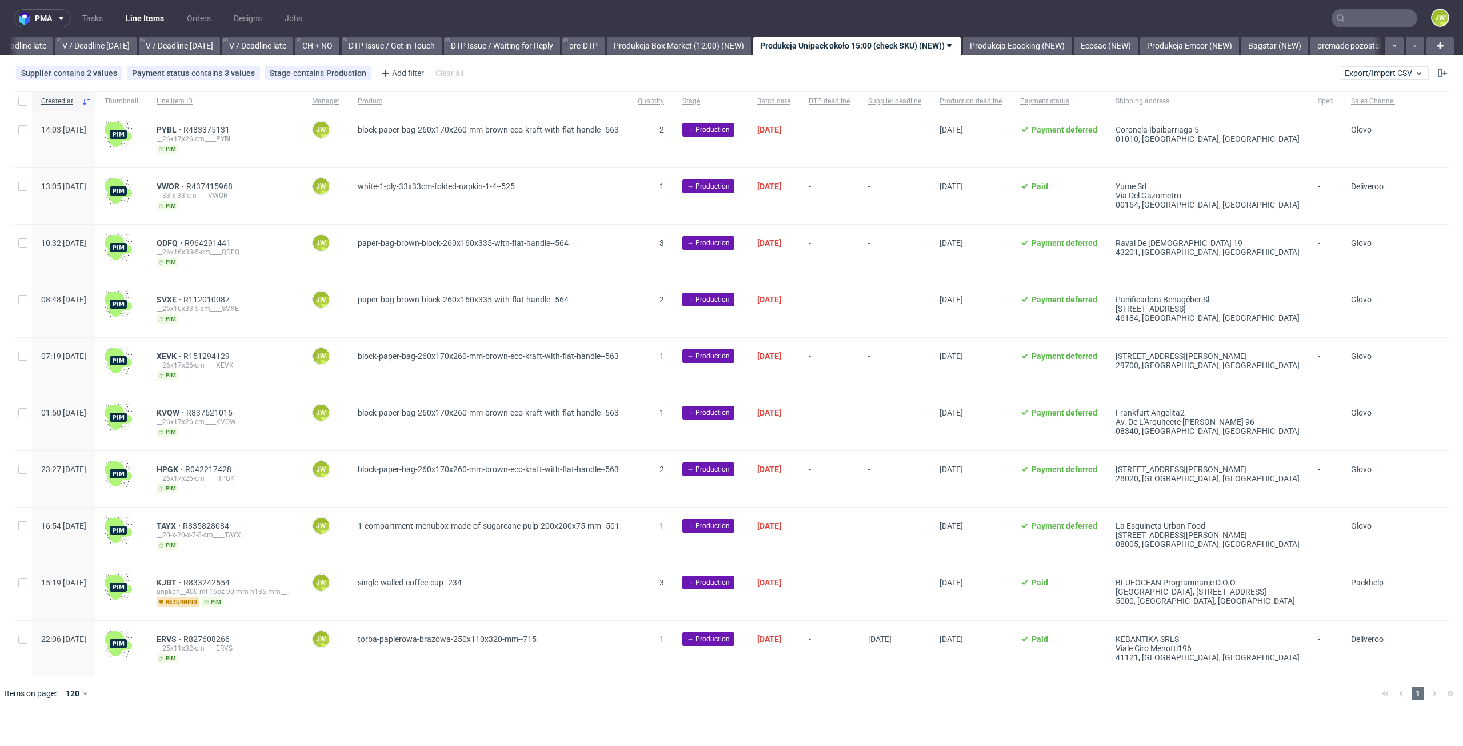
scroll to position [0, 1454]
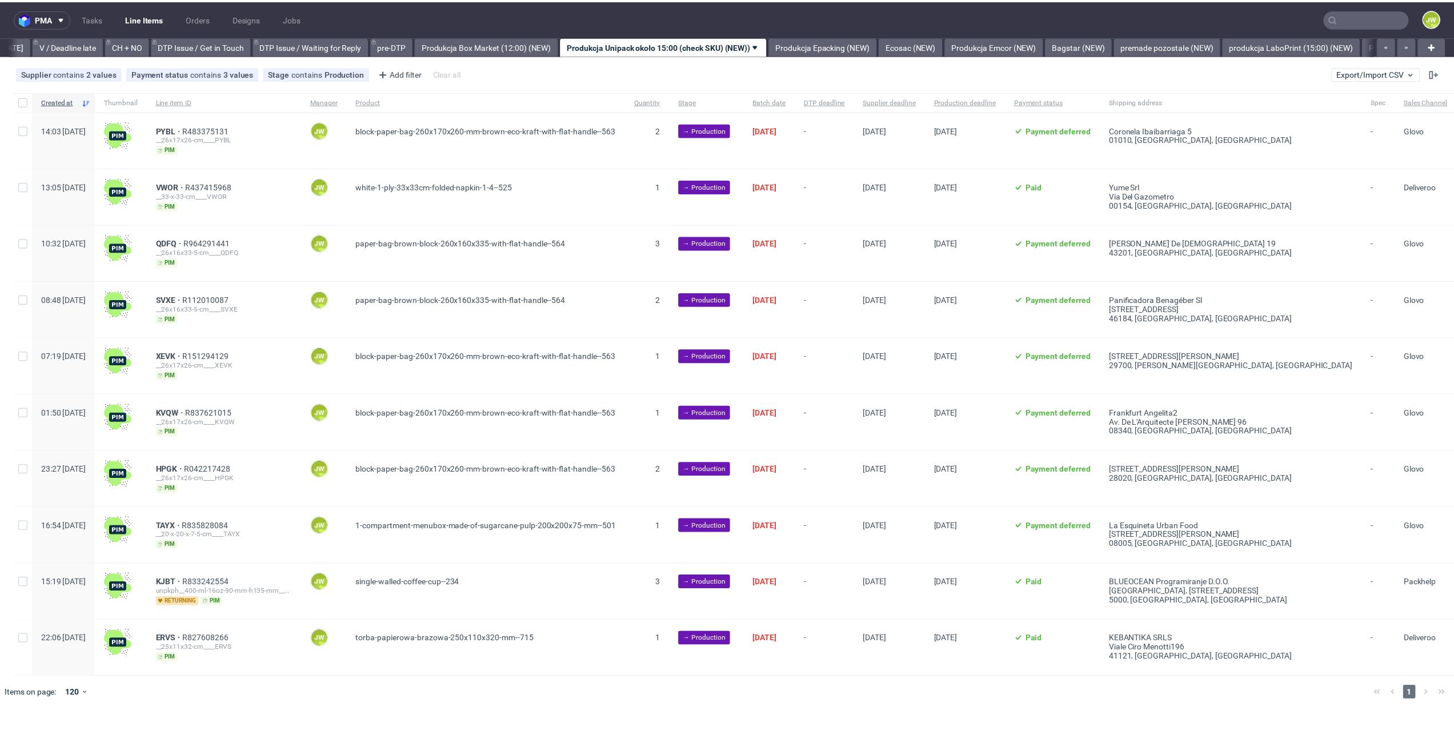
scroll to position [0, 1554]
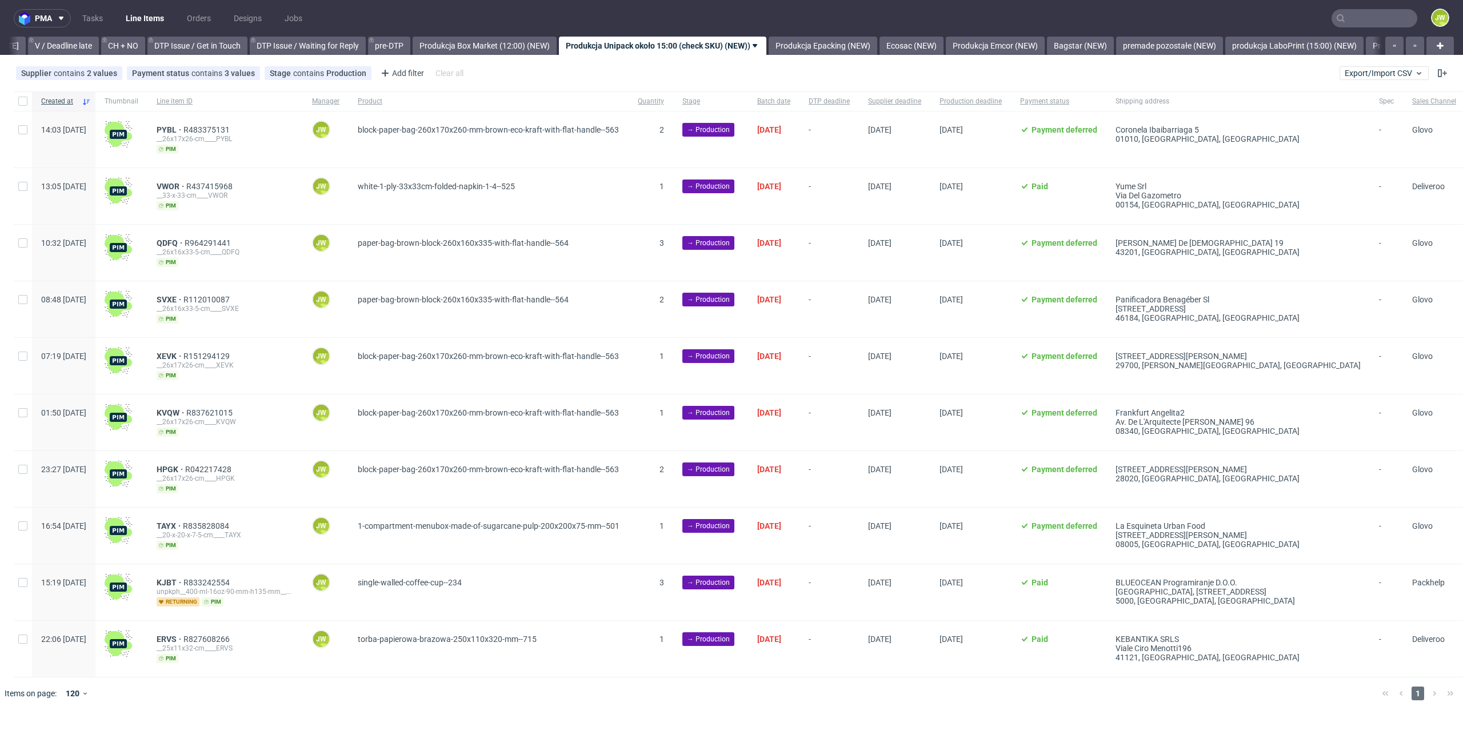
click at [23, 106] on div at bounding box center [23, 100] width 18 height 19
checkbox input "true"
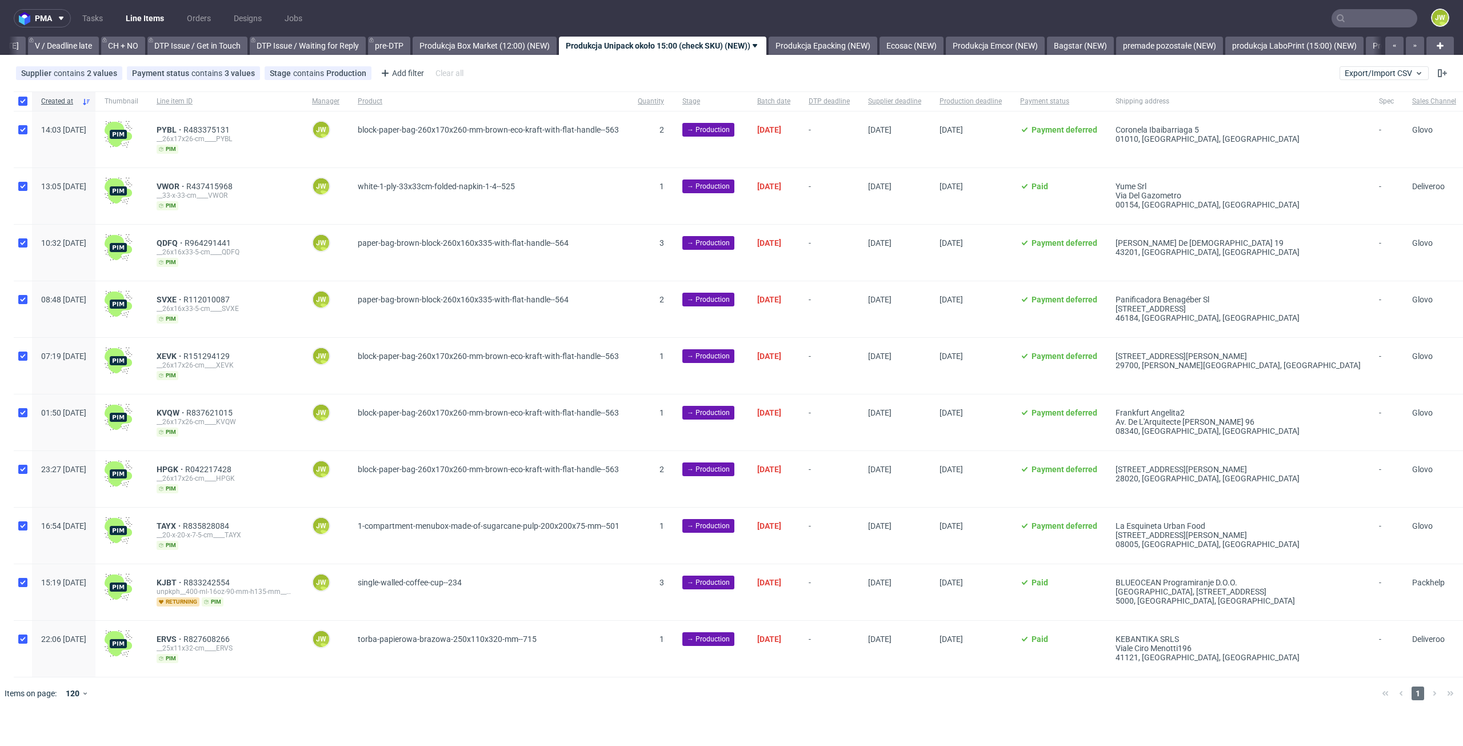
checkbox input "true"
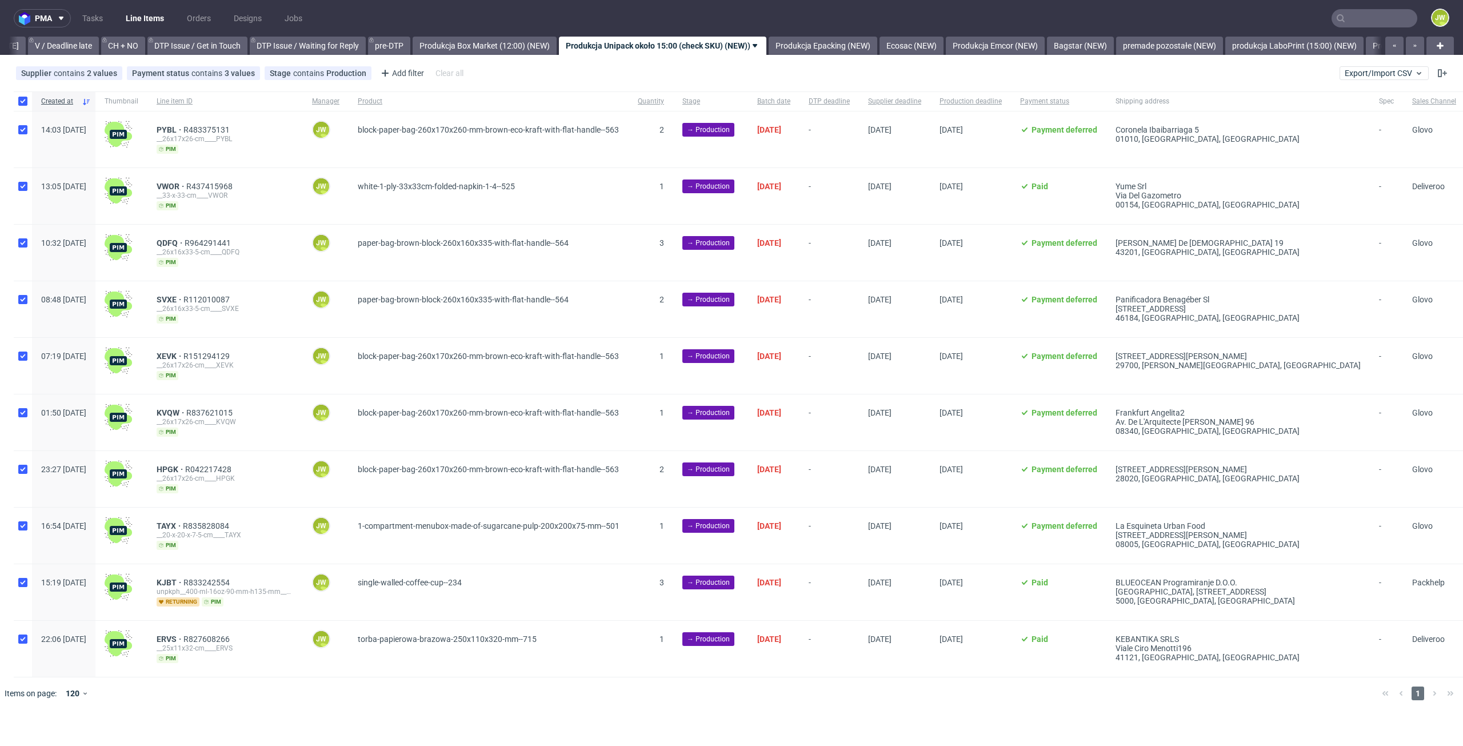
checkbox input "true"
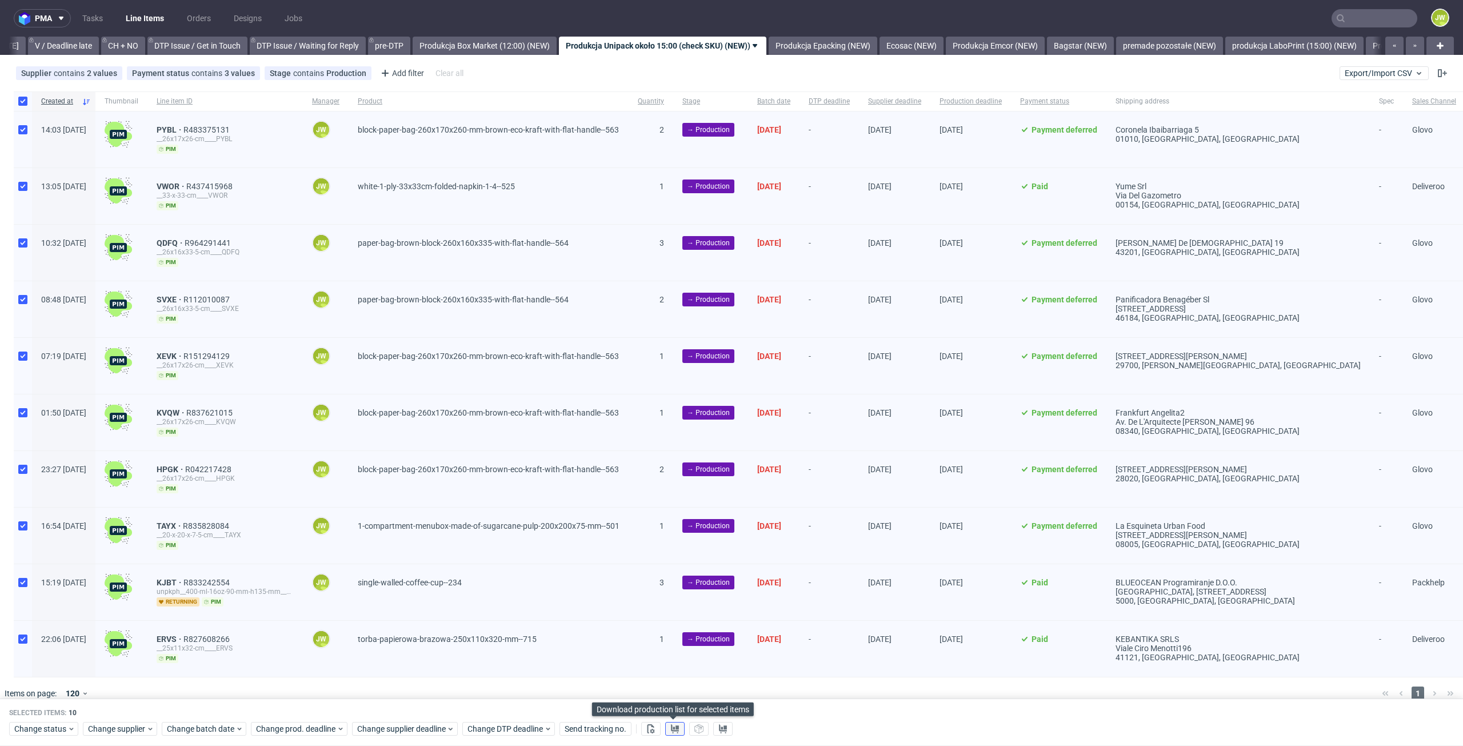
click at [672, 730] on use at bounding box center [675, 728] width 8 height 9
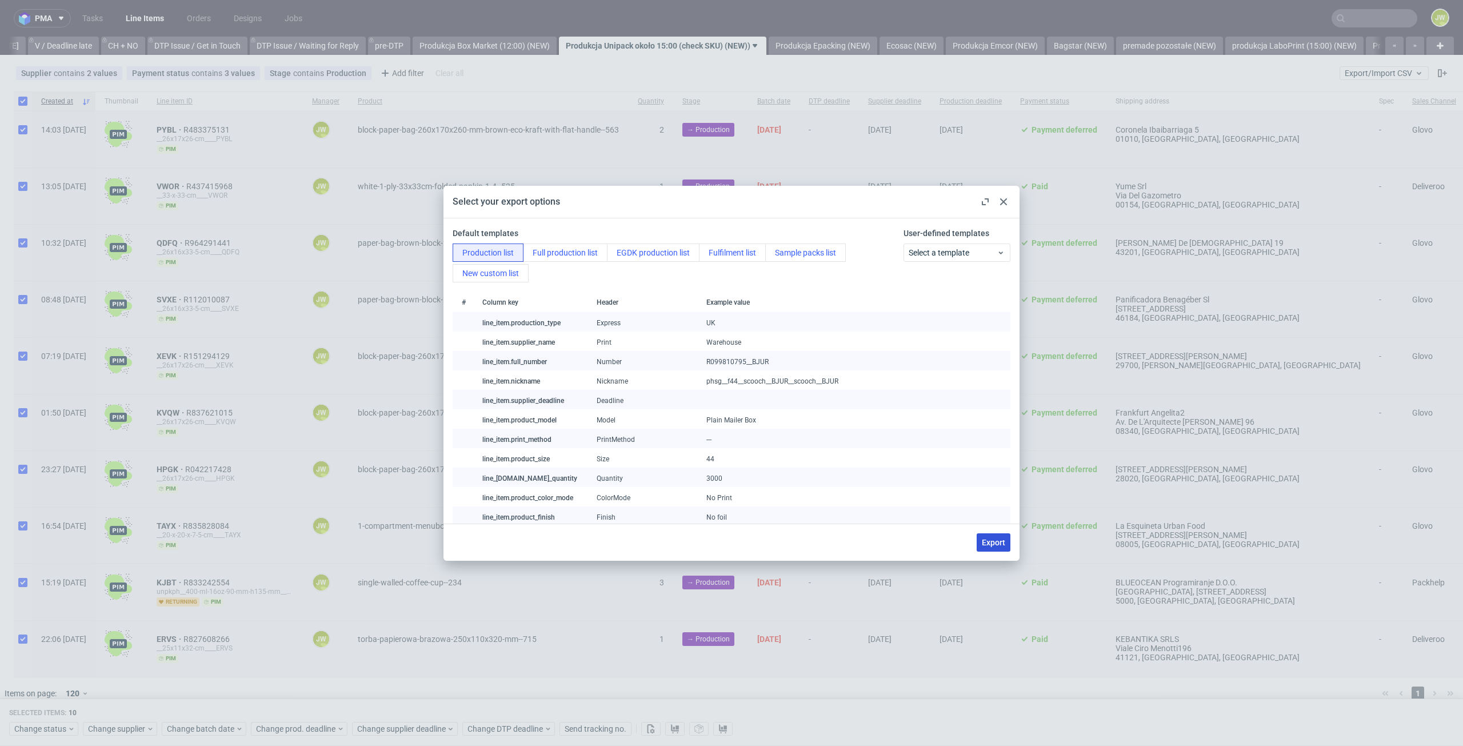
click at [998, 538] on span "Export" at bounding box center [993, 542] width 23 height 8
checkbox input "false"
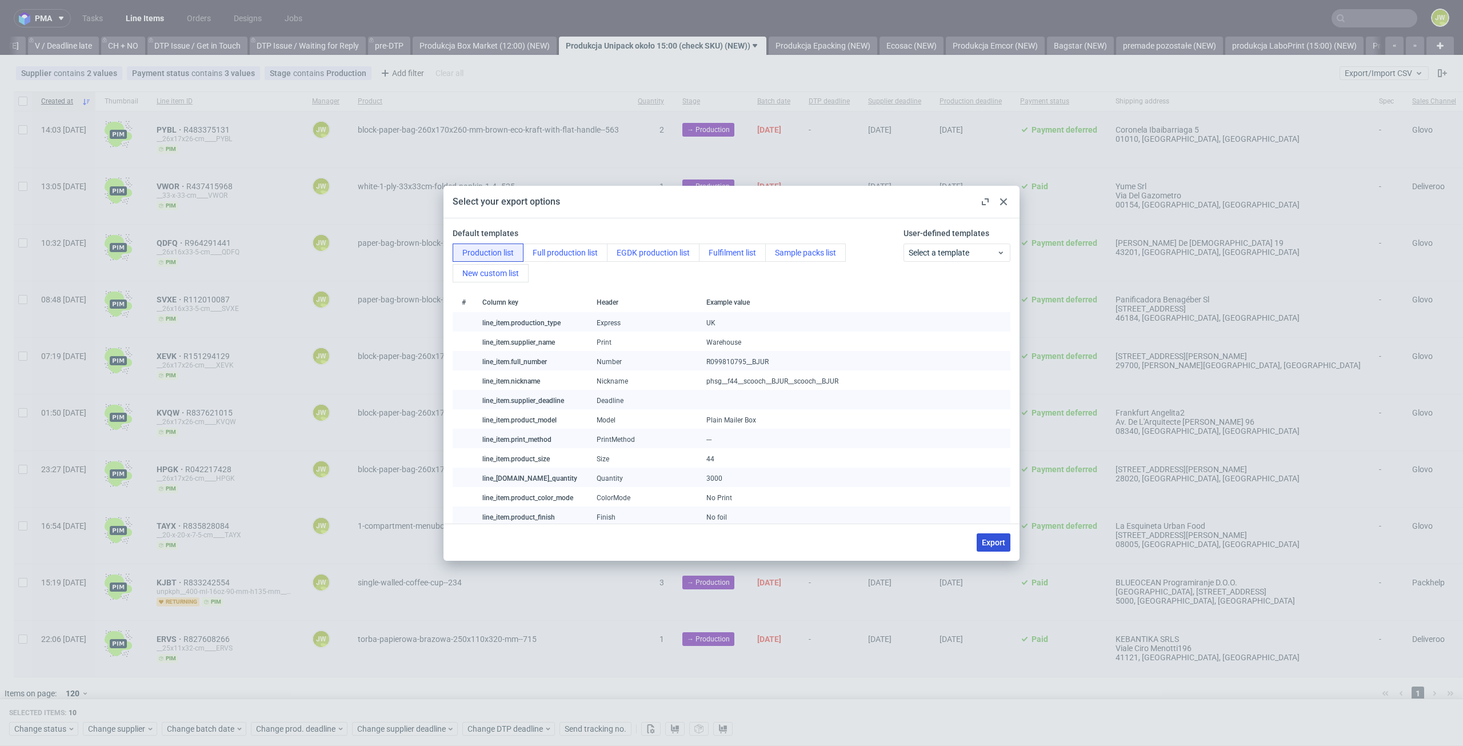
checkbox input "false"
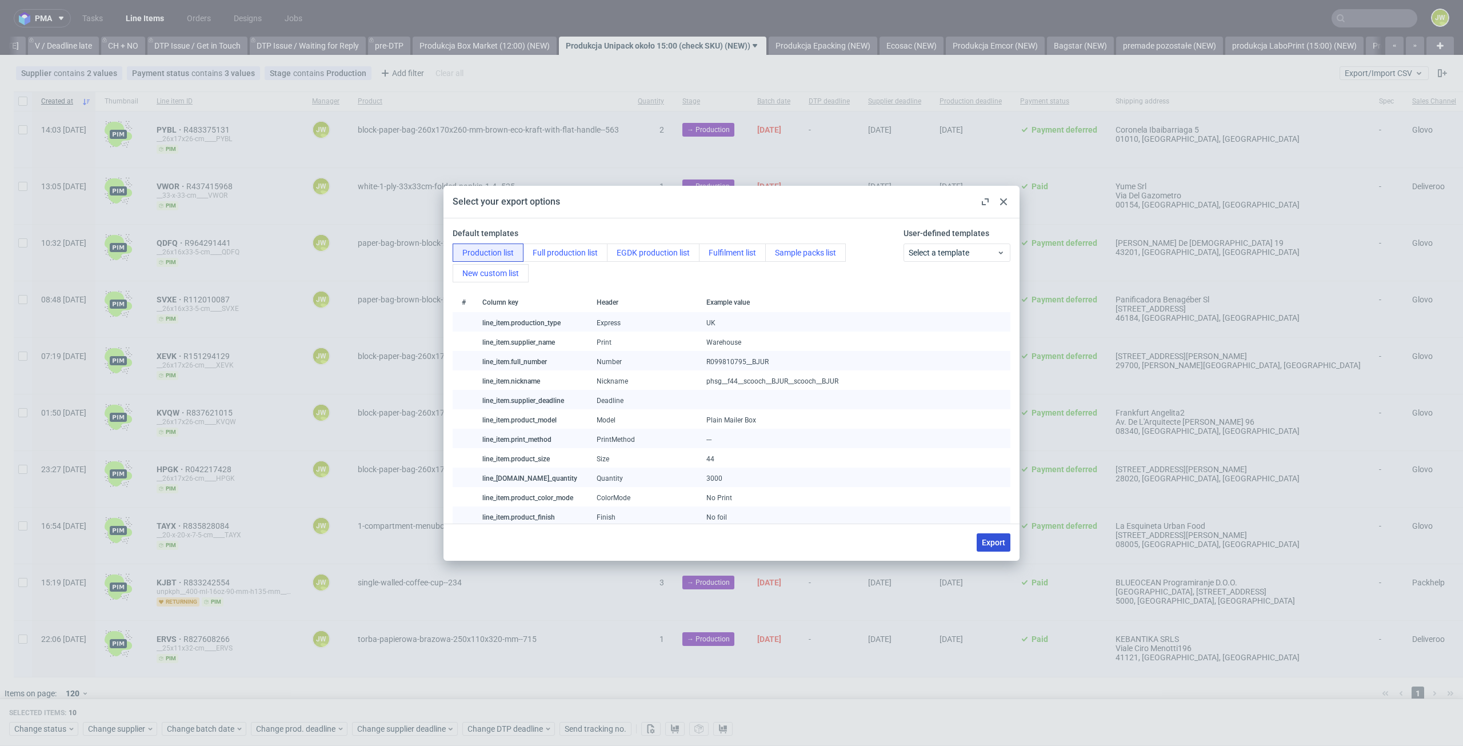
checkbox input "false"
